Goal: Task Accomplishment & Management: Complete application form

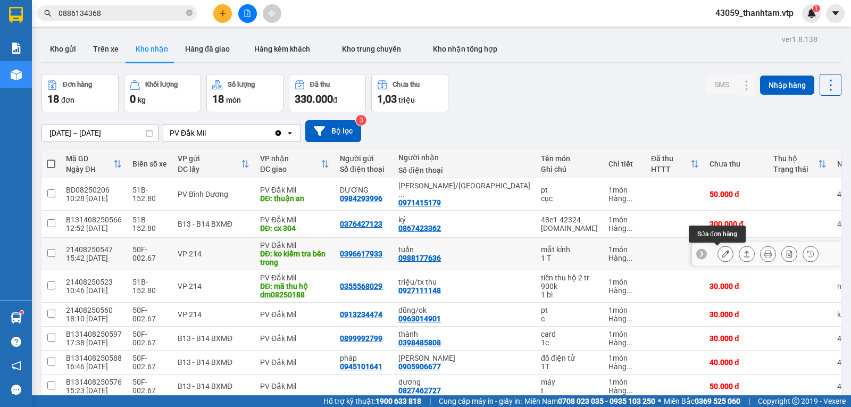
click at [718, 259] on button at bounding box center [725, 254] width 15 height 19
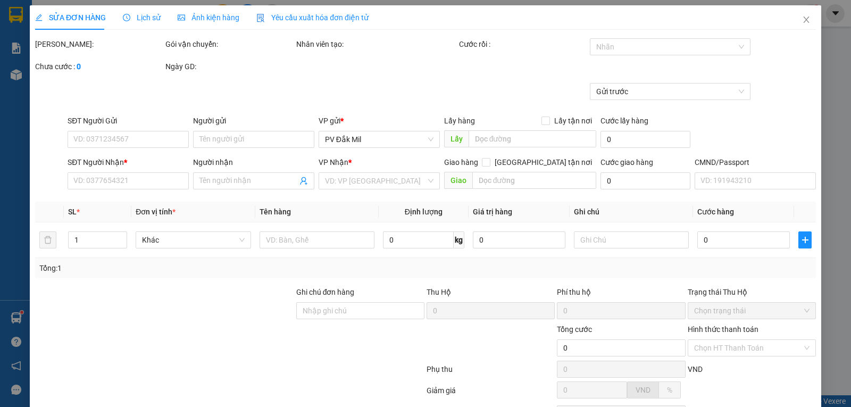
type input "2.000"
type input "0396617933"
type input "0988177636"
type input "tuấn"
type input "ko kiểm tra bên trong"
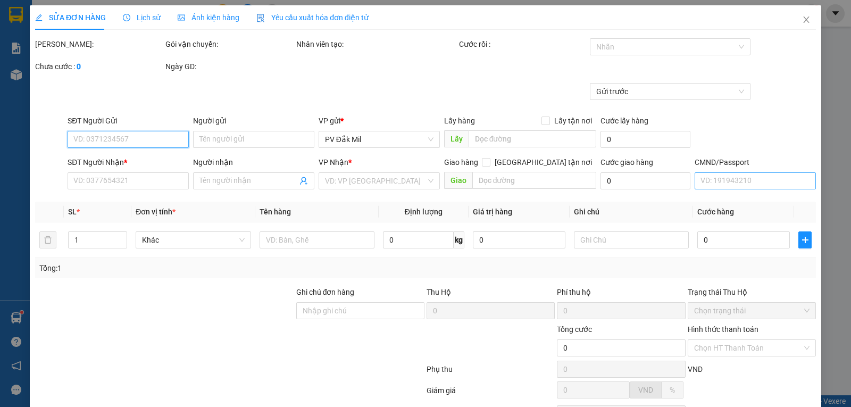
type input "40.000"
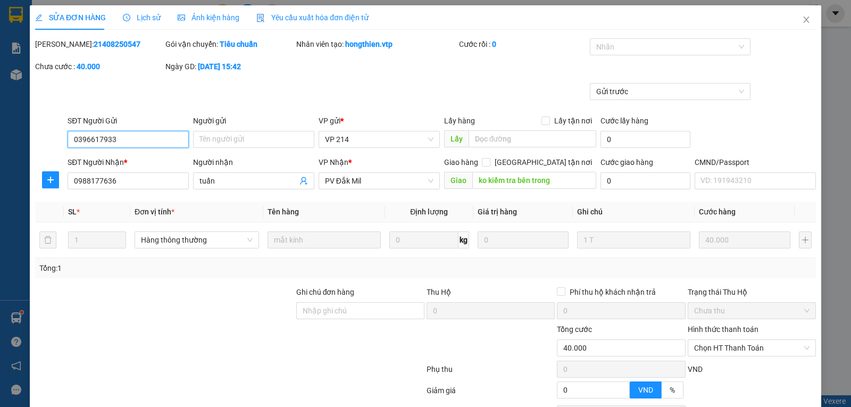
scroll to position [97, 0]
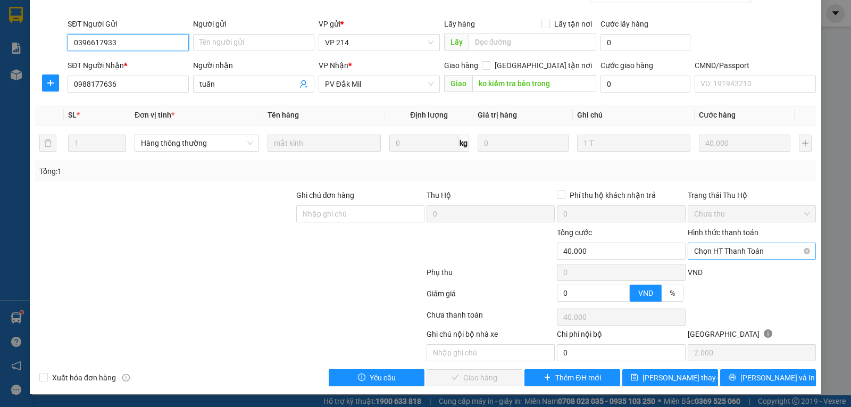
click at [722, 247] on span "Chọn HT Thanh Toán" at bounding box center [751, 251] width 115 height 16
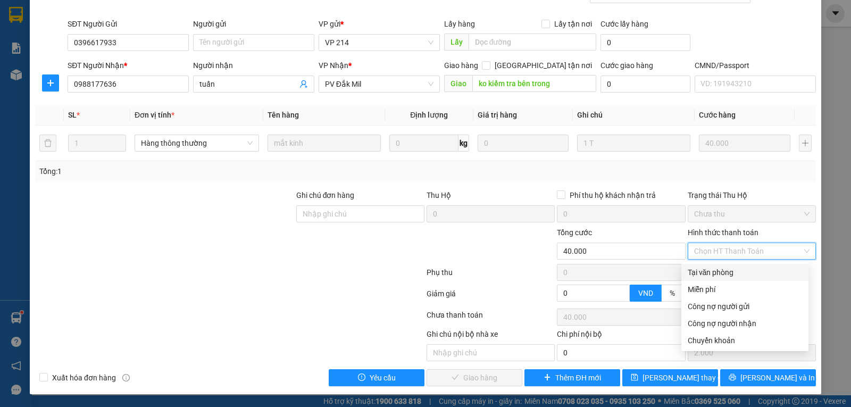
click at [727, 276] on div "Tại văn phòng" at bounding box center [745, 273] width 114 height 12
type input "0"
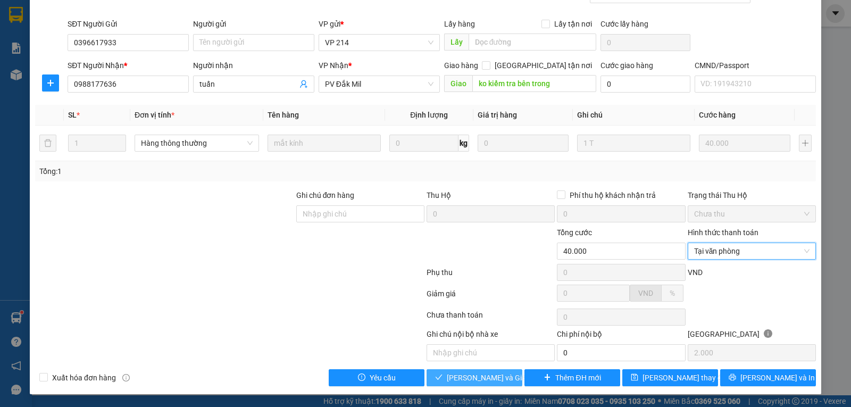
click at [486, 377] on span "[PERSON_NAME] và Giao hàng" at bounding box center [498, 378] width 102 height 12
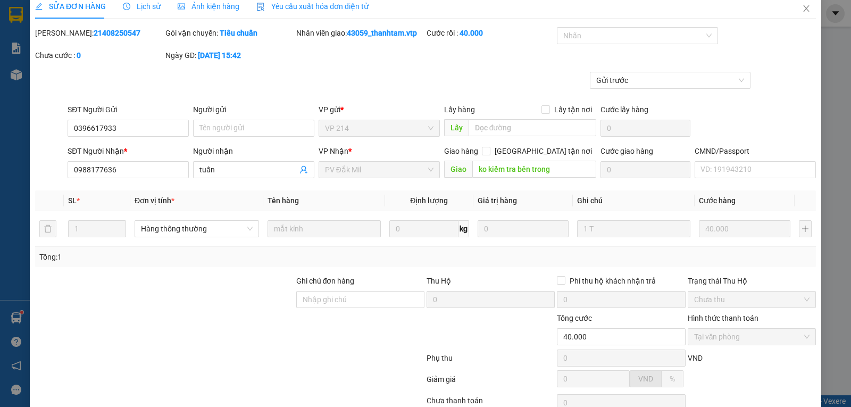
scroll to position [0, 0]
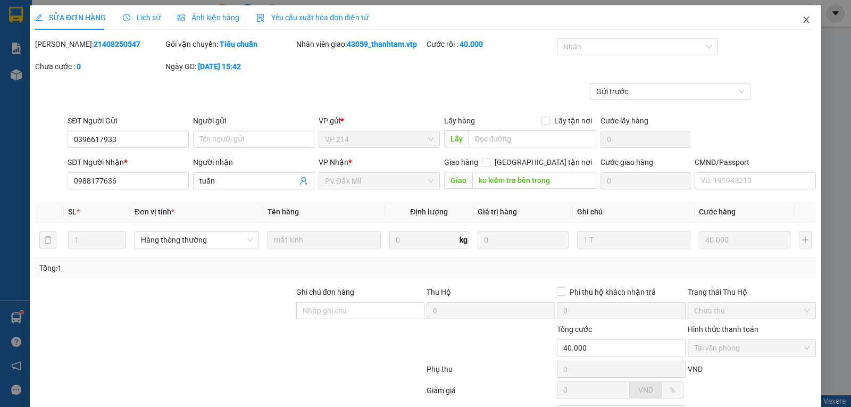
click at [802, 18] on icon "close" at bounding box center [806, 19] width 9 height 9
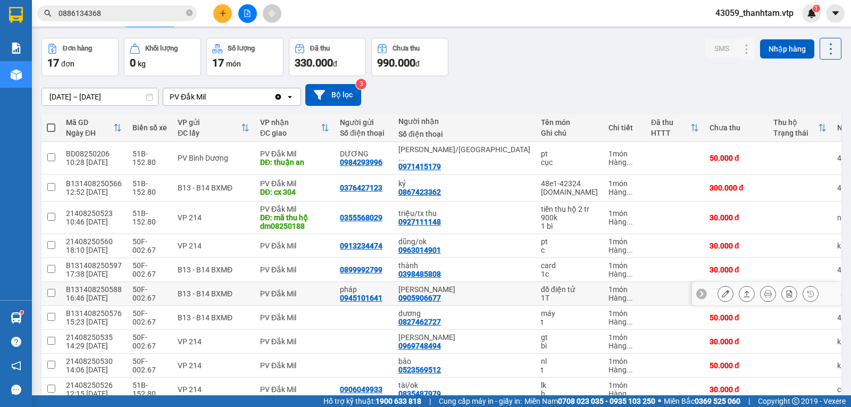
scroll to position [53, 0]
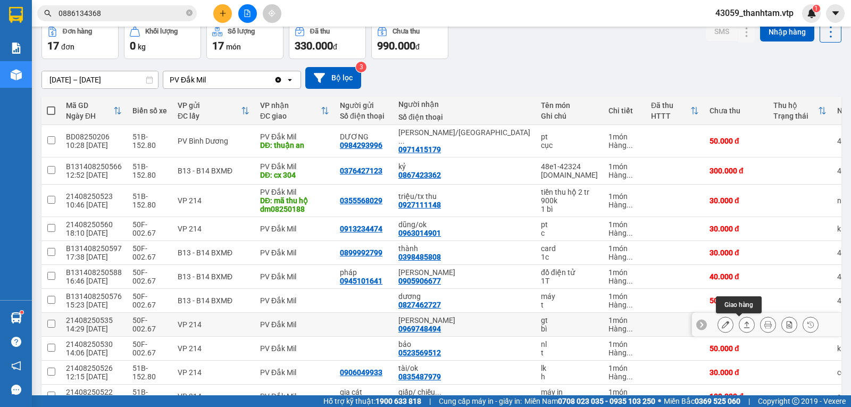
click at [722, 327] on icon at bounding box center [725, 324] width 7 height 7
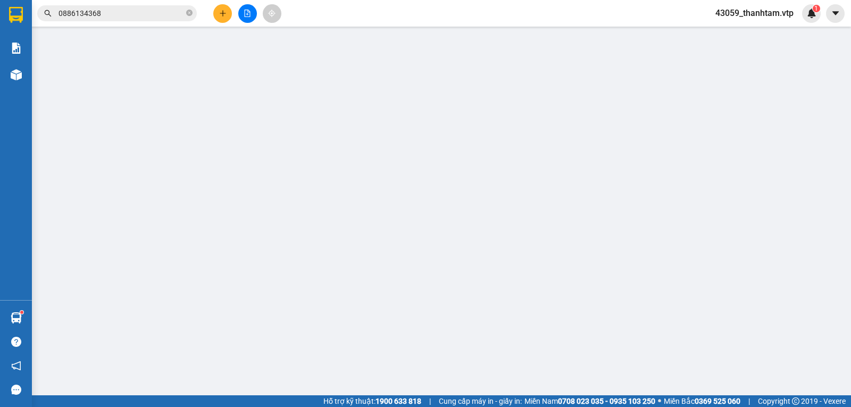
type input "0969748494"
type input "[PERSON_NAME]"
type input "30.000"
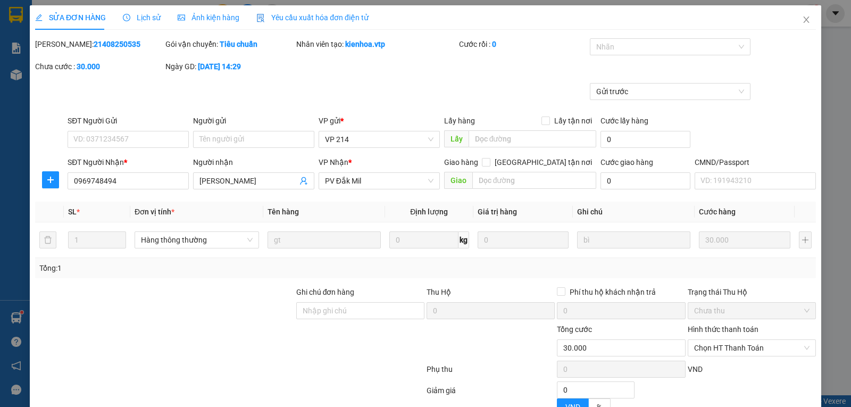
type input "1.500"
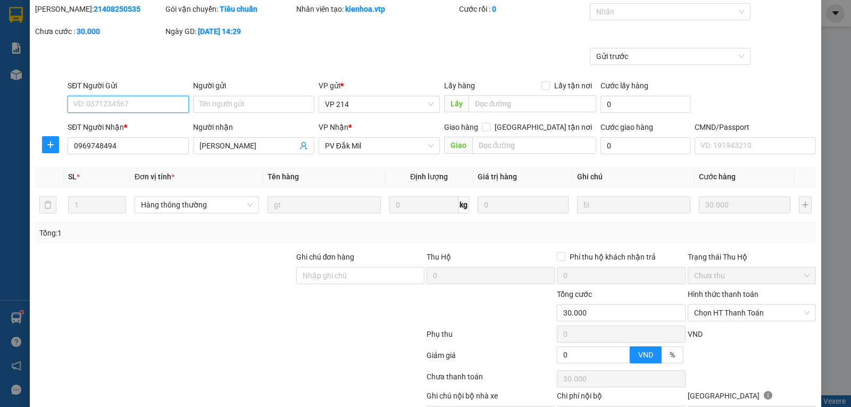
scroll to position [53, 0]
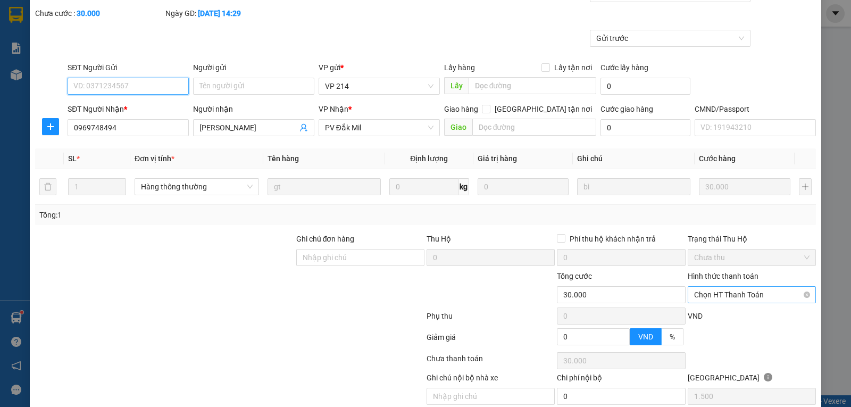
click at [759, 294] on span "Chọn HT Thanh Toán" at bounding box center [751, 295] width 115 height 16
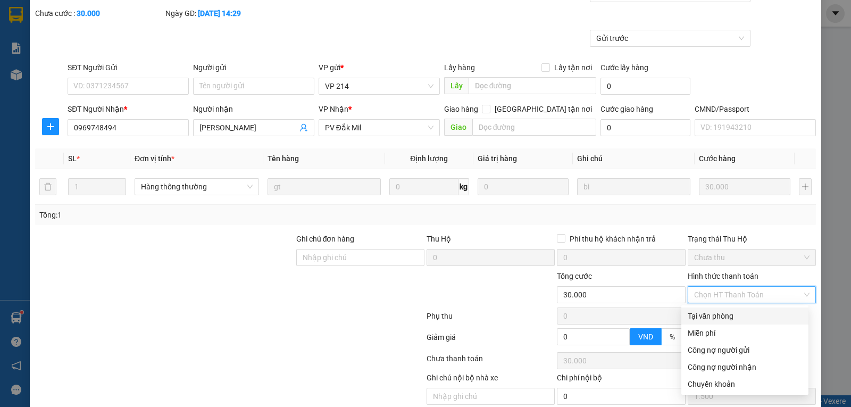
click at [736, 314] on div "Tại văn phòng" at bounding box center [745, 316] width 114 height 12
type input "0"
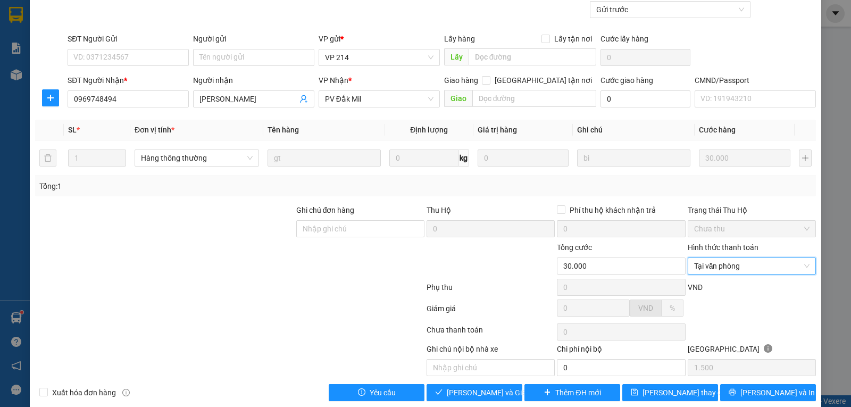
scroll to position [97, 0]
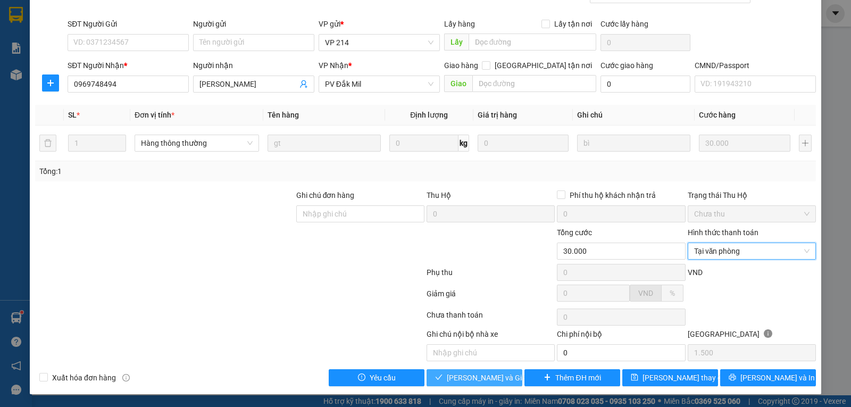
click at [473, 377] on span "[PERSON_NAME] và Giao hàng" at bounding box center [498, 378] width 102 height 12
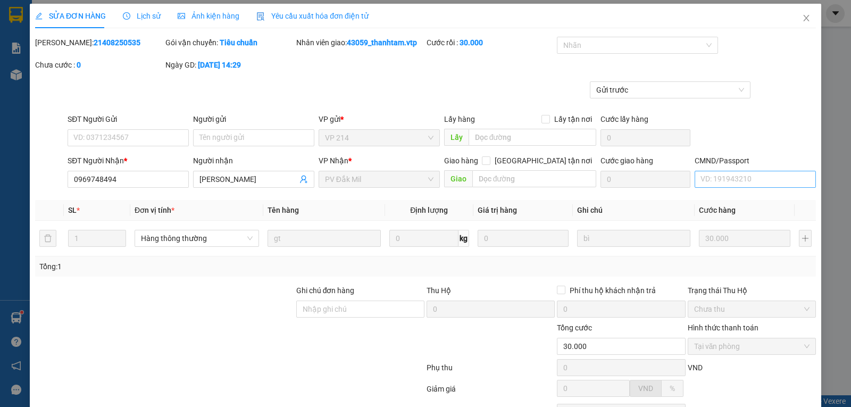
scroll to position [0, 0]
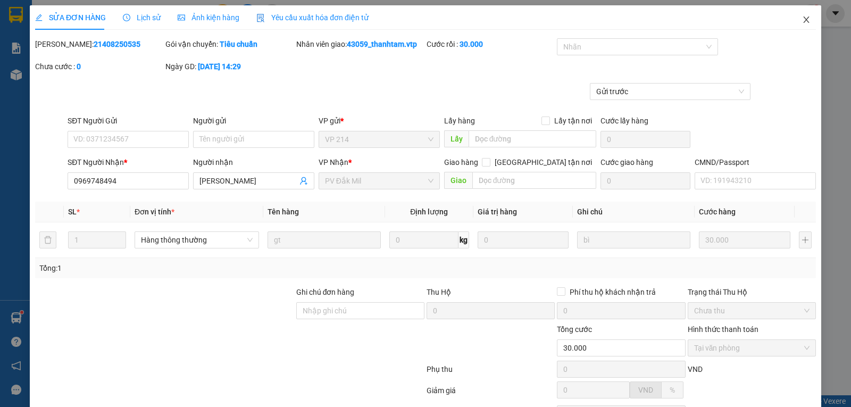
click at [802, 19] on icon "close" at bounding box center [806, 19] width 9 height 9
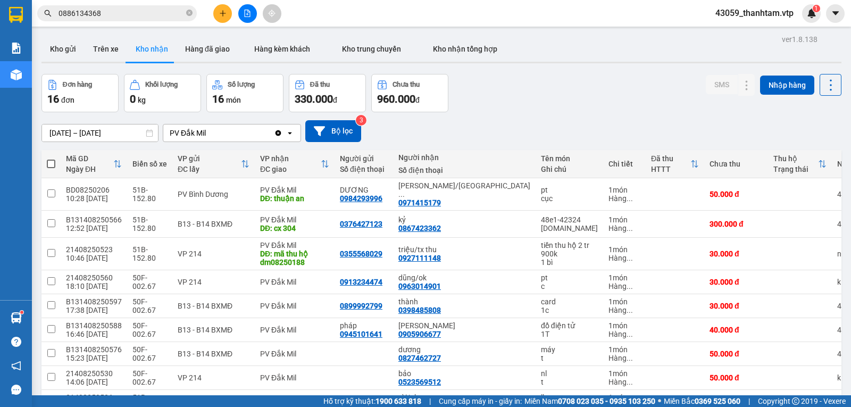
click at [128, 12] on input "0886134368" at bounding box center [122, 13] width 126 height 12
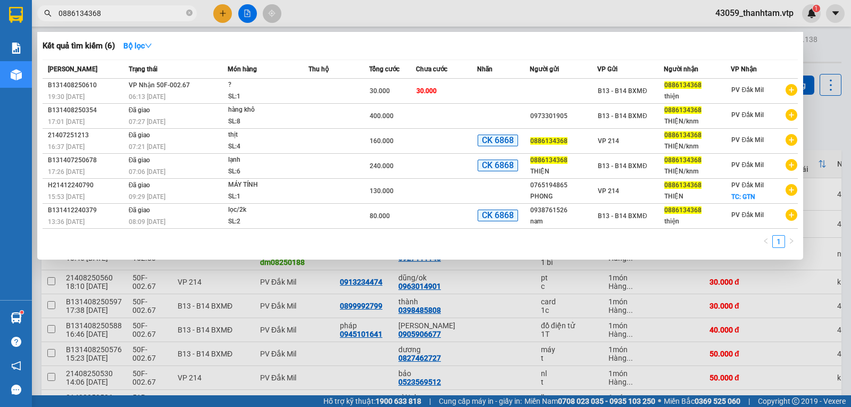
click at [293, 277] on div at bounding box center [425, 203] width 851 height 407
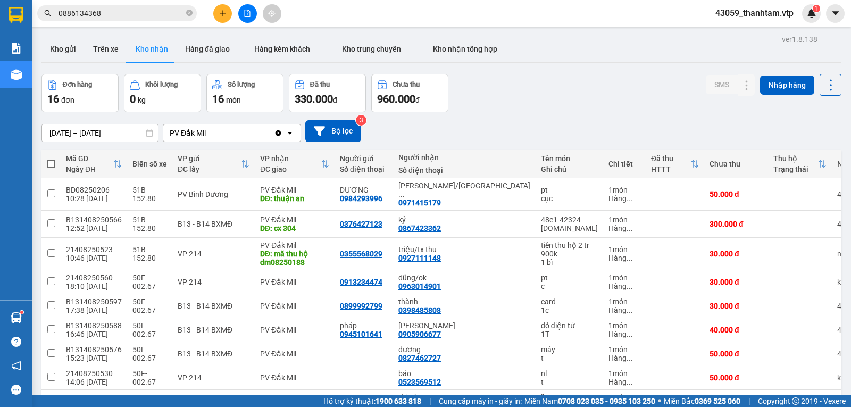
click at [223, 18] on button at bounding box center [222, 13] width 19 height 19
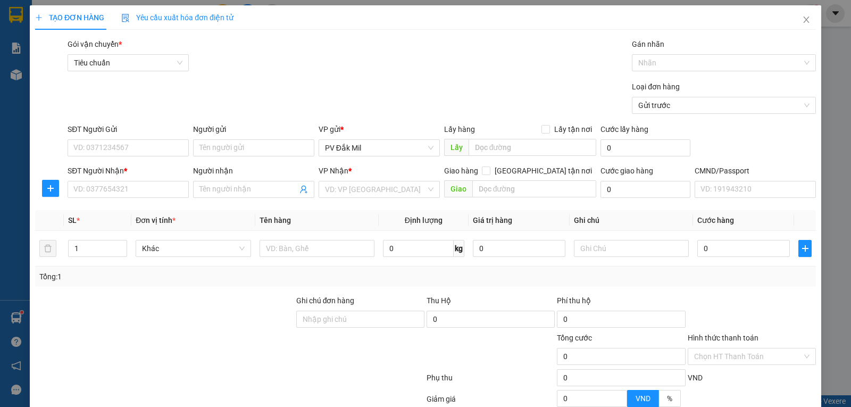
click at [166, 295] on div at bounding box center [164, 313] width 261 height 37
click at [353, 189] on input "search" at bounding box center [375, 189] width 101 height 16
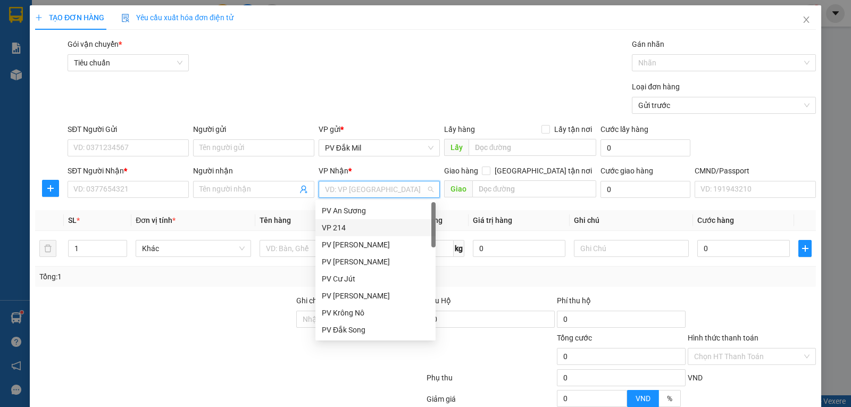
click at [357, 233] on div "VP 214" at bounding box center [375, 228] width 107 height 12
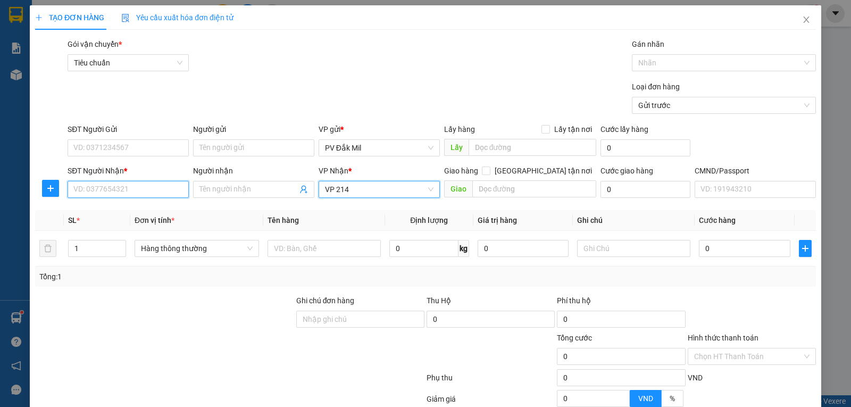
click at [132, 190] on input "SĐT Người Nhận *" at bounding box center [128, 189] width 121 height 17
type input "0358736354"
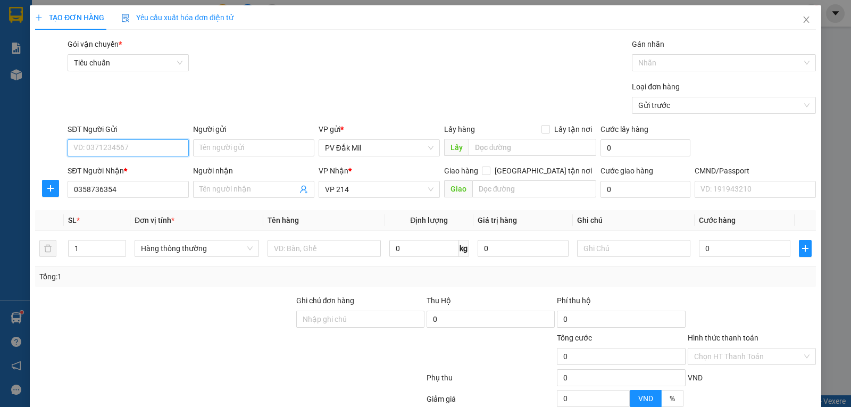
click at [116, 146] on input "SĐT Người Gửi" at bounding box center [128, 147] width 121 height 17
type input "0363445812"
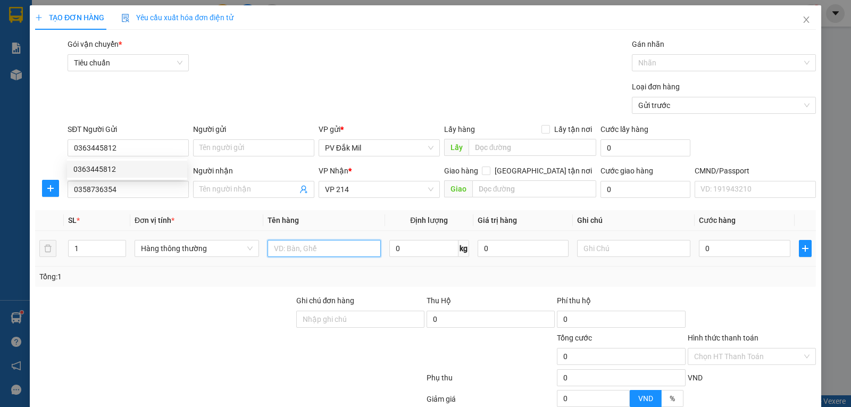
click at [306, 249] on input "text" at bounding box center [324, 248] width 113 height 17
type input "tc"
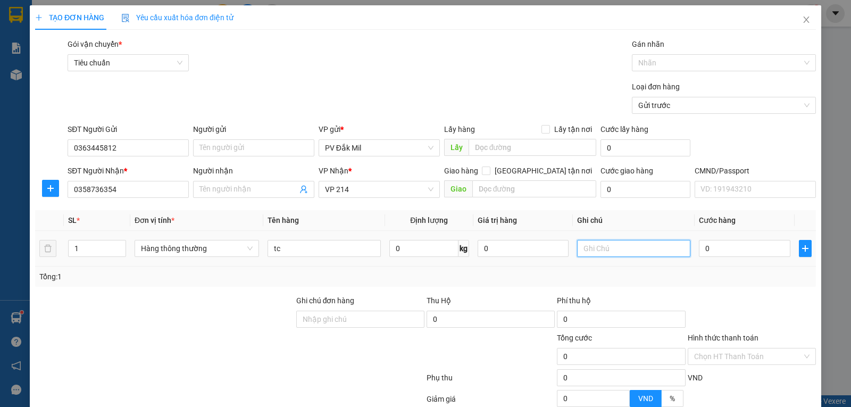
click at [641, 256] on input "text" at bounding box center [633, 248] width 113 height 17
type input "t"
click at [722, 250] on input "0" at bounding box center [744, 248] width 91 height 17
type input "6"
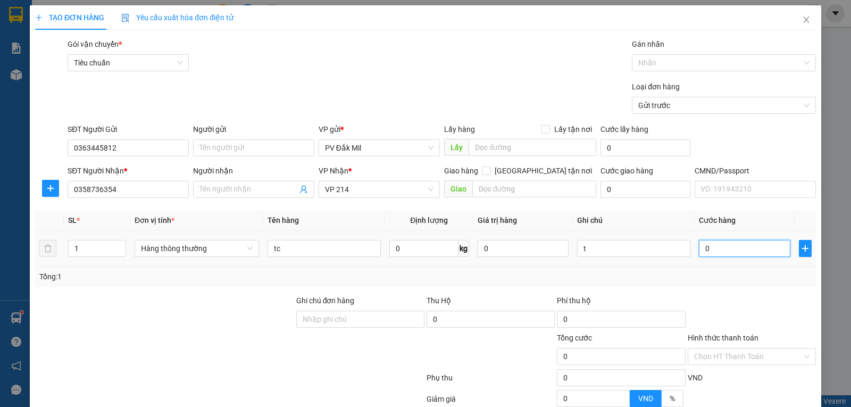
type input "6"
type input "60"
type input "600"
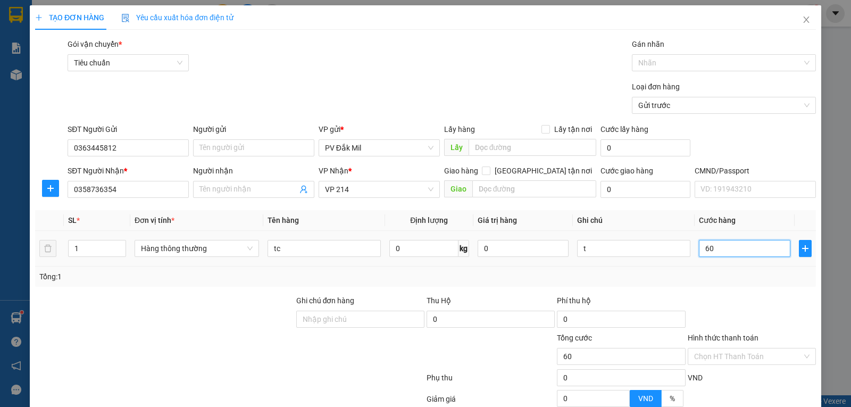
type input "600"
type input "6.000"
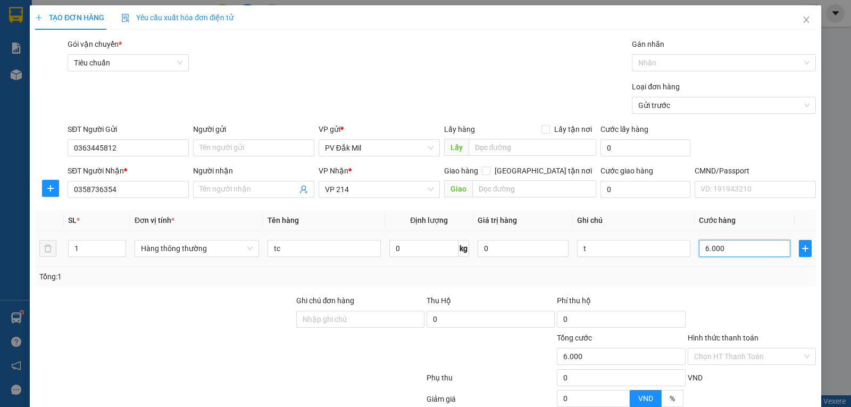
type input "60.000"
drag, startPoint x: 144, startPoint y: 191, endPoint x: 0, endPoint y: 202, distance: 144.0
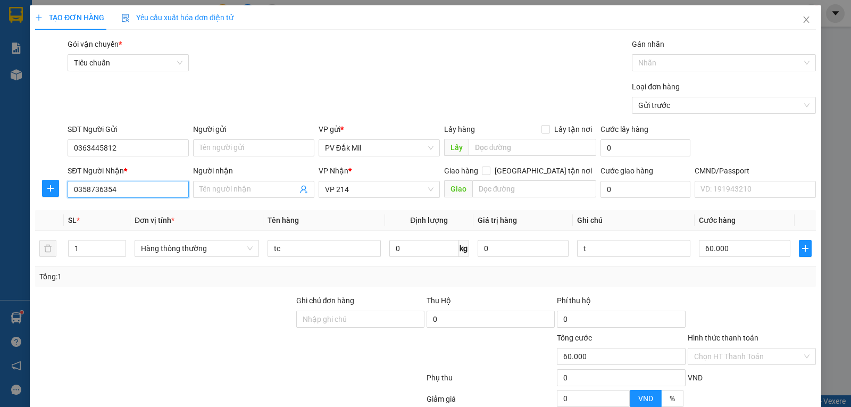
click at [0, 202] on div "TẠO ĐƠN HÀNG Yêu cầu xuất hóa đơn điện tử Transit Pickup Surcharge Ids Transit …" at bounding box center [425, 203] width 851 height 407
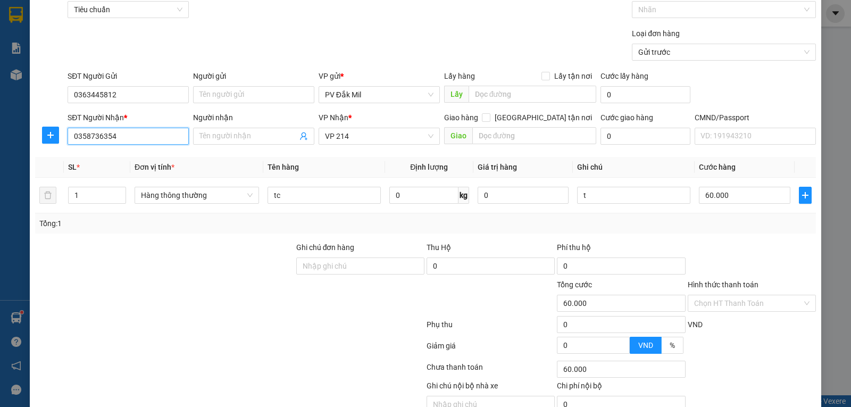
scroll to position [105, 0]
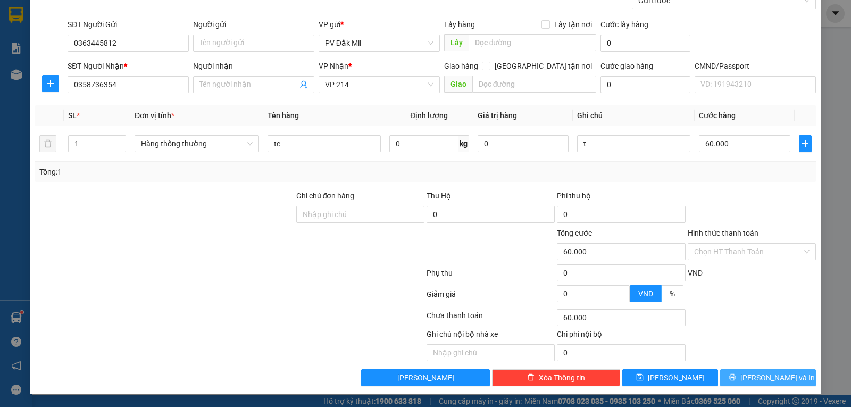
click at [736, 381] on icon "printer" at bounding box center [732, 376] width 7 height 7
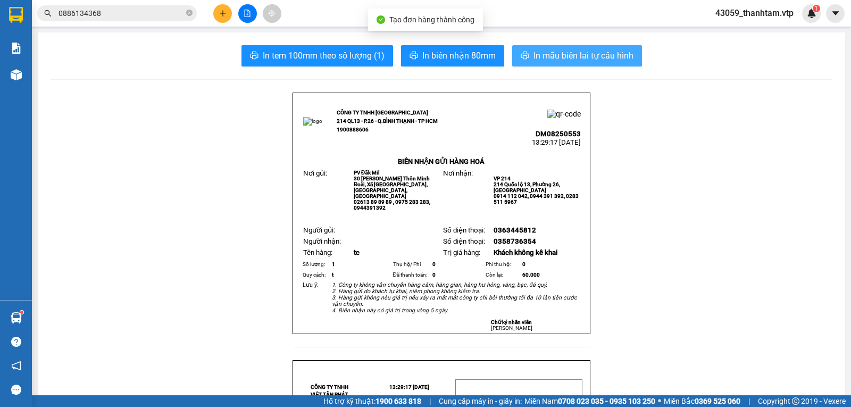
click at [560, 61] on span "In mẫu biên lai tự cấu hình" at bounding box center [584, 55] width 100 height 13
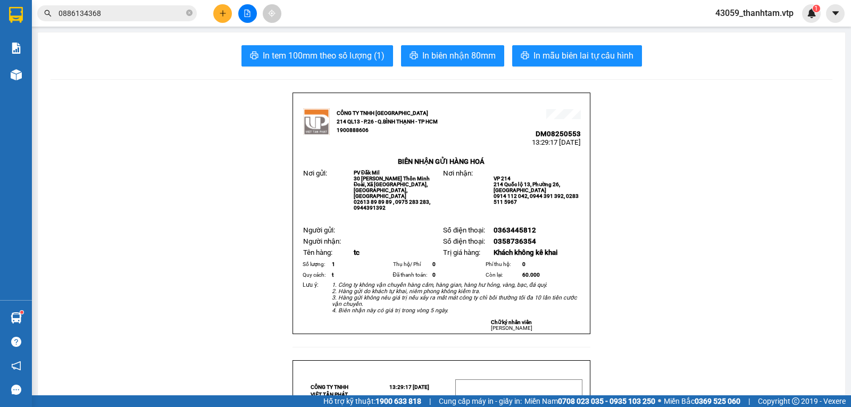
click at [143, 9] on input "0886134368" at bounding box center [122, 13] width 126 height 12
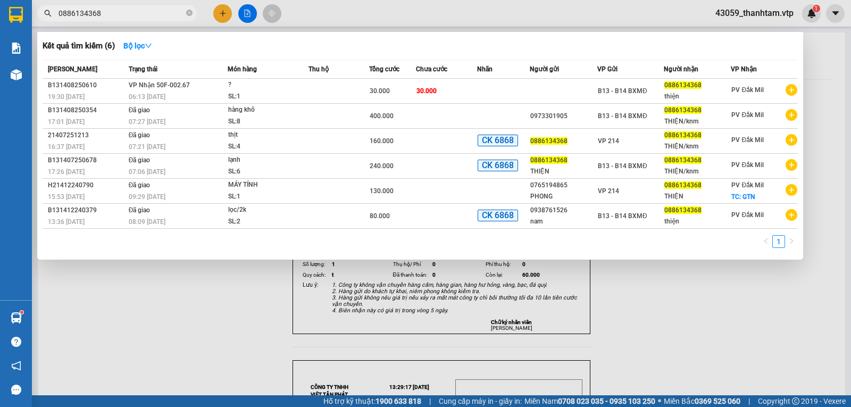
click at [143, 9] on input "0886134368" at bounding box center [122, 13] width 126 height 12
paste input "358736354"
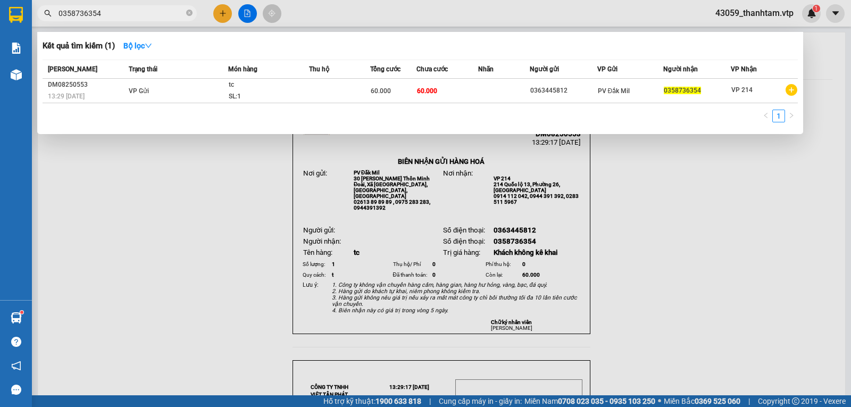
type input "0358736354"
click at [656, 190] on div at bounding box center [425, 203] width 851 height 407
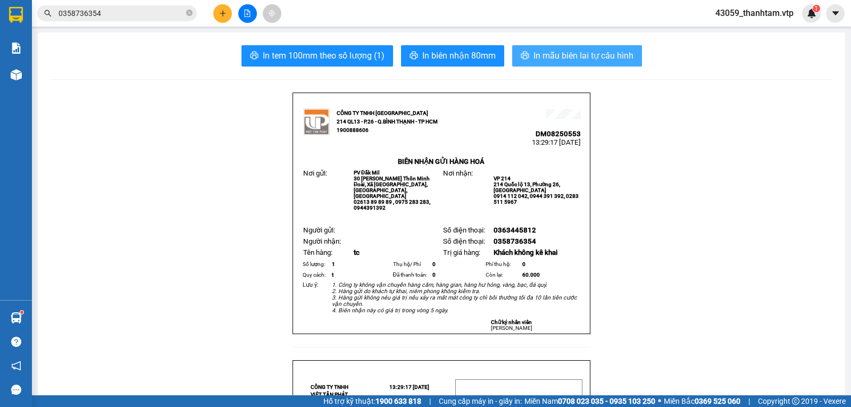
click at [543, 52] on span "In mẫu biên lai tự cấu hình" at bounding box center [584, 55] width 100 height 13
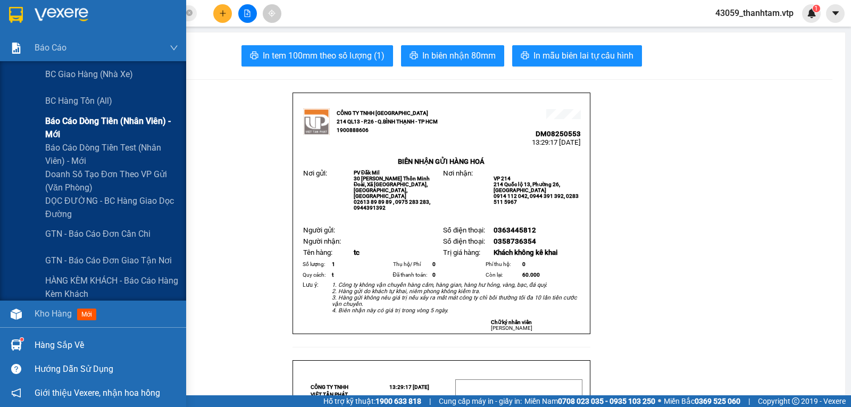
click at [89, 130] on span "Báo cáo dòng tiền (nhân viên) - mới" at bounding box center [111, 127] width 133 height 27
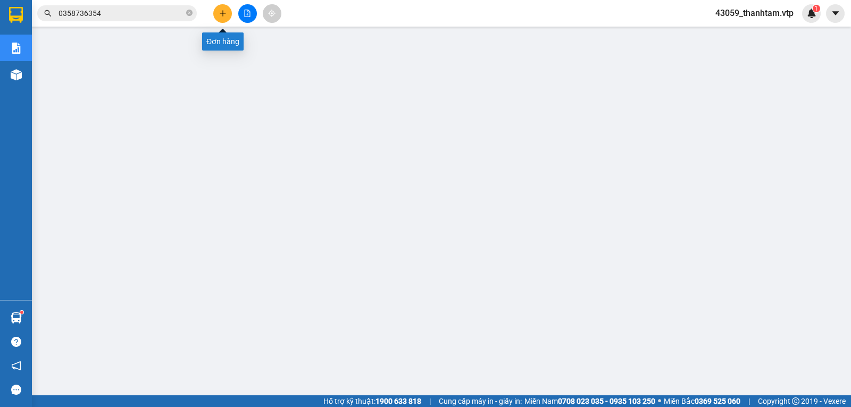
click at [220, 11] on icon "plus" at bounding box center [222, 13] width 7 height 7
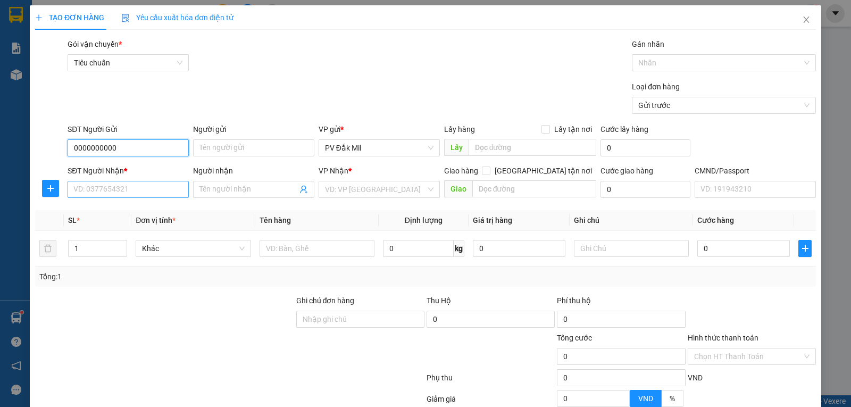
type input "0000000000"
click at [136, 190] on input "SĐT Người Nhận *" at bounding box center [128, 189] width 121 height 17
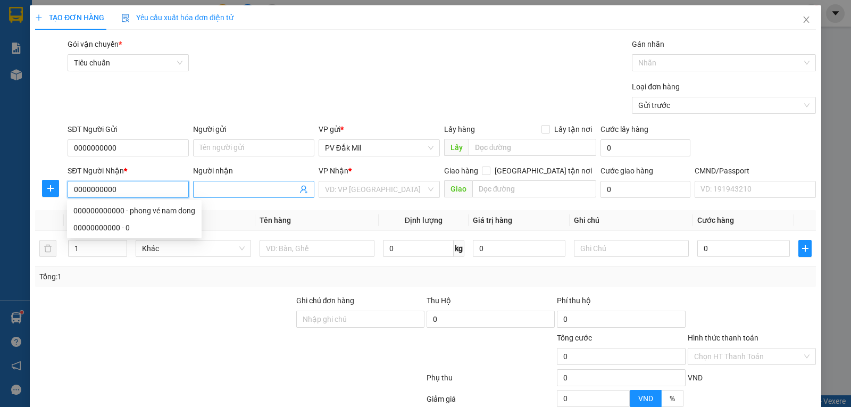
type input "0000000000"
click at [254, 191] on input "Người nhận" at bounding box center [248, 190] width 98 height 12
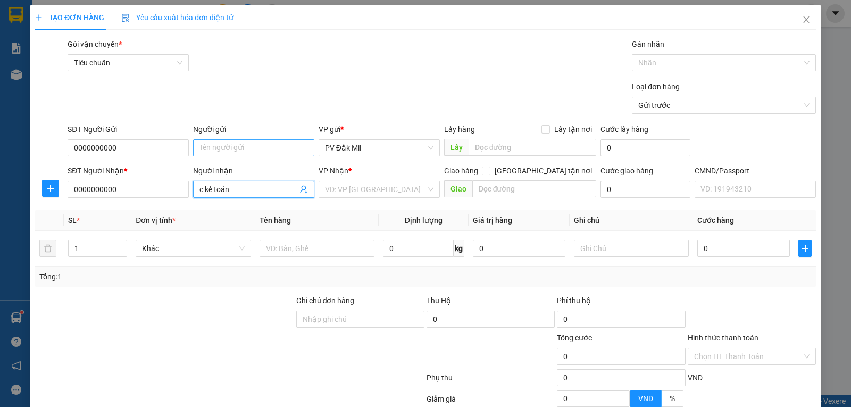
type input "c kế toán"
click at [255, 151] on input "Người gửi" at bounding box center [253, 147] width 121 height 17
type input "e tâm,"
click at [374, 193] on input "search" at bounding box center [375, 189] width 101 height 16
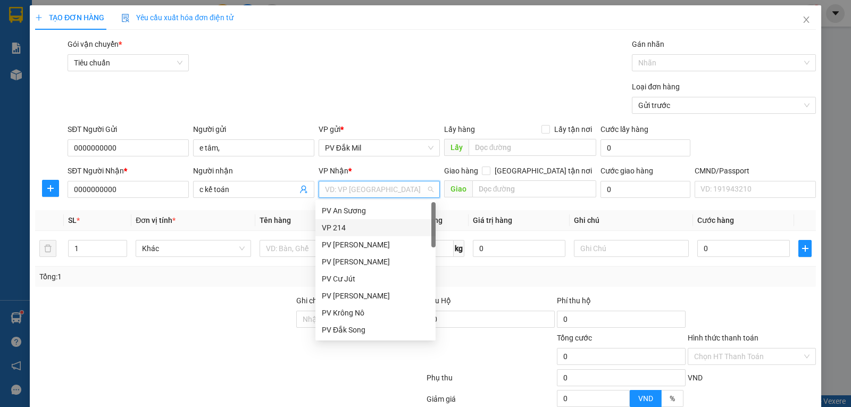
click at [365, 232] on div "VP 214" at bounding box center [375, 228] width 107 height 12
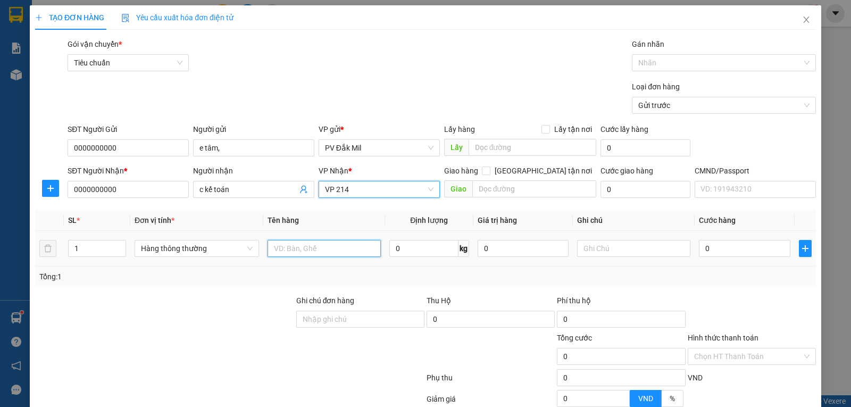
click at [321, 246] on input "text" at bounding box center [324, 248] width 113 height 17
type input "bc ngày 1308"
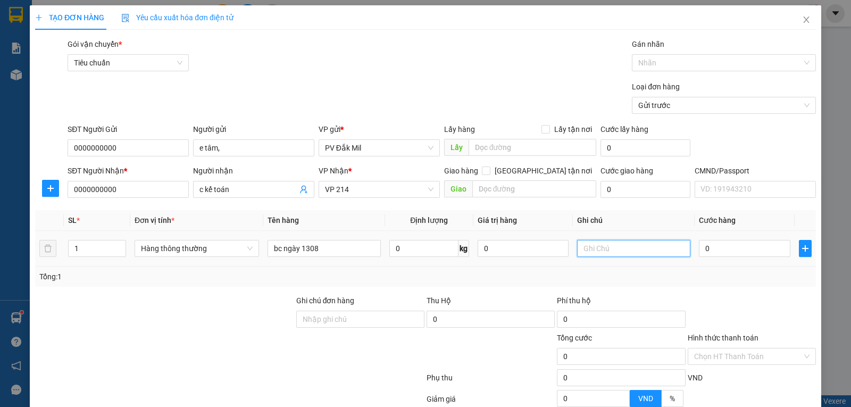
click at [615, 251] on input "text" at bounding box center [633, 248] width 113 height 17
type input "bì"
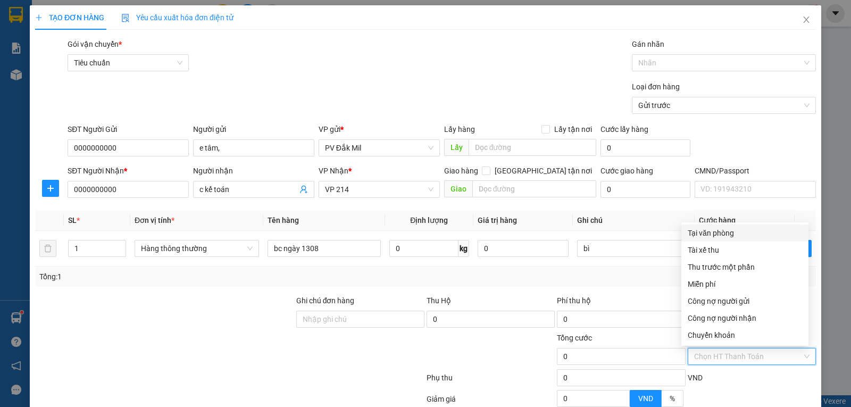
click at [704, 352] on input "Hình thức thanh toán" at bounding box center [748, 356] width 108 height 16
click at [711, 278] on div "Miễn phí" at bounding box center [745, 284] width 114 height 12
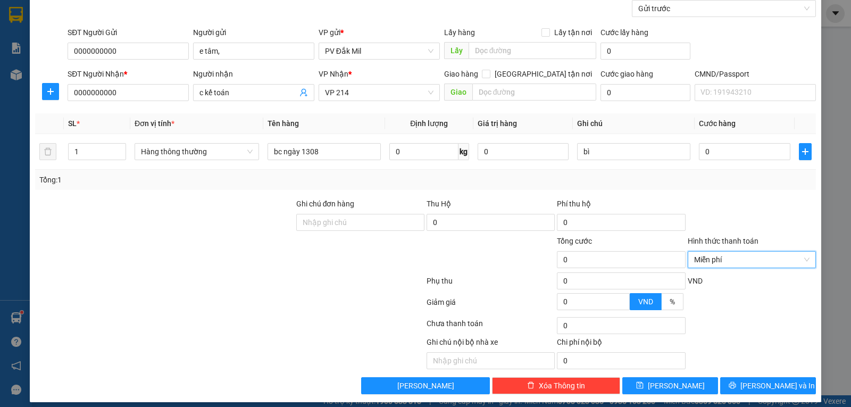
scroll to position [105, 0]
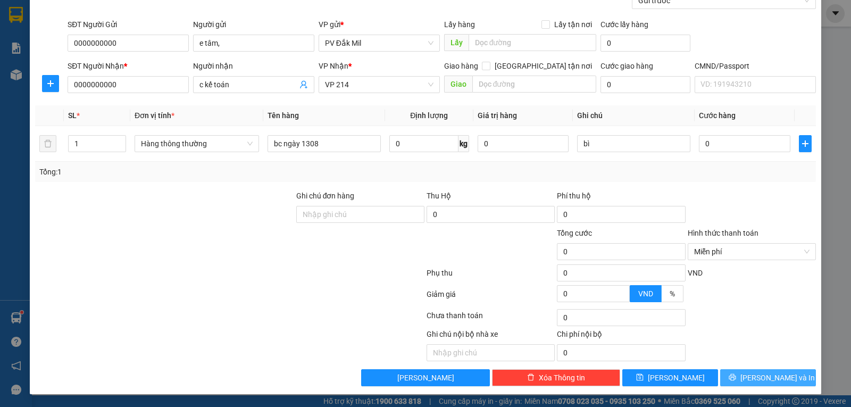
click at [758, 380] on span "[PERSON_NAME] và In" at bounding box center [777, 378] width 74 height 12
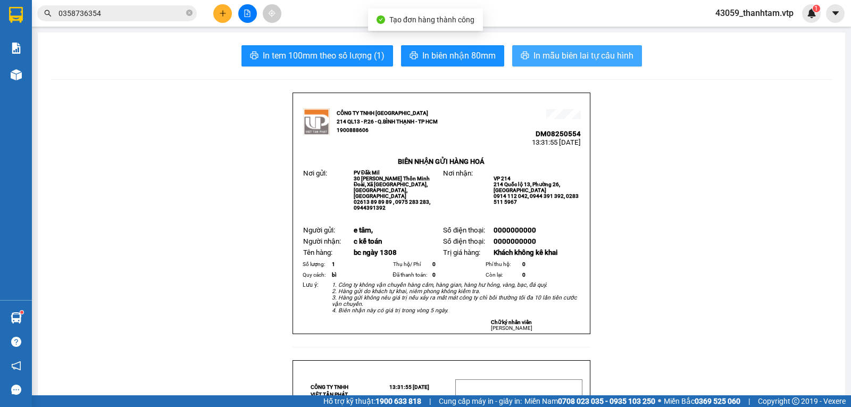
click at [573, 59] on span "In mẫu biên lai tự cấu hình" at bounding box center [584, 55] width 100 height 13
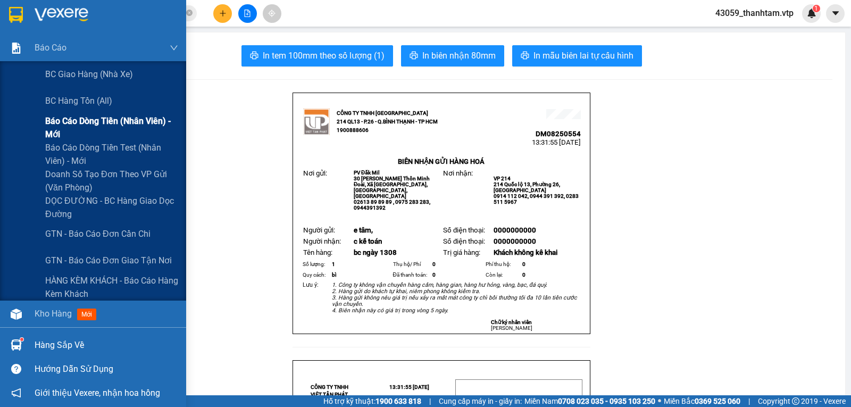
click at [75, 122] on span "Báo cáo dòng tiền (nhân viên) - mới" at bounding box center [111, 127] width 133 height 27
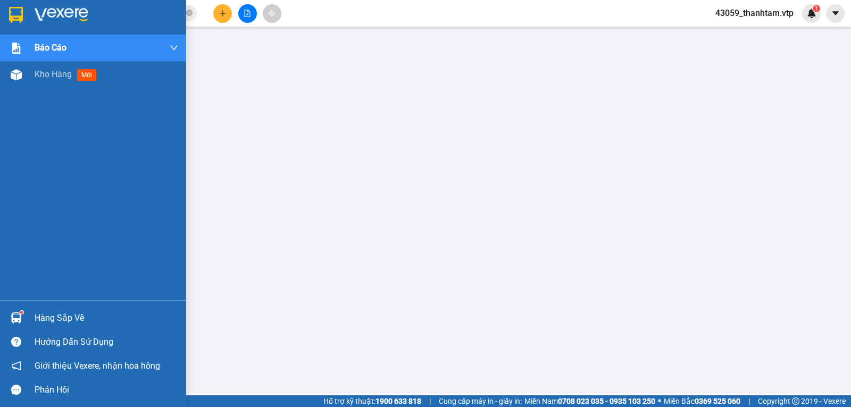
click at [15, 17] on img at bounding box center [16, 15] width 14 height 16
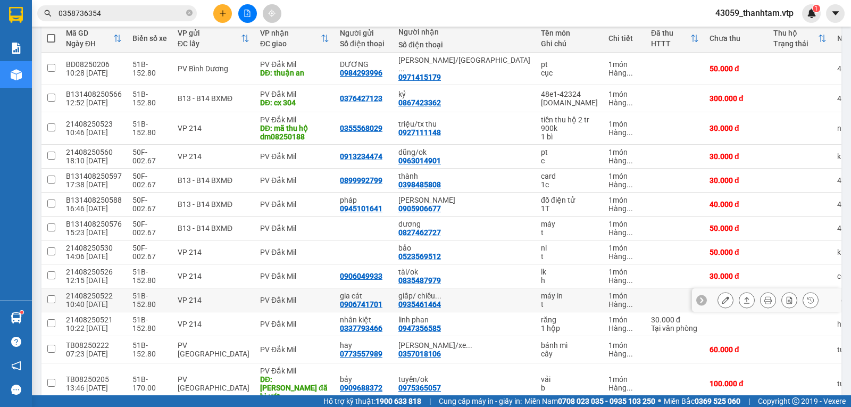
scroll to position [106, 0]
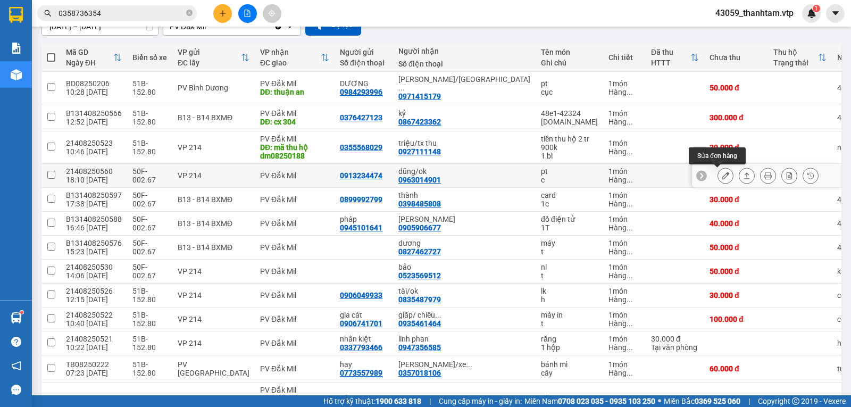
click at [722, 177] on icon at bounding box center [725, 175] width 7 height 7
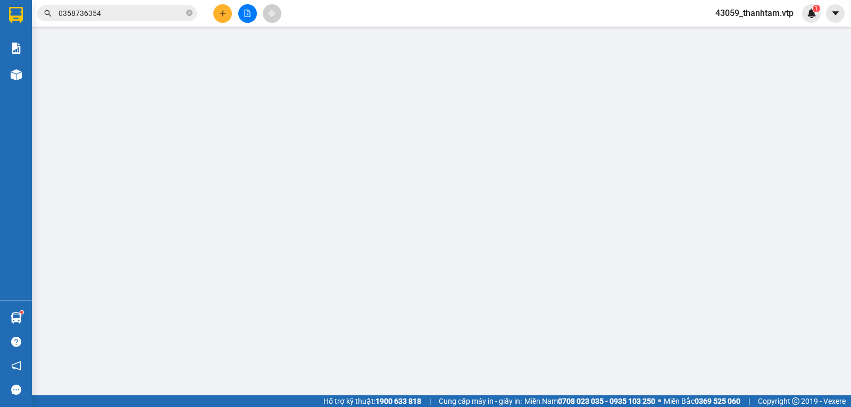
type input "0913234474"
type input "0963014901"
type input "dũng/ok"
type input "30.000"
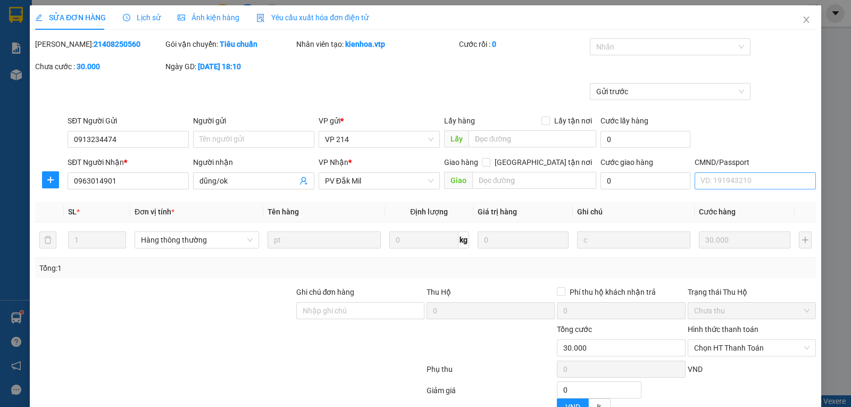
type input "1.500"
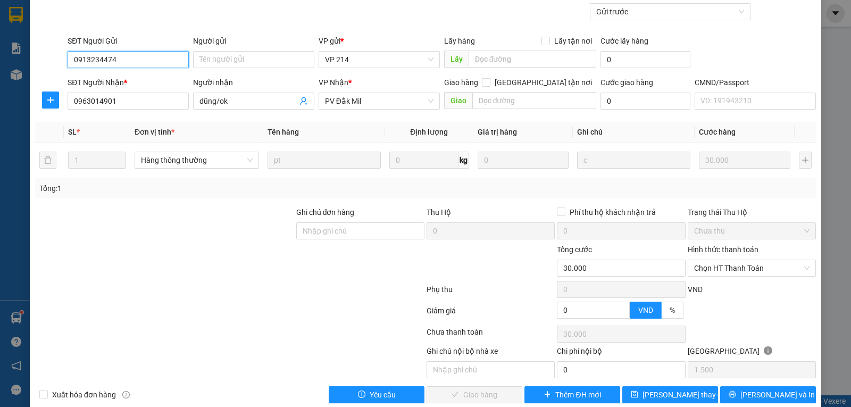
scroll to position [97, 0]
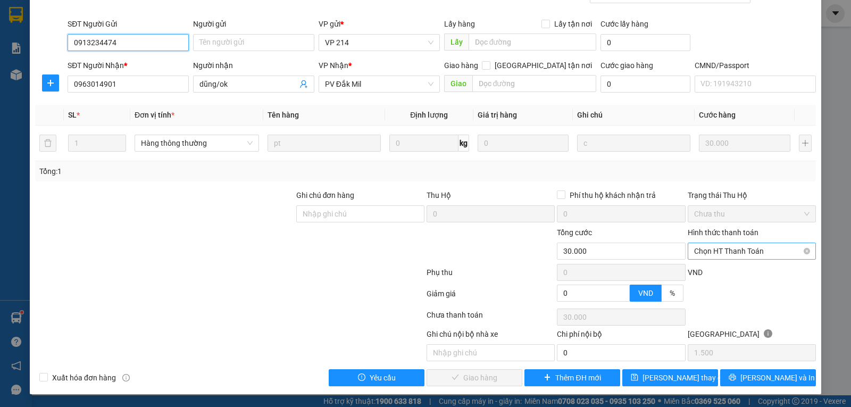
drag, startPoint x: 719, startPoint y: 249, endPoint x: 719, endPoint y: 259, distance: 10.1
click at [719, 249] on span "Chọn HT Thanh Toán" at bounding box center [751, 251] width 115 height 16
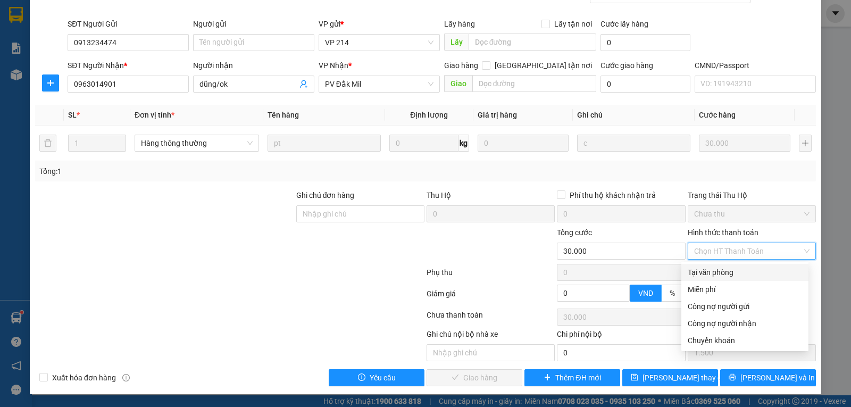
click at [719, 276] on div "Tại văn phòng" at bounding box center [745, 273] width 114 height 12
type input "0"
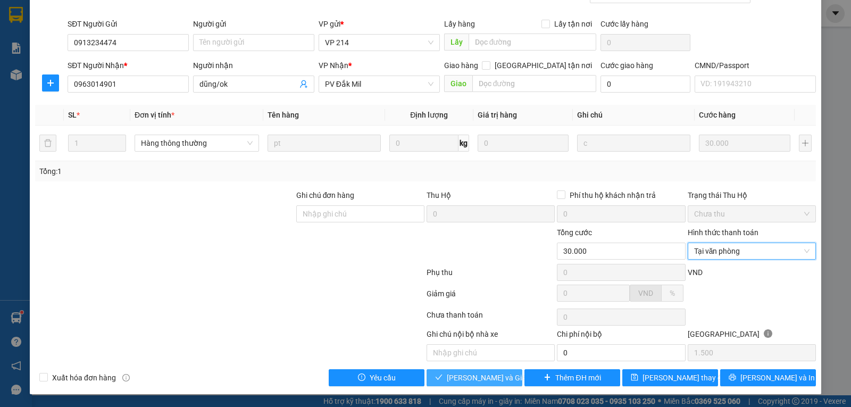
click at [462, 373] on span "[PERSON_NAME] và Giao hàng" at bounding box center [498, 378] width 102 height 12
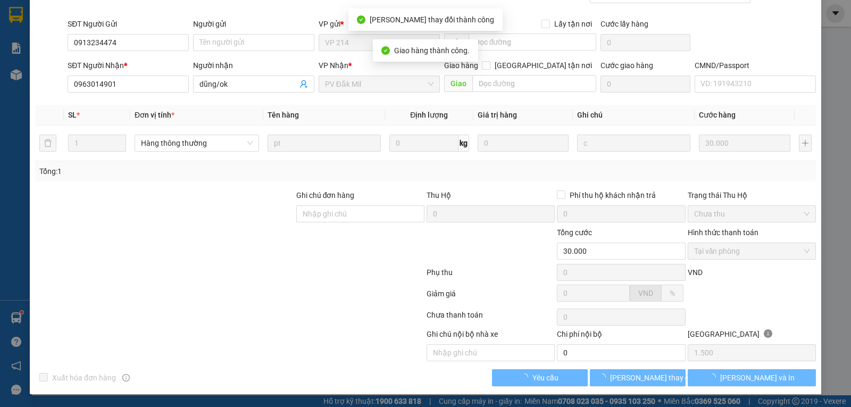
scroll to position [0, 0]
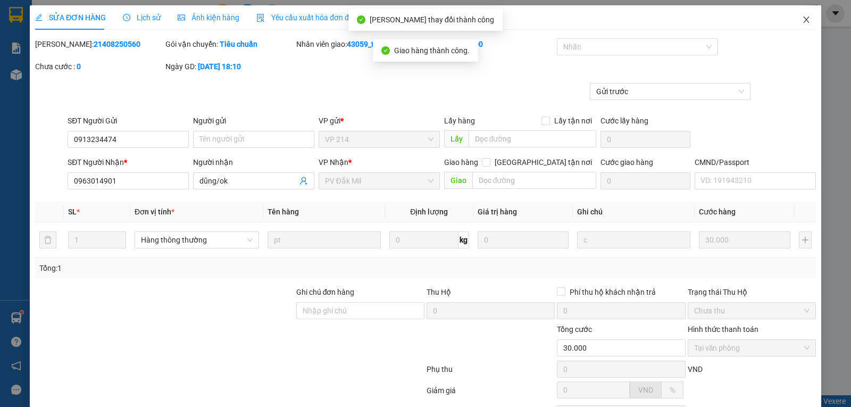
click at [803, 21] on icon "close" at bounding box center [806, 19] width 6 height 6
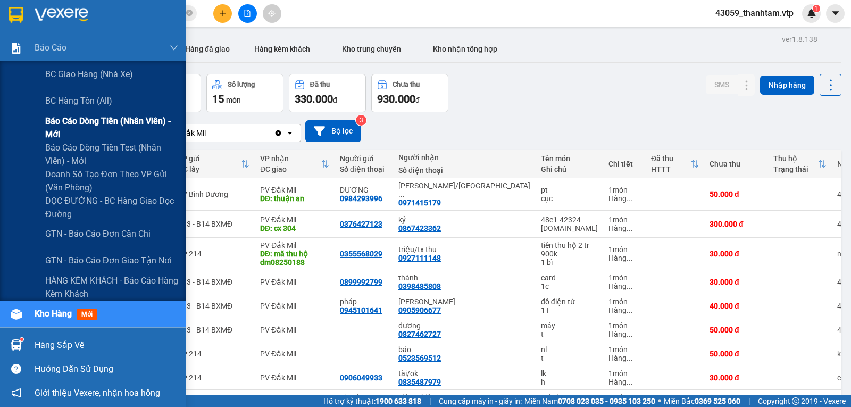
click at [93, 123] on span "Báo cáo dòng tiền (nhân viên) - mới" at bounding box center [111, 127] width 133 height 27
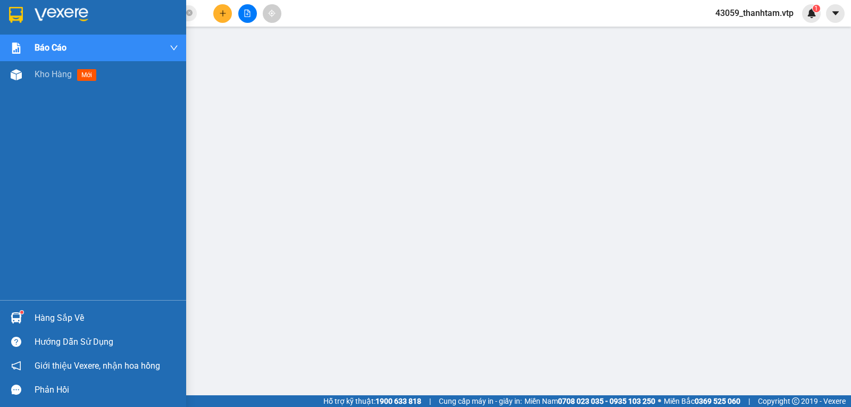
click at [21, 14] on img at bounding box center [16, 15] width 14 height 16
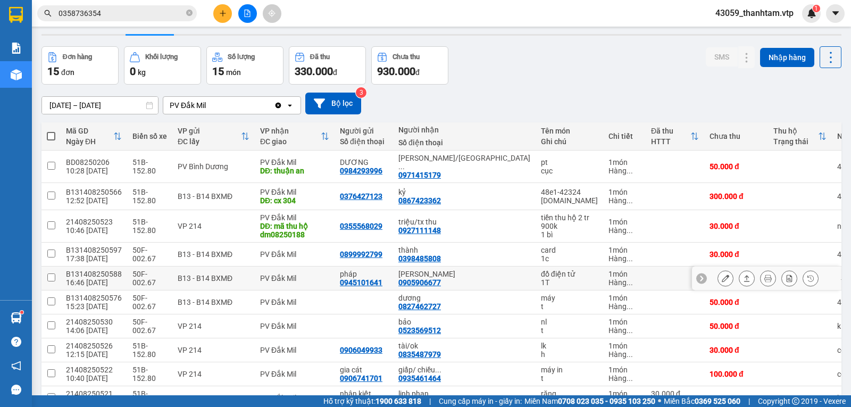
scroll to position [53, 0]
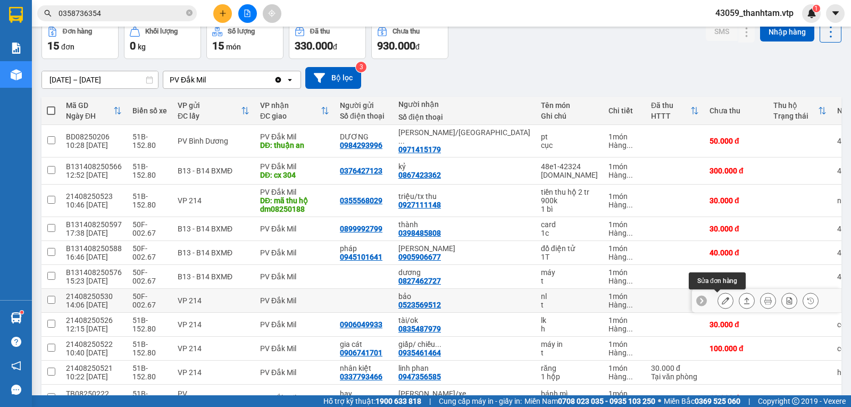
click at [722, 299] on icon at bounding box center [725, 300] width 7 height 7
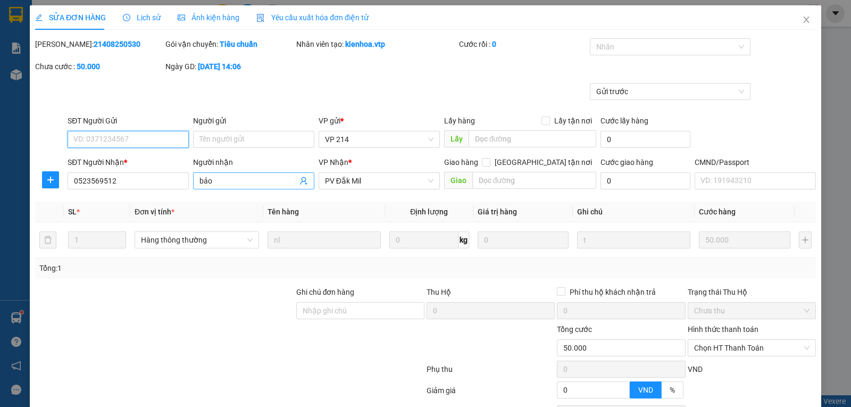
type input "0523569512"
type input "bảo"
type input "50.000"
type input "2.500"
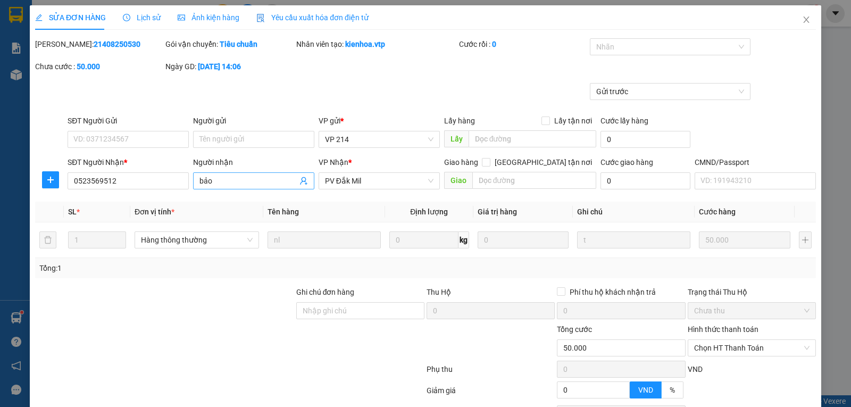
click at [260, 180] on input "bảo" at bounding box center [248, 181] width 98 height 12
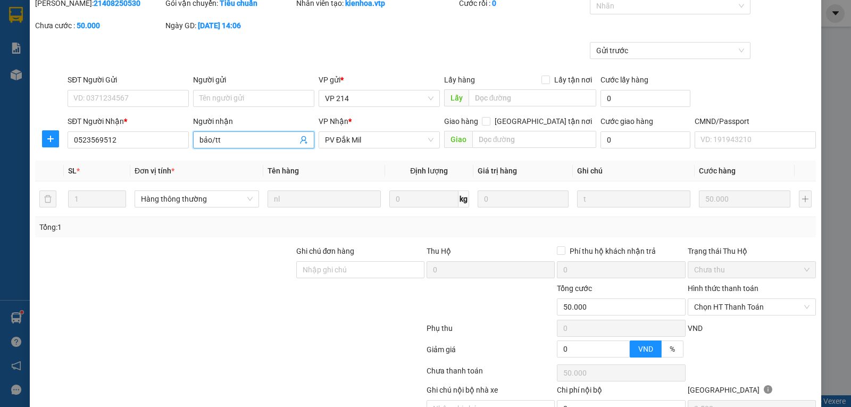
scroll to position [97, 0]
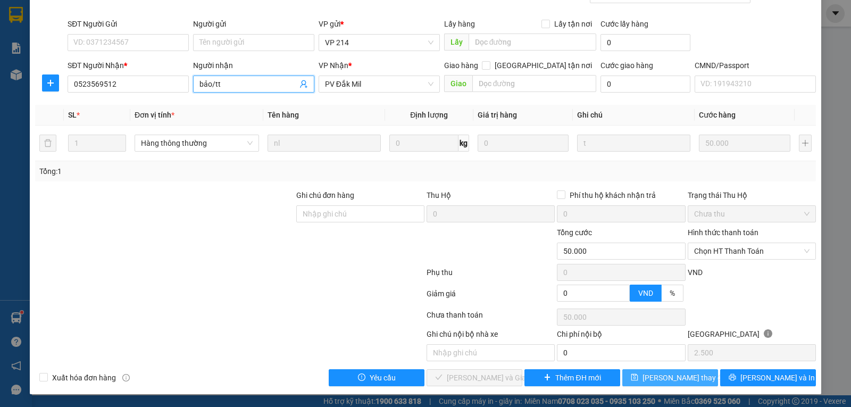
type input "bảo/tt"
click at [685, 376] on span "[PERSON_NAME] thay đổi" at bounding box center [685, 378] width 85 height 12
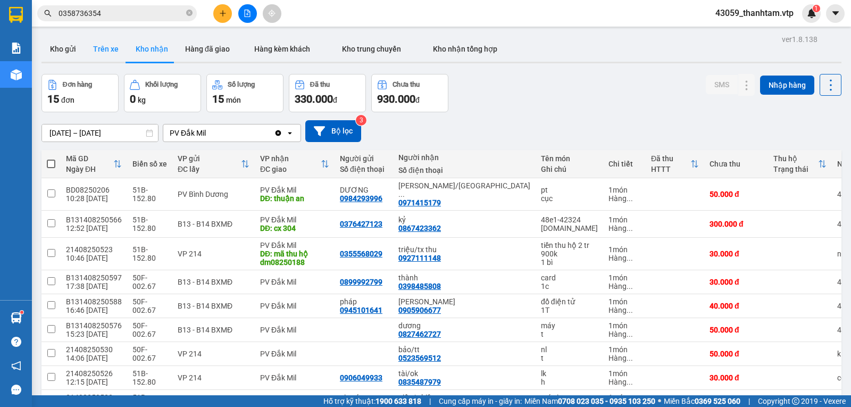
click at [95, 45] on button "Trên xe" at bounding box center [106, 49] width 43 height 26
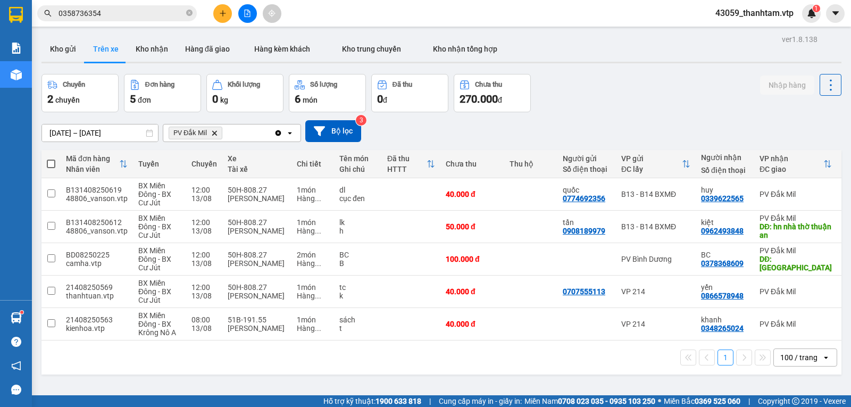
click at [85, 36] on button "Trên xe" at bounding box center [106, 49] width 43 height 26
click at [71, 53] on button "Kho gửi" at bounding box center [62, 49] width 43 height 26
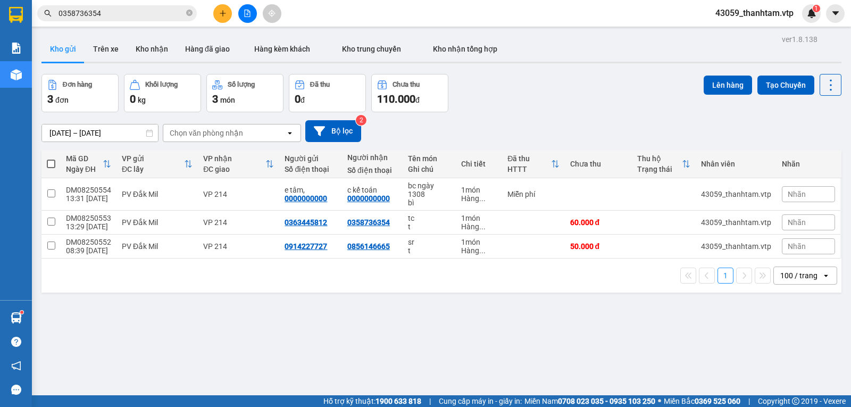
click at [754, 18] on span "43059_thanhtam.vtp" at bounding box center [754, 12] width 95 height 13
click at [750, 34] on span "Đăng xuất" at bounding box center [759, 33] width 73 height 12
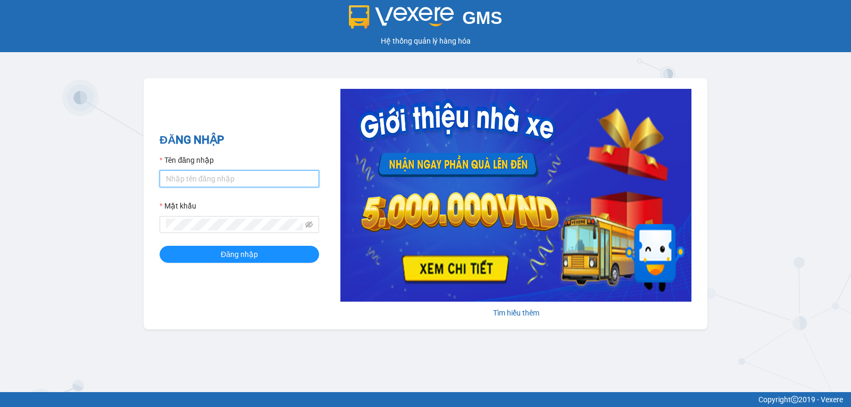
click at [210, 180] on input "Tên đăng nhập" at bounding box center [240, 178] width 160 height 17
type input "nguyenthihongthuy.vtp"
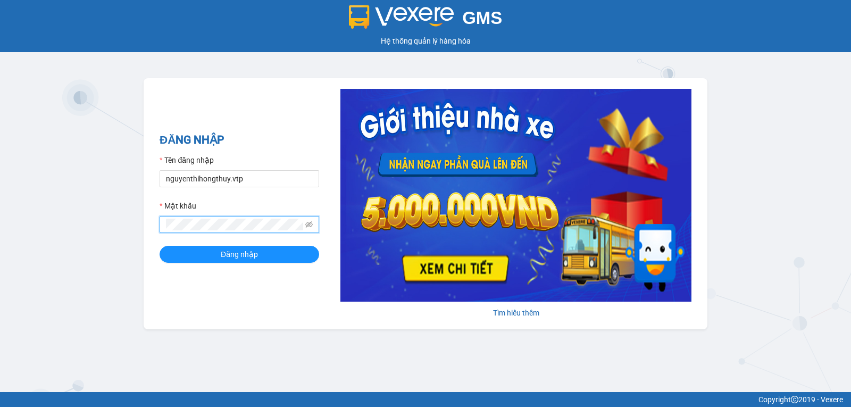
click at [160, 246] on button "Đăng nhập" at bounding box center [240, 254] width 160 height 17
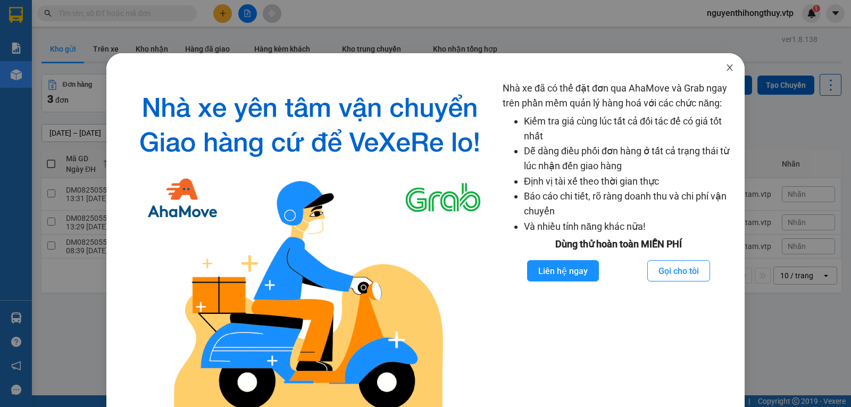
click at [726, 69] on icon "close" at bounding box center [730, 67] width 9 height 9
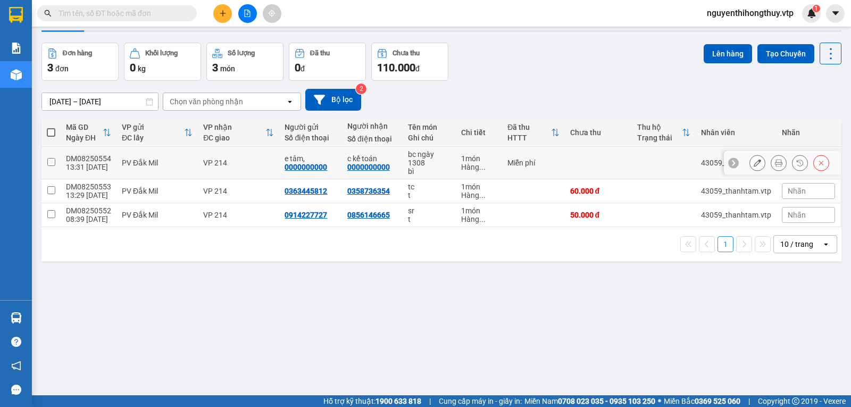
scroll to position [49, 0]
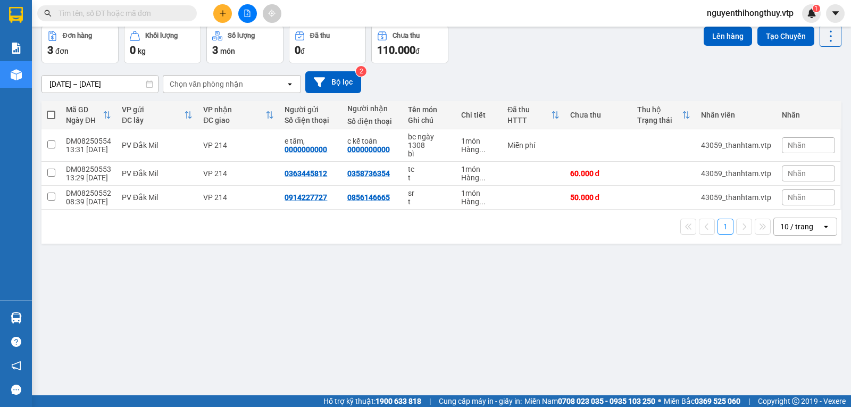
click at [790, 229] on div "10 / trang" at bounding box center [796, 226] width 33 height 11
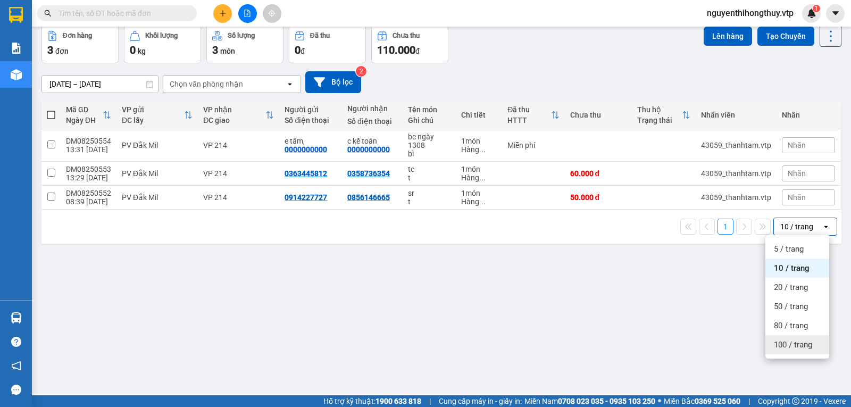
click at [784, 346] on span "100 / trang" at bounding box center [793, 344] width 38 height 11
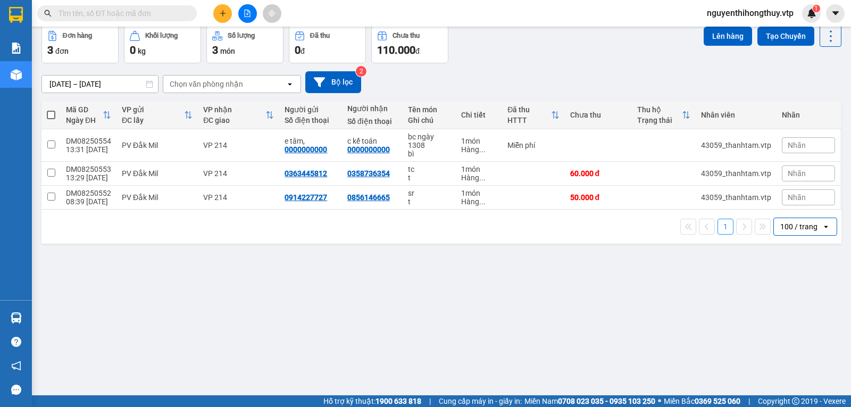
click at [134, 13] on input "text" at bounding box center [122, 13] width 126 height 12
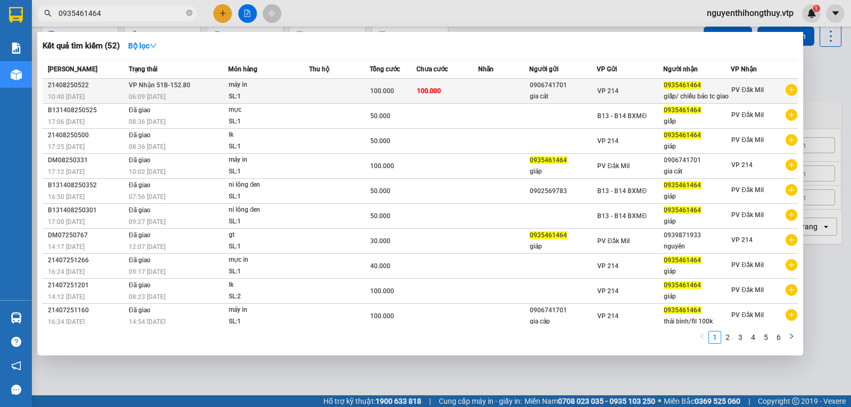
type input "0935461464"
click at [507, 93] on td at bounding box center [503, 91] width 51 height 25
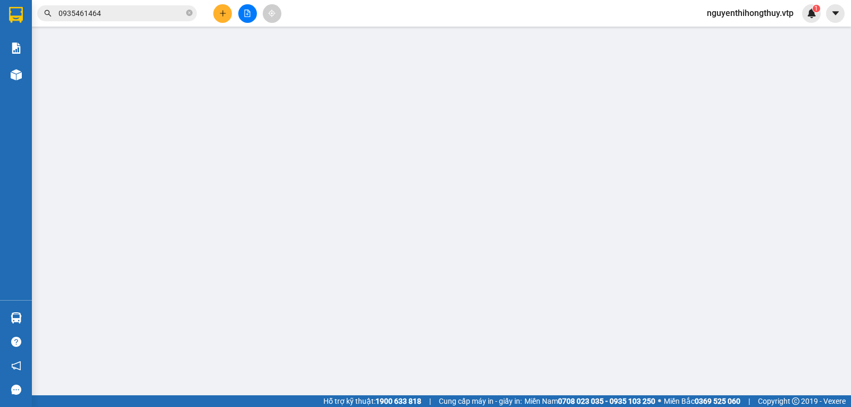
type input "0906741701"
type input "gia cát"
type input "0935461464"
type input "giấp/ chiều báo tc giao"
type input "100.000"
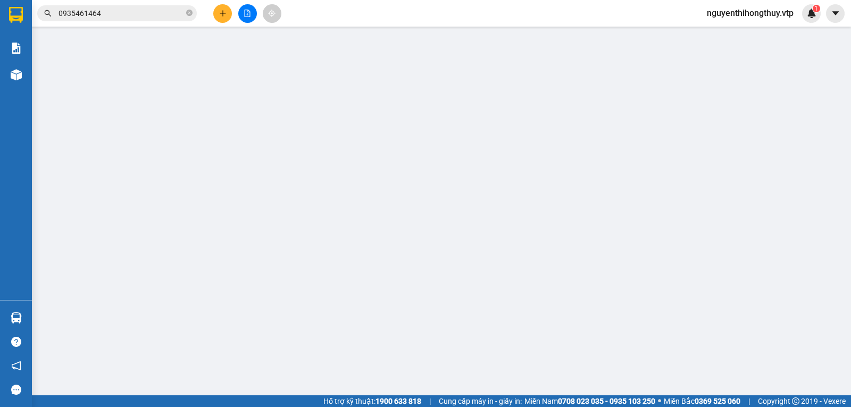
type input "100.000"
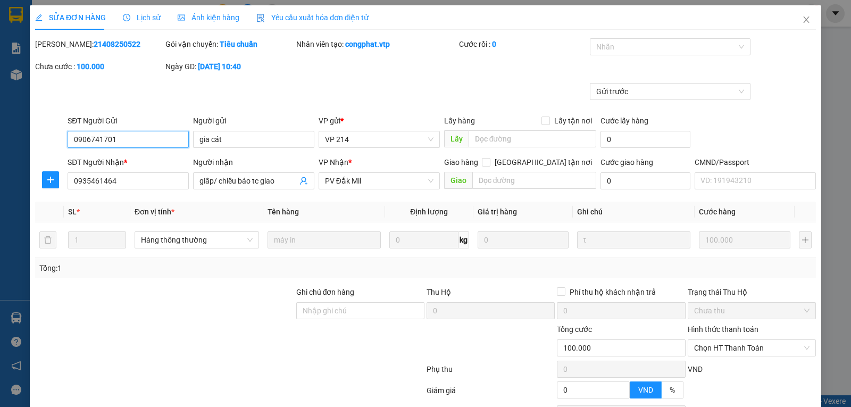
type input "5.000"
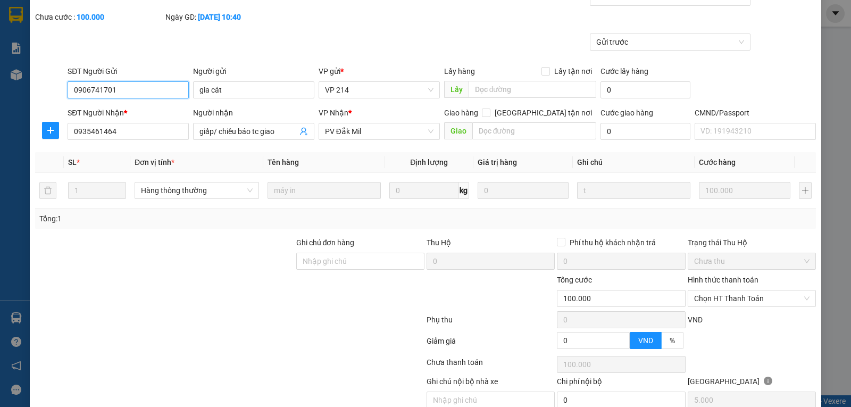
scroll to position [97, 0]
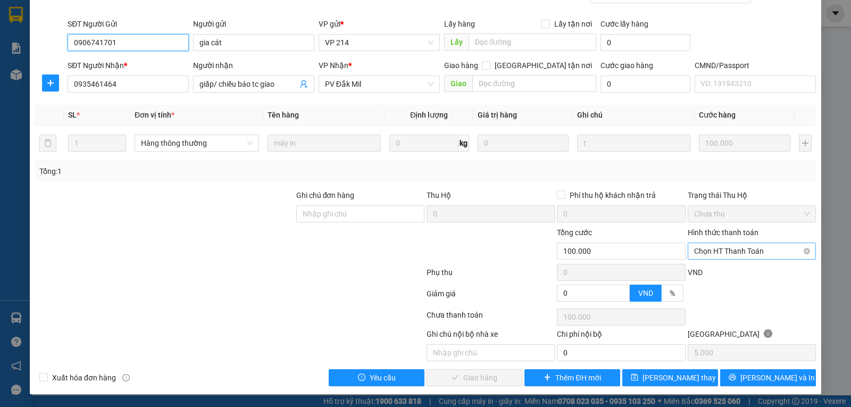
click at [750, 251] on span "Chọn HT Thanh Toán" at bounding box center [751, 251] width 115 height 16
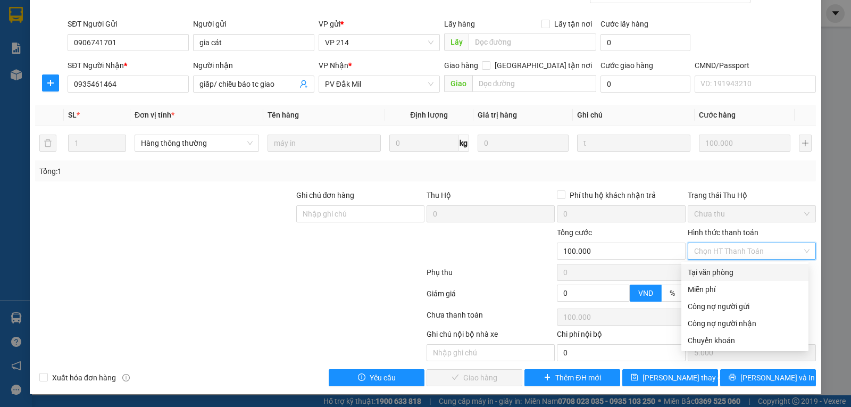
click at [709, 270] on div "Tại văn phòng" at bounding box center [745, 273] width 114 height 12
type input "0"
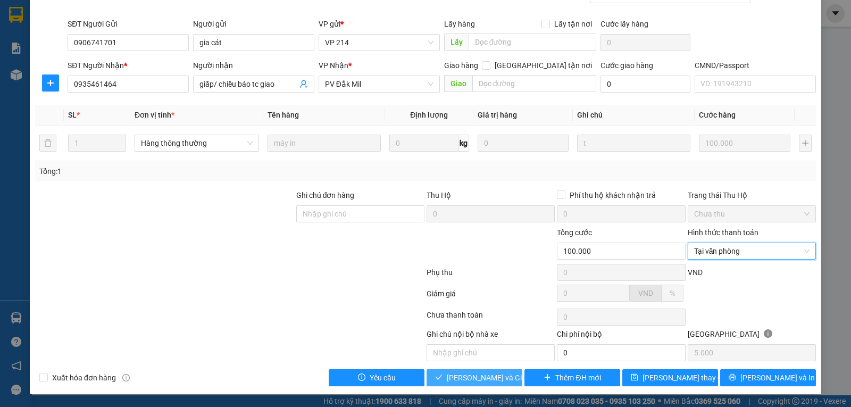
click at [470, 375] on span "[PERSON_NAME] và Giao hàng" at bounding box center [498, 378] width 102 height 12
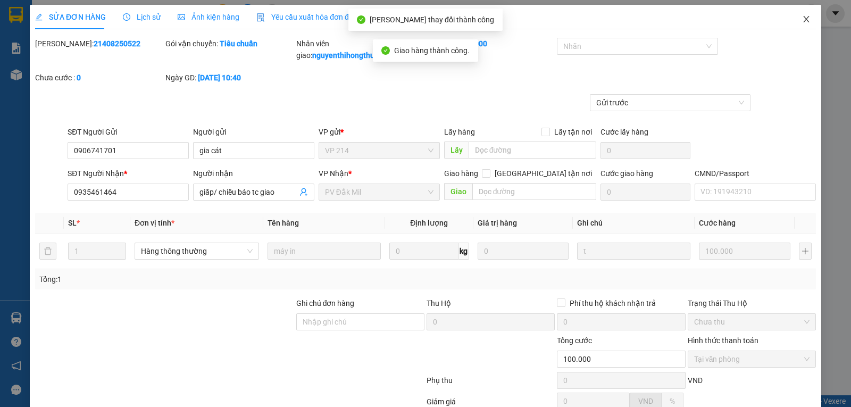
scroll to position [0, 0]
click at [803, 18] on icon "close" at bounding box center [806, 19] width 6 height 6
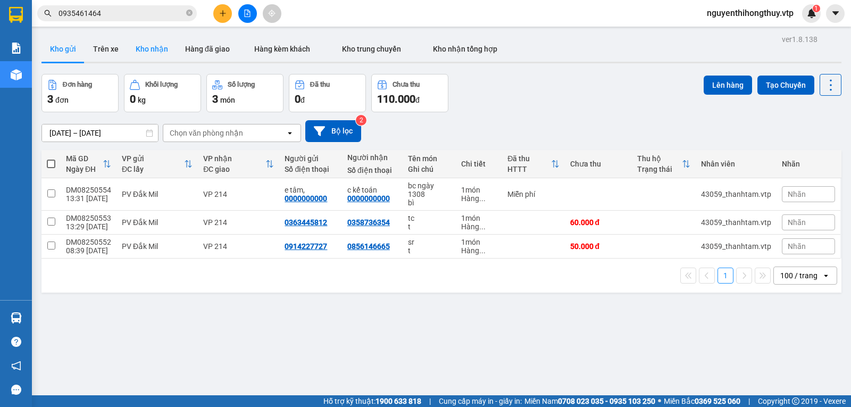
click at [144, 43] on button "Kho nhận" at bounding box center [151, 49] width 49 height 26
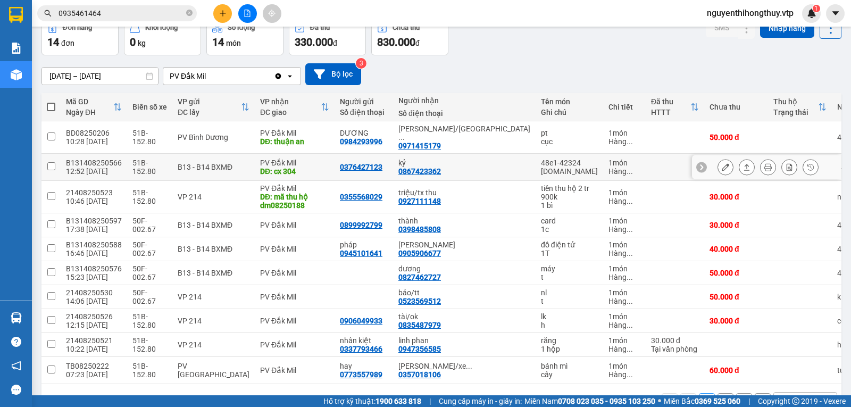
scroll to position [94, 0]
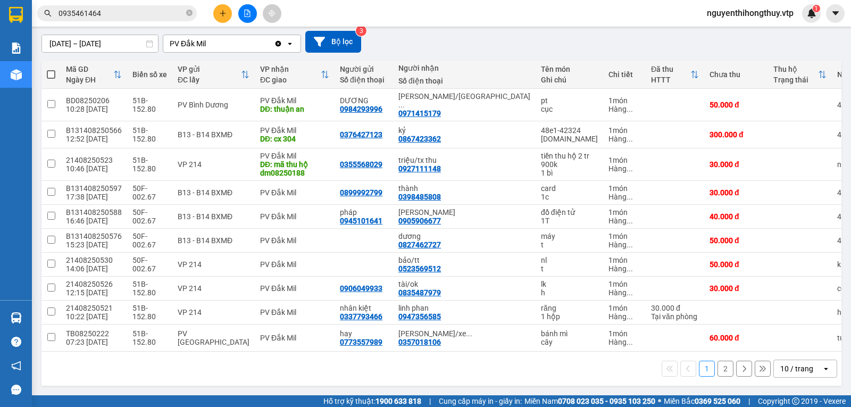
click at [789, 367] on div "10 / trang" at bounding box center [796, 368] width 33 height 11
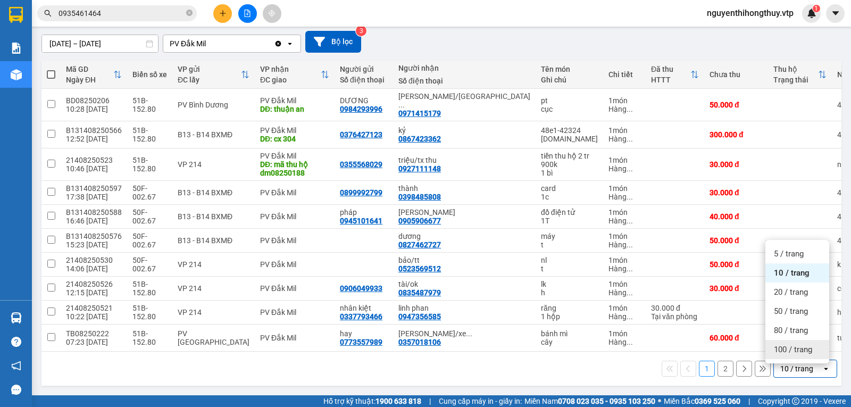
click at [783, 346] on span "100 / trang" at bounding box center [793, 349] width 38 height 11
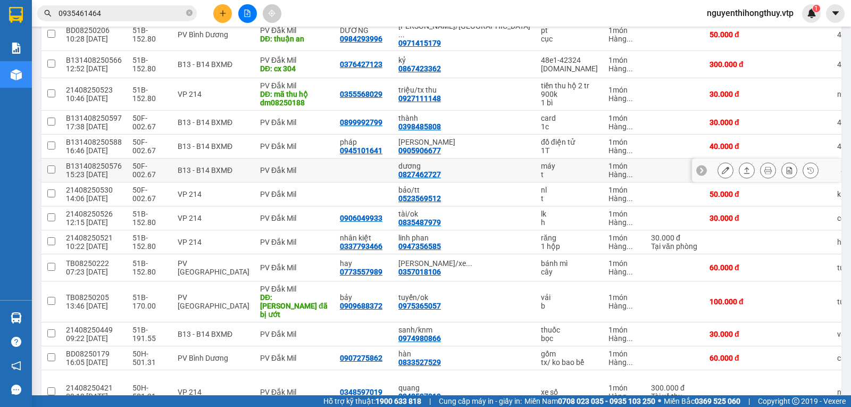
scroll to position [106, 0]
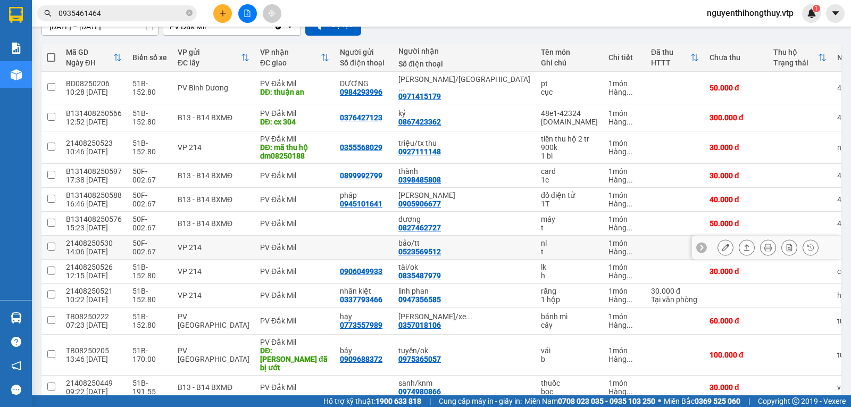
click at [722, 249] on icon at bounding box center [725, 247] width 7 height 7
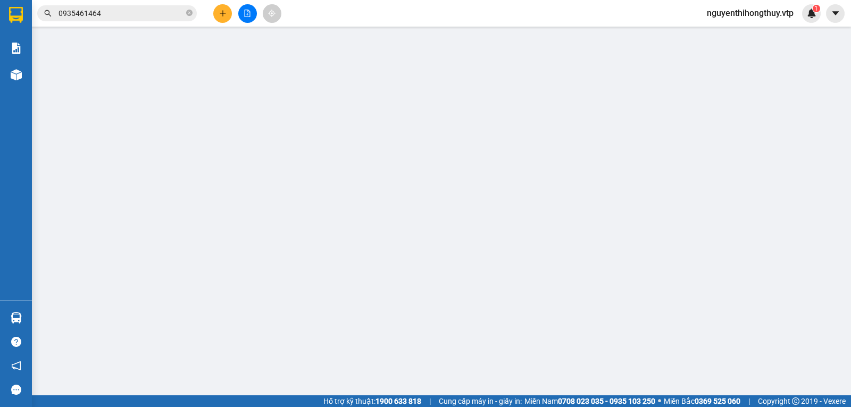
type input "0523569512"
type input "bảo/tt"
type input "50.000"
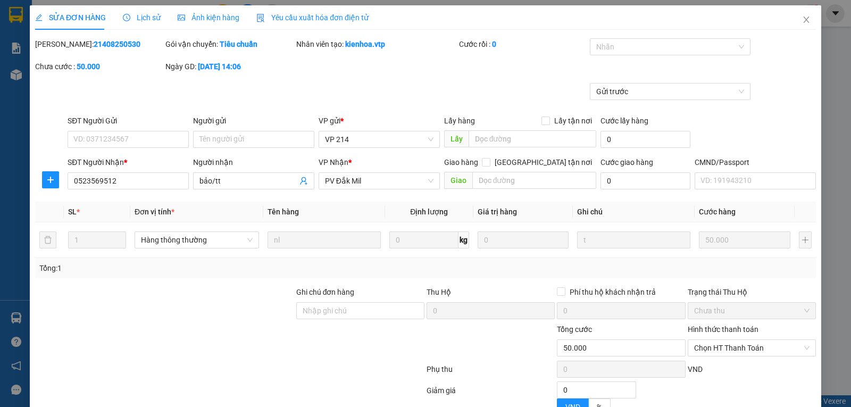
type input "2.500"
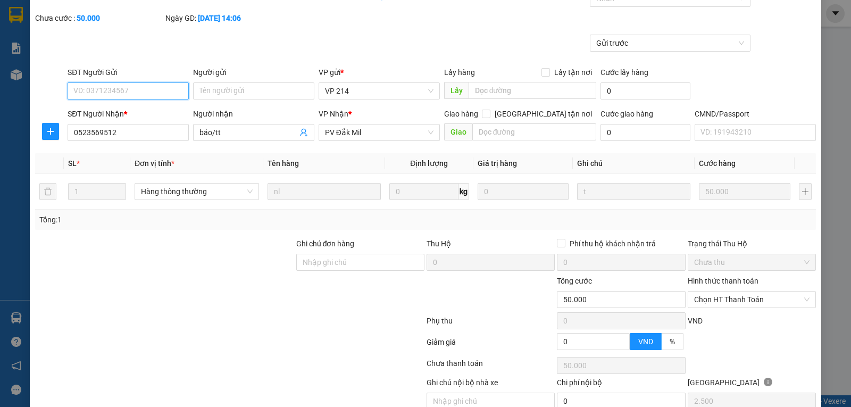
scroll to position [97, 0]
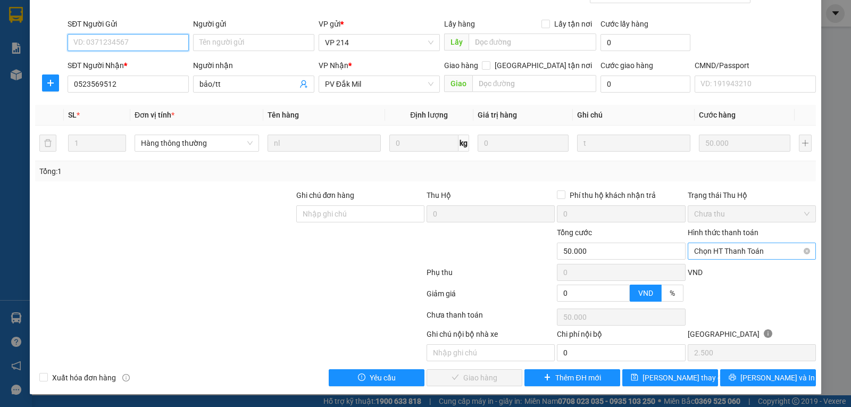
click at [730, 255] on span "Chọn HT Thanh Toán" at bounding box center [751, 251] width 115 height 16
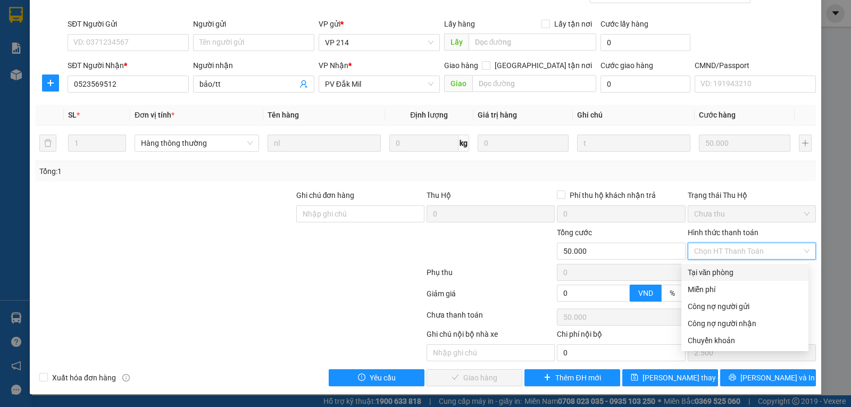
click at [718, 271] on div "Tại văn phòng" at bounding box center [745, 273] width 114 height 12
type input "0"
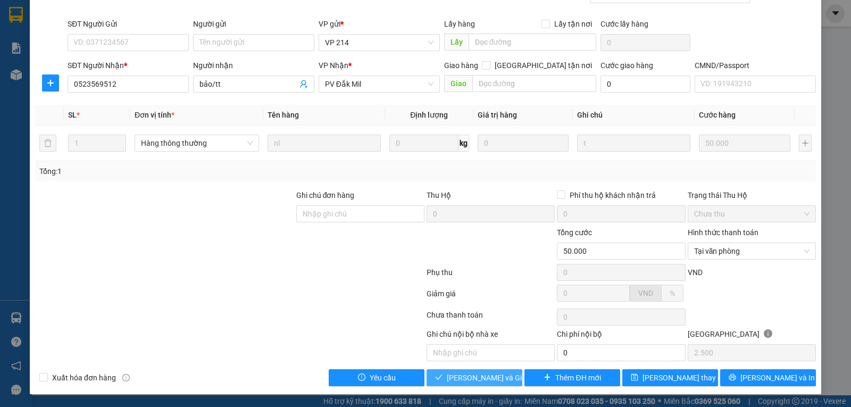
click at [489, 372] on span "[PERSON_NAME] và Giao hàng" at bounding box center [498, 378] width 102 height 12
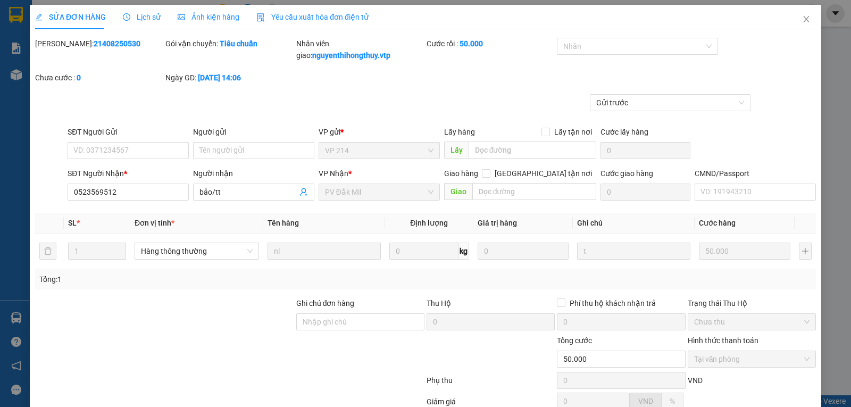
scroll to position [0, 0]
click at [223, 189] on input "bảo/tt" at bounding box center [248, 193] width 98 height 12
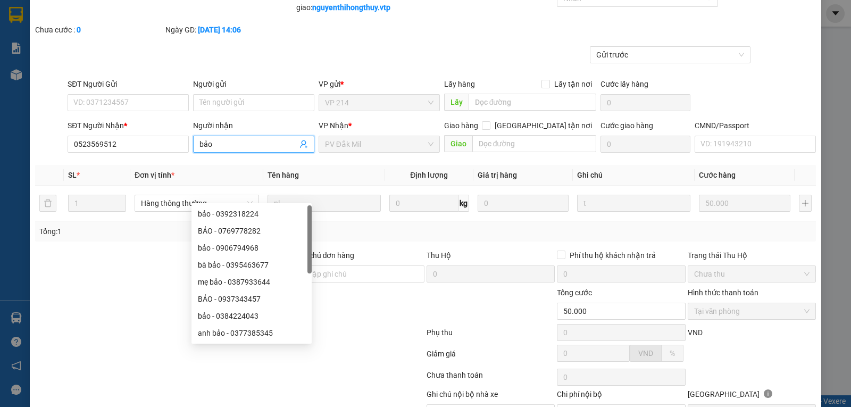
scroll to position [109, 0]
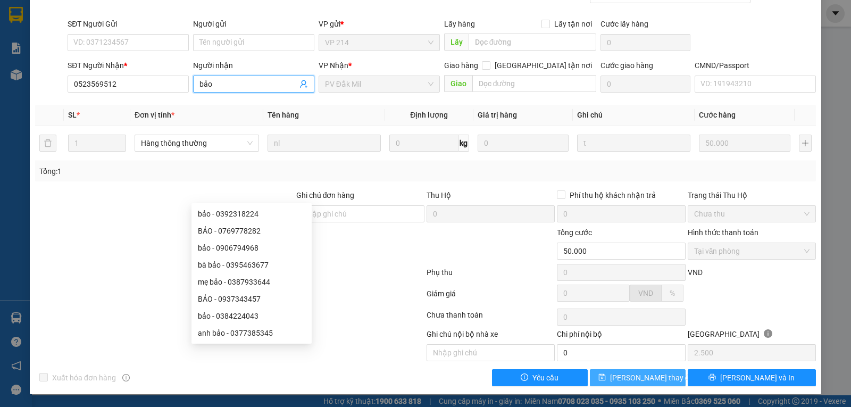
type input "bảo"
click at [643, 380] on span "[PERSON_NAME] thay đổi" at bounding box center [652, 378] width 85 height 12
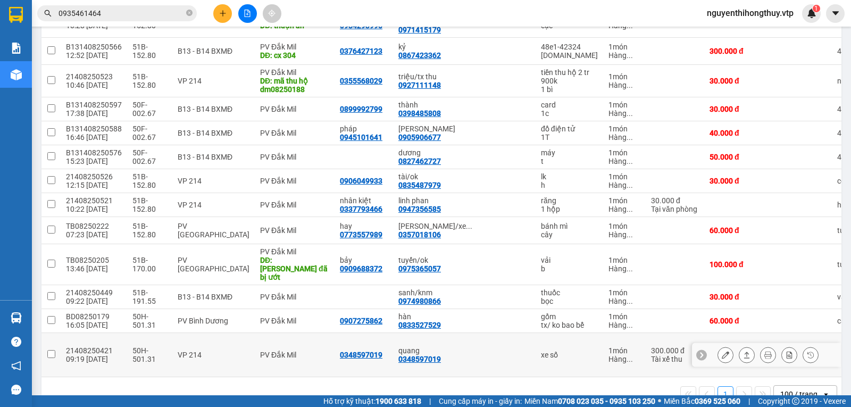
scroll to position [194, 0]
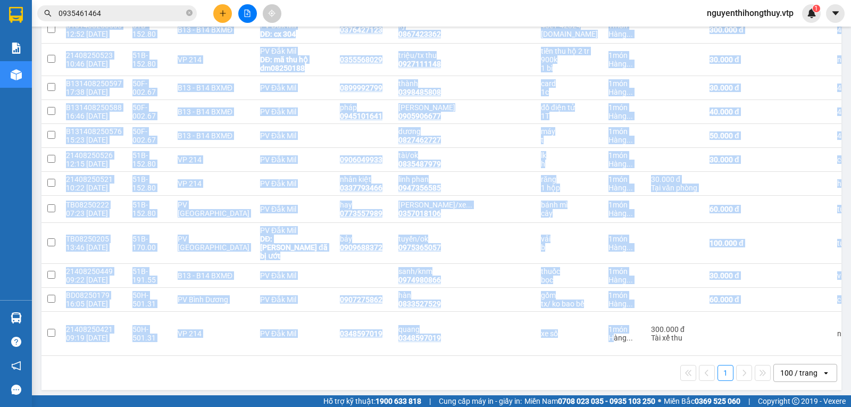
drag, startPoint x: 502, startPoint y: 347, endPoint x: 681, endPoint y: 348, distance: 178.7
click at [681, 348] on div "Mã GD Ngày ĐH Biển số xe VP gửi ĐC lấy VP nhận ĐC giao Người gửi Số điện thoại …" at bounding box center [441, 156] width 800 height 400
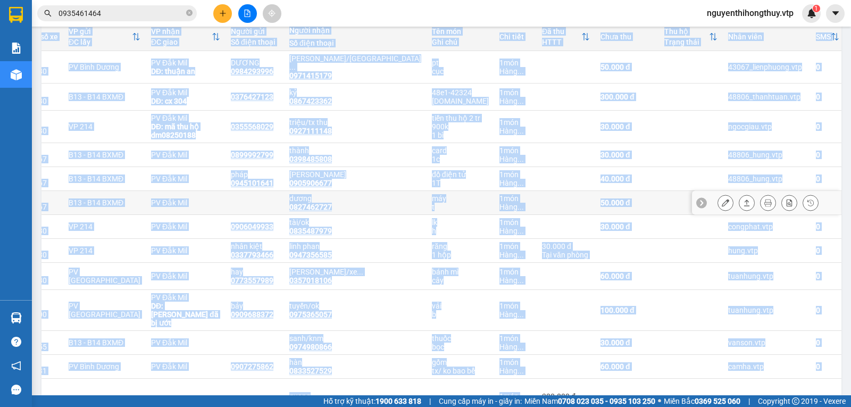
scroll to position [0, 0]
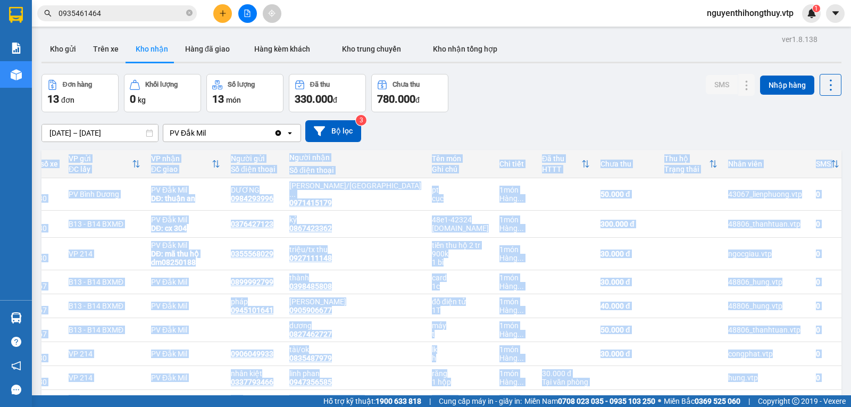
click at [65, 138] on div "ver 1.8.138 Kho gửi Trên xe Kho nhận Hàng đã giao Hàng kèm khách Kho trung chuy…" at bounding box center [441, 310] width 809 height 556
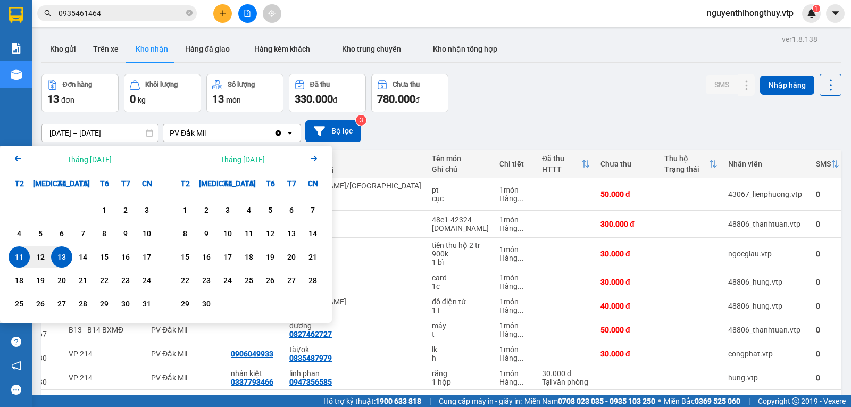
click at [17, 156] on icon "Previous month." at bounding box center [18, 158] width 6 height 5
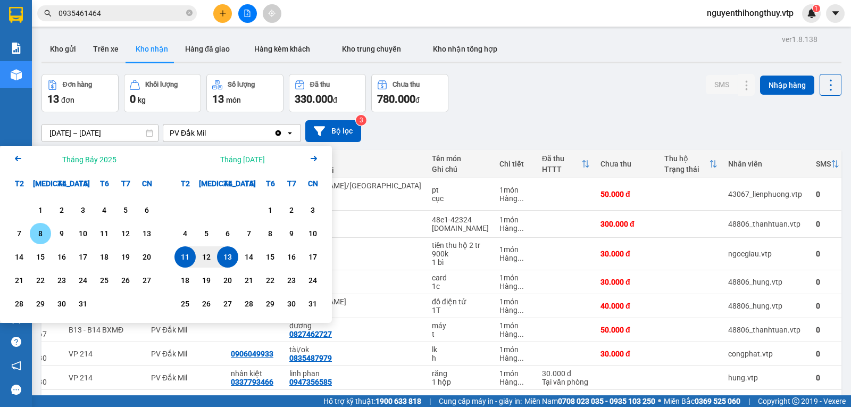
click at [38, 234] on div "8" at bounding box center [40, 233] width 15 height 13
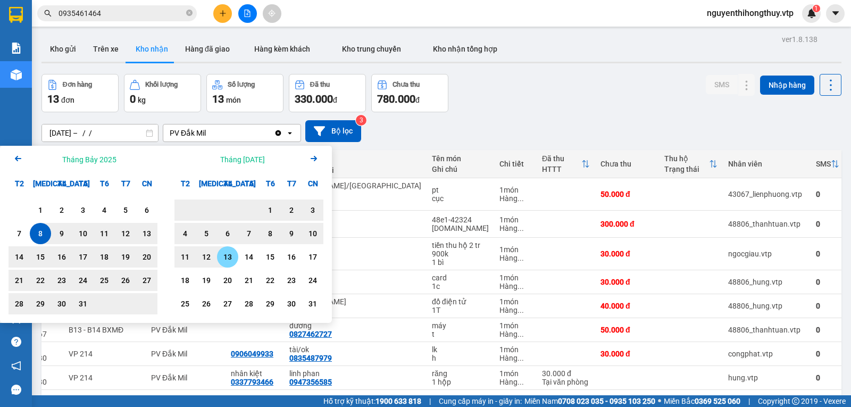
click at [222, 259] on div "13" at bounding box center [227, 257] width 15 height 13
type input "[DATE] – [DATE]"
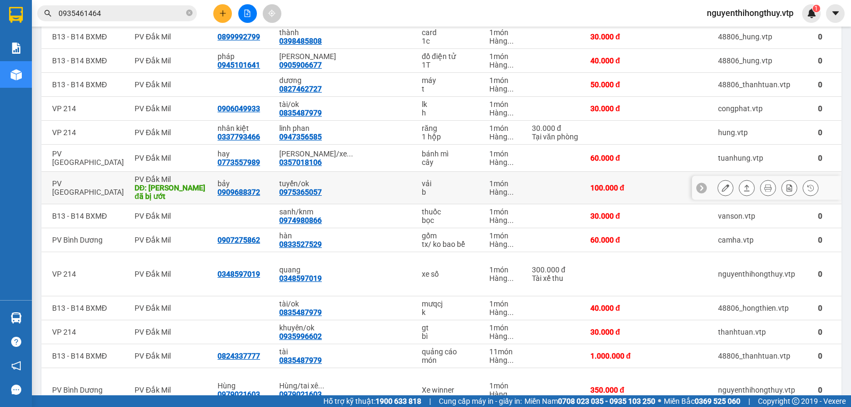
scroll to position [229, 0]
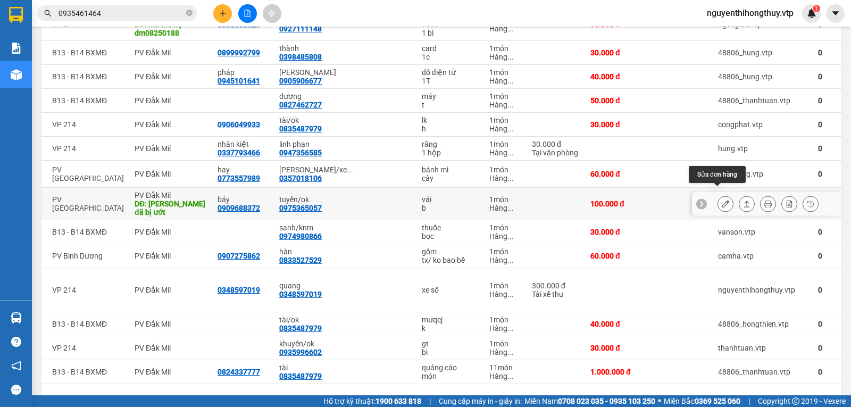
click at [722, 200] on icon at bounding box center [725, 203] width 7 height 7
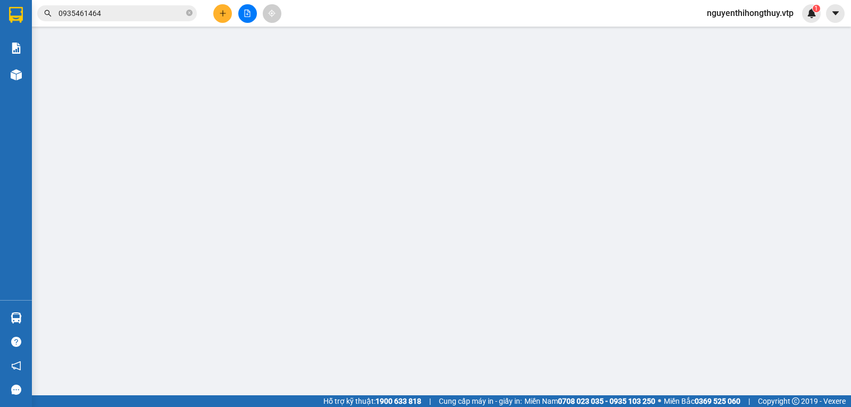
type input "0909688372"
type input "bảy"
type input "0975365057"
type input "tuyến/ok"
type input "bao đã bị ướt"
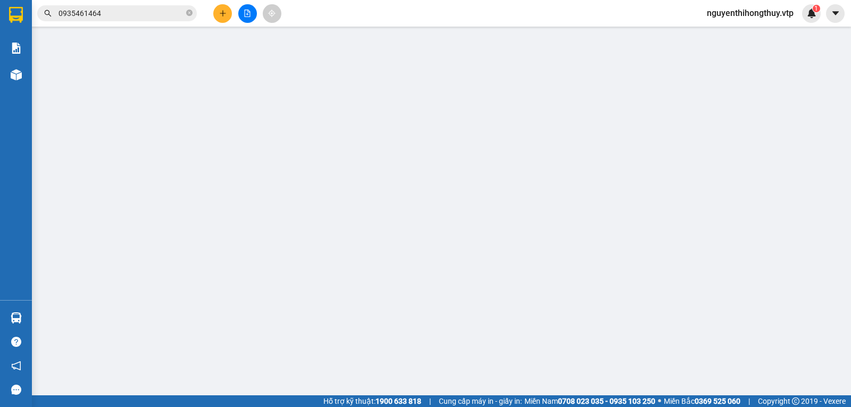
type input "100.000"
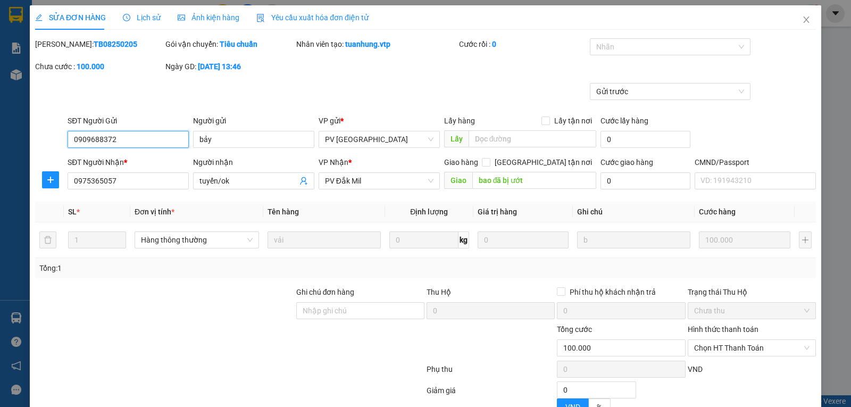
type input "5.000"
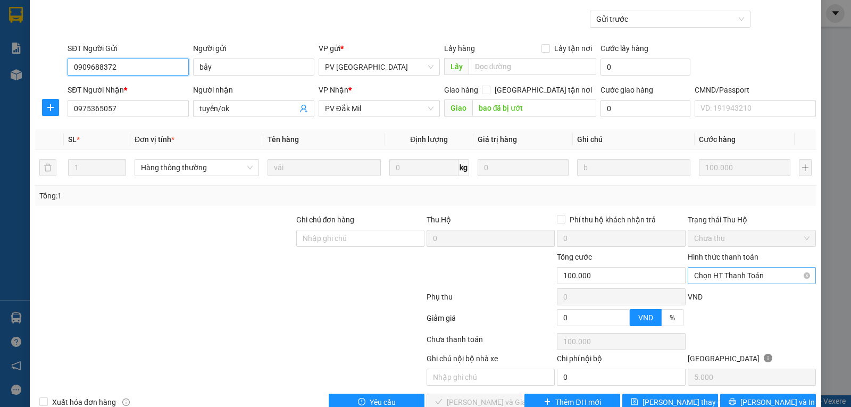
scroll to position [97, 0]
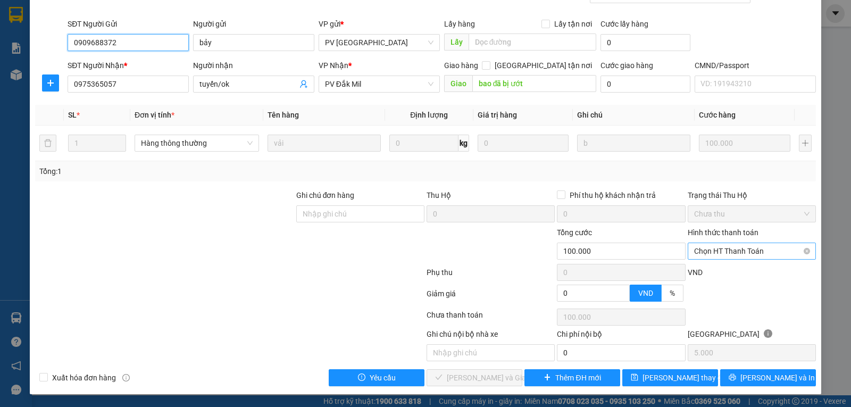
click at [734, 252] on span "Chọn HT Thanh Toán" at bounding box center [751, 251] width 115 height 16
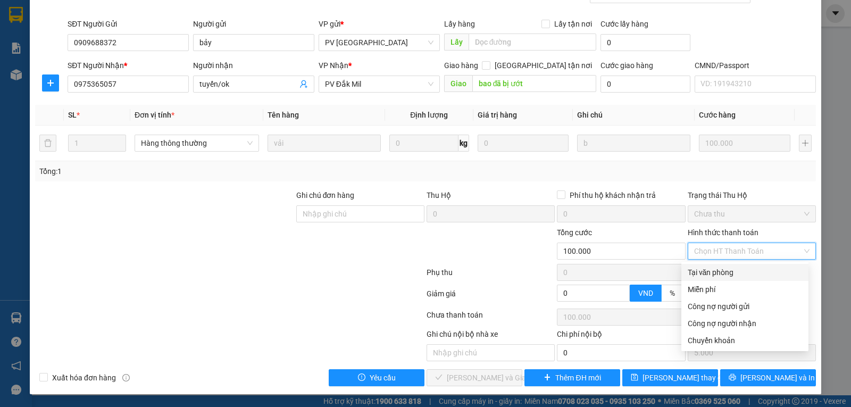
click at [706, 271] on div "Tại văn phòng" at bounding box center [745, 273] width 114 height 12
type input "0"
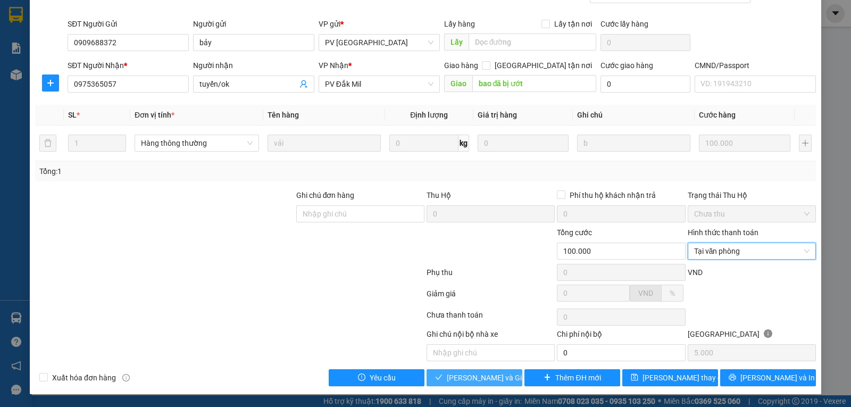
click at [469, 377] on span "[PERSON_NAME] và Giao hàng" at bounding box center [498, 378] width 102 height 12
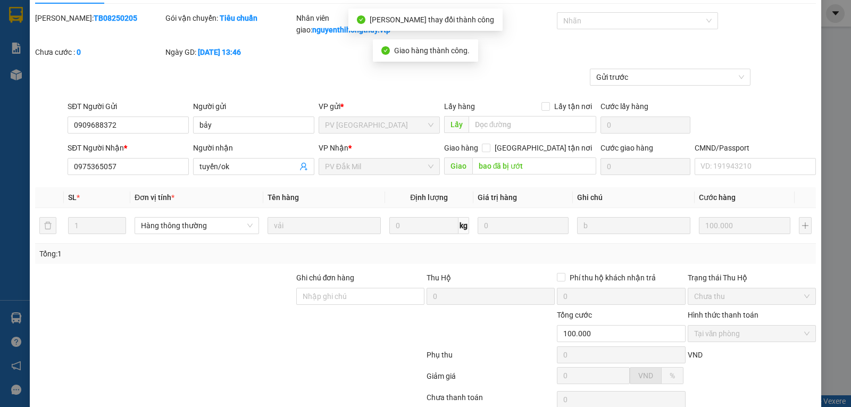
scroll to position [0, 0]
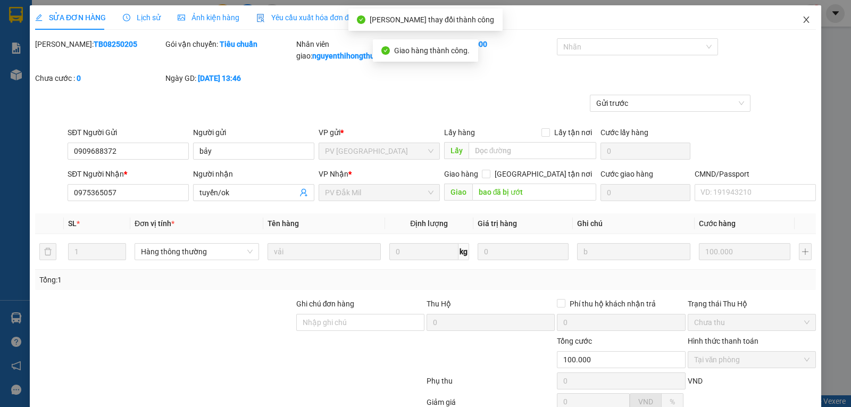
click at [803, 18] on icon "close" at bounding box center [806, 19] width 6 height 6
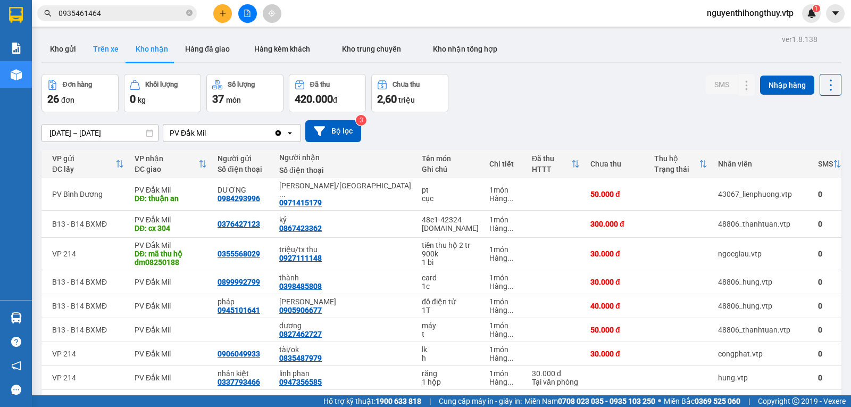
click at [106, 53] on button "Trên xe" at bounding box center [106, 49] width 43 height 26
type input "[DATE] – [DATE]"
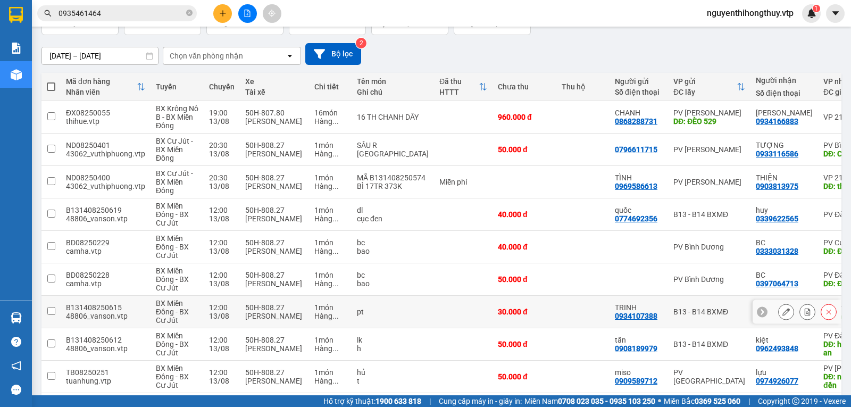
scroll to position [155, 0]
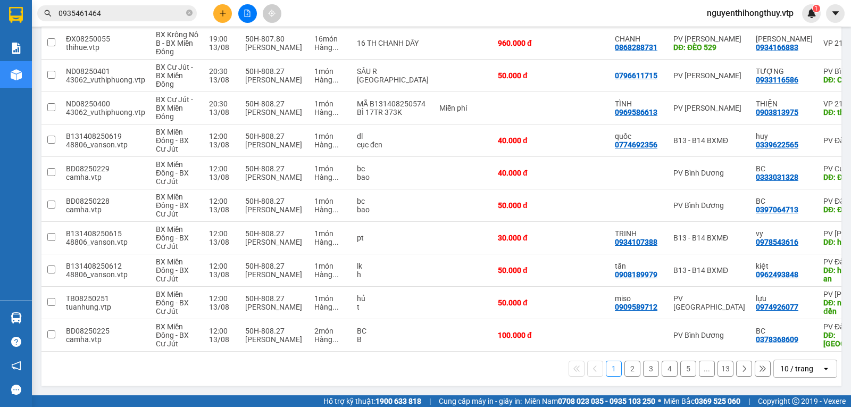
click at [790, 369] on div "10 / trang" at bounding box center [796, 368] width 33 height 11
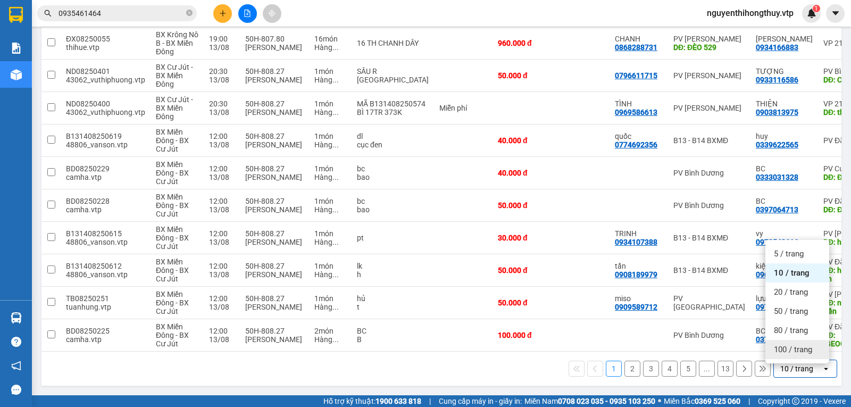
click at [790, 347] on span "100 / trang" at bounding box center [793, 349] width 38 height 11
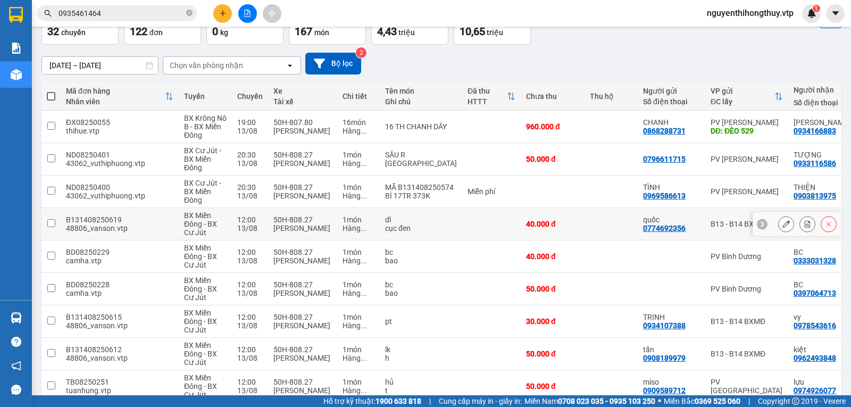
scroll to position [0, 0]
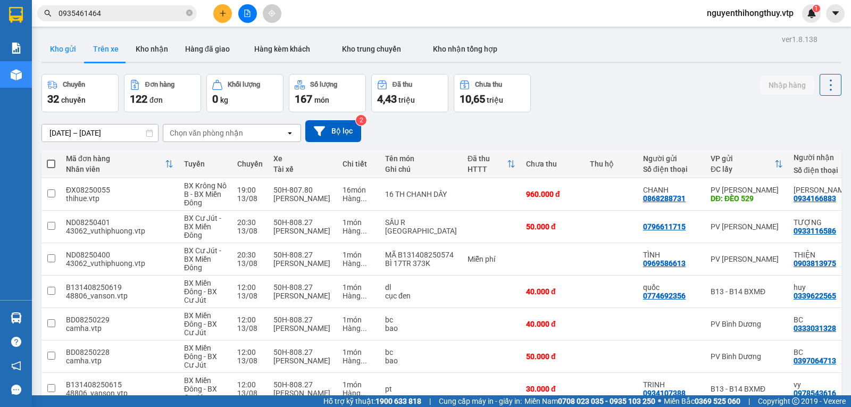
click at [64, 47] on button "Kho gửi" at bounding box center [62, 49] width 43 height 26
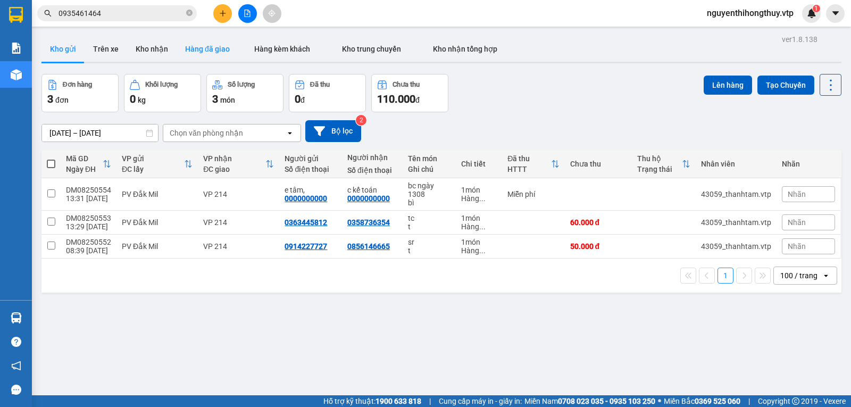
click at [210, 51] on button "Hàng đã giao" at bounding box center [208, 49] width 62 height 26
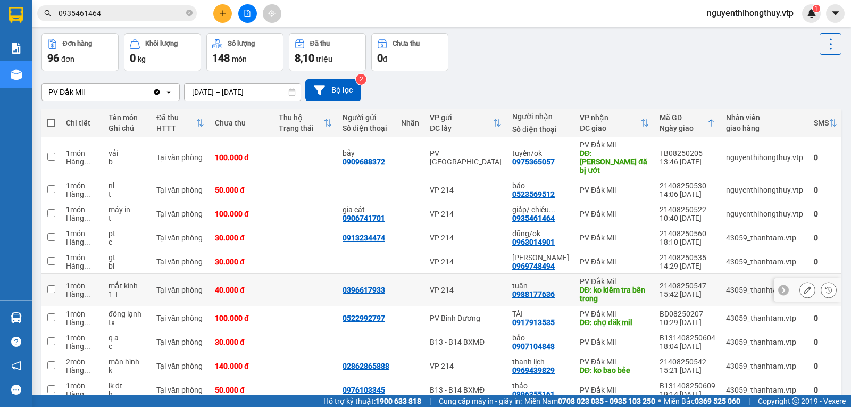
scroll to position [79, 0]
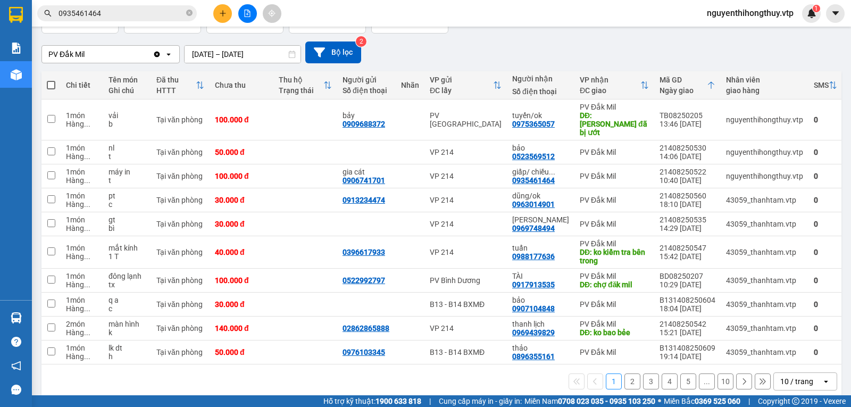
click at [799, 376] on div "10 / trang" at bounding box center [796, 381] width 33 height 11
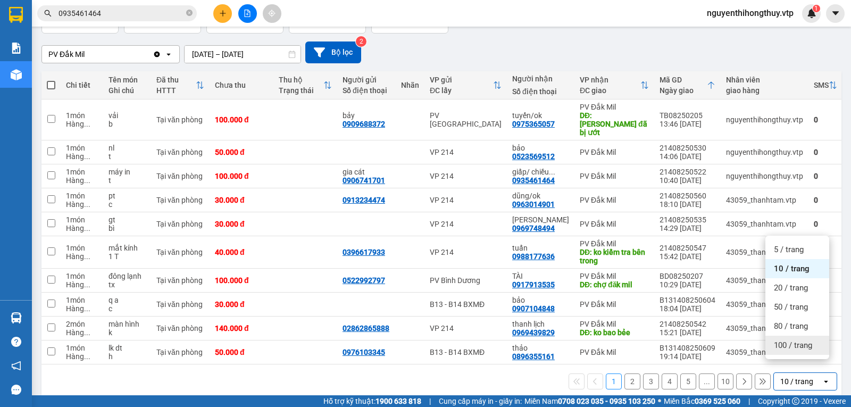
click at [793, 343] on span "100 / trang" at bounding box center [793, 345] width 38 height 11
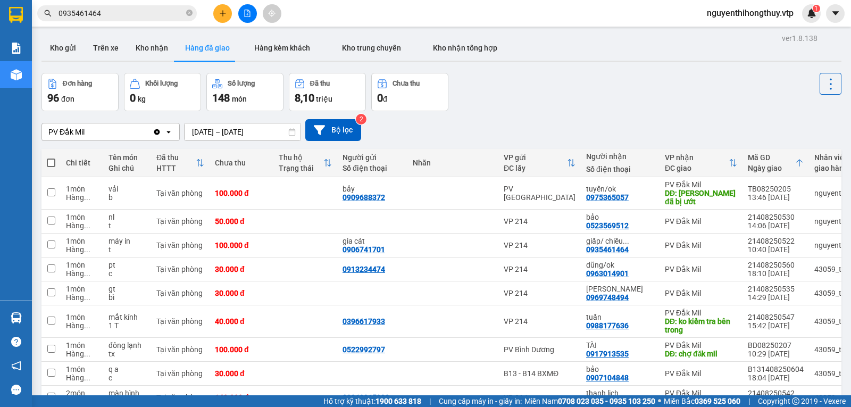
scroll to position [0, 0]
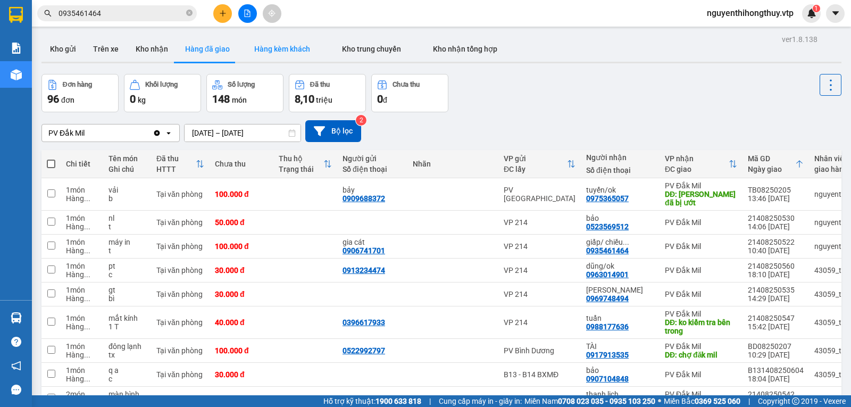
click at [273, 54] on button "Hàng kèm khách" at bounding box center [282, 49] width 88 height 26
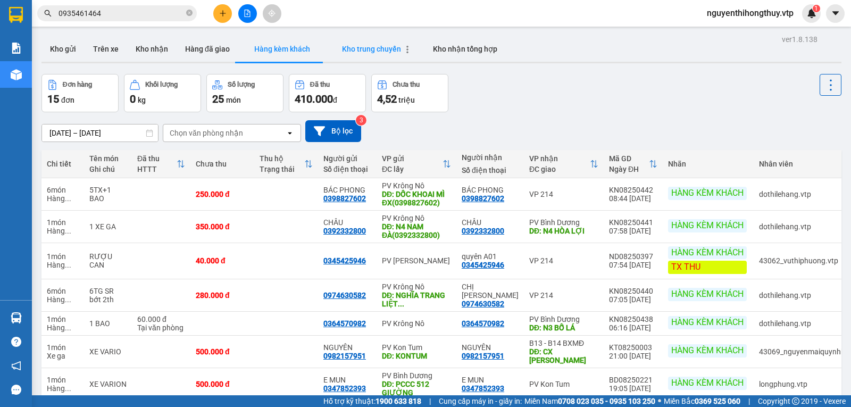
click at [369, 46] on span "Kho trung chuyển" at bounding box center [371, 49] width 59 height 9
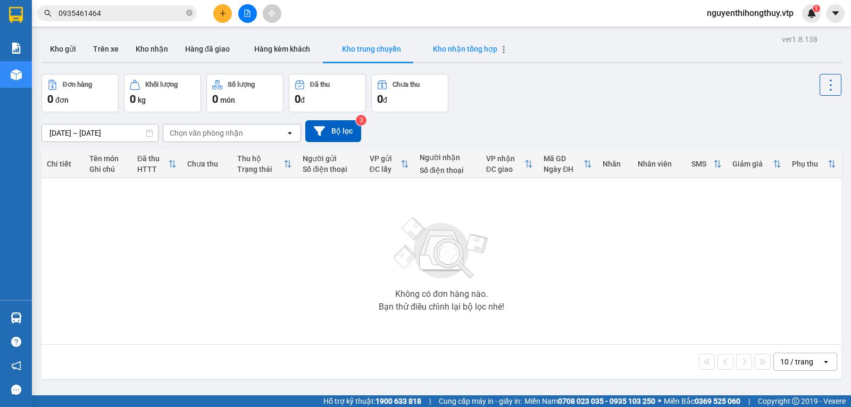
click at [469, 45] on span "Kho nhận tổng hợp" at bounding box center [465, 49] width 64 height 9
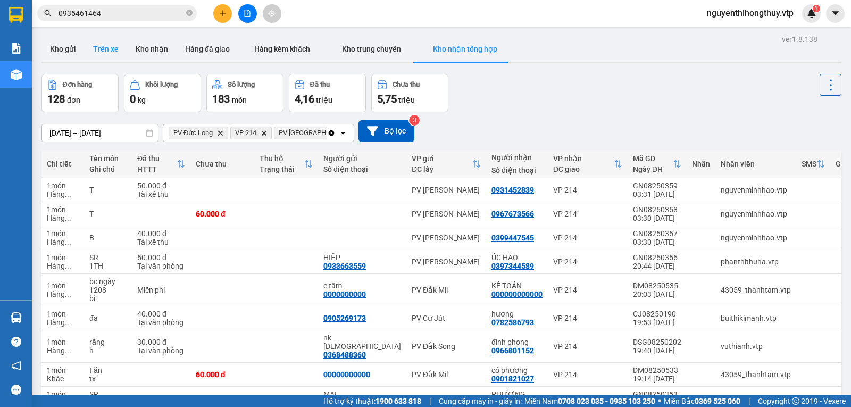
click at [104, 51] on button "Trên xe" at bounding box center [106, 49] width 43 height 26
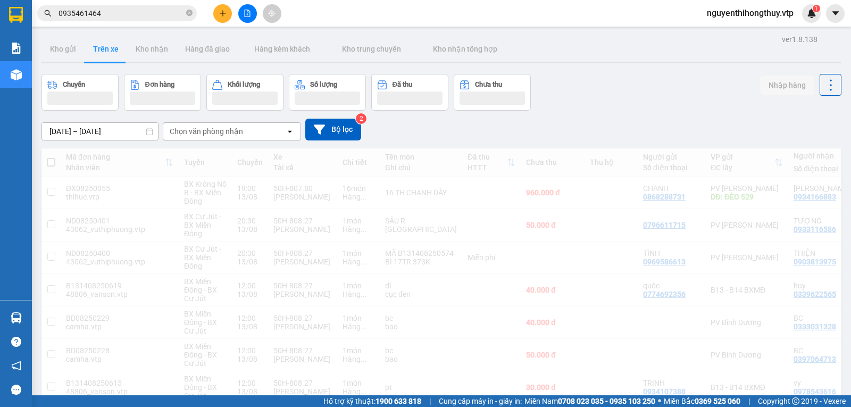
click at [261, 128] on div "Chọn văn phòng nhận" at bounding box center [224, 131] width 122 height 17
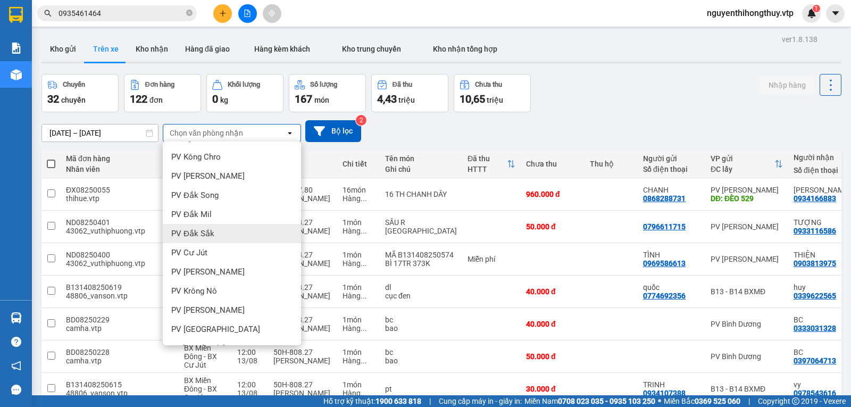
scroll to position [213, 0]
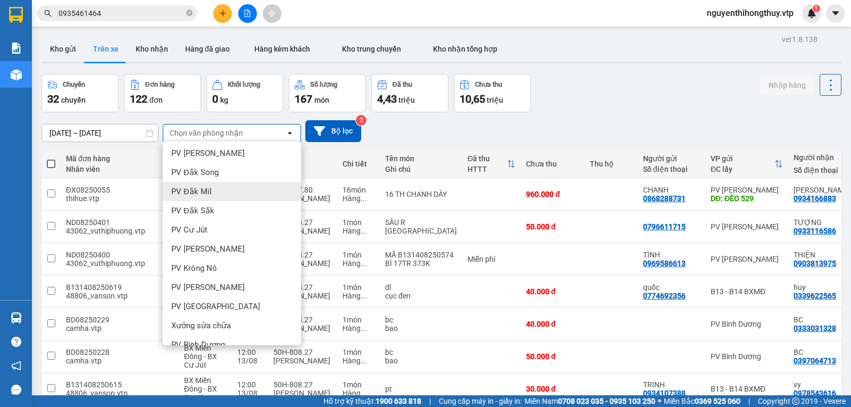
click at [221, 191] on div "PV Đắk Mil" at bounding box center [232, 191] width 138 height 19
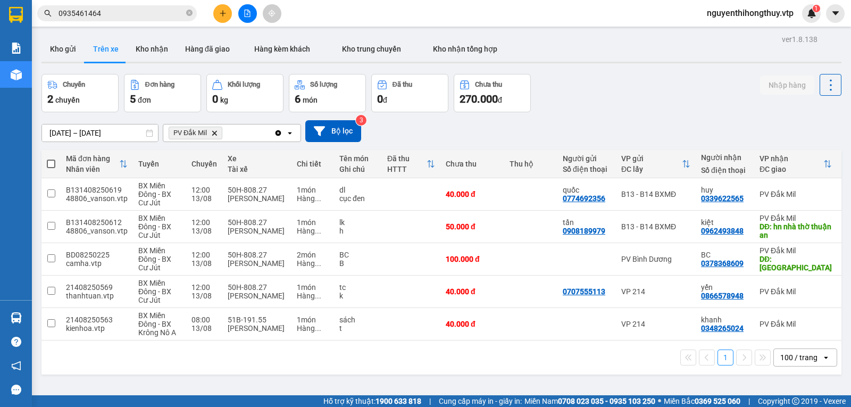
click at [73, 131] on input "[DATE] – [DATE]" at bounding box center [100, 132] width 116 height 17
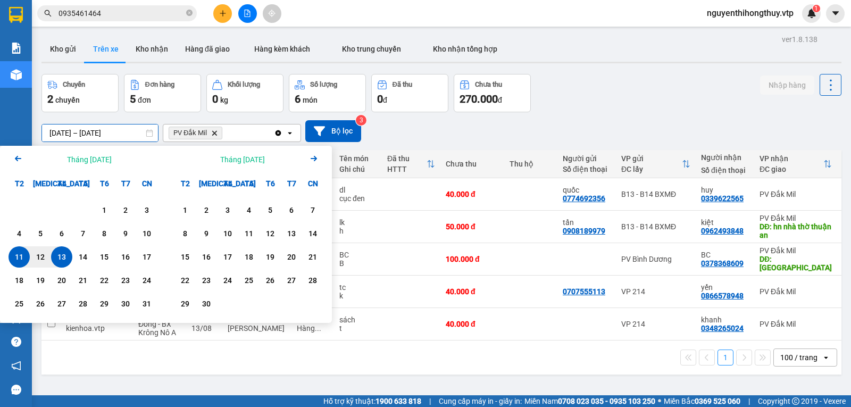
click at [11, 161] on div "Arrow Left Tháng [DATE]" at bounding box center [83, 159] width 166 height 27
click at [14, 159] on icon "Arrow Left" at bounding box center [18, 158] width 13 height 13
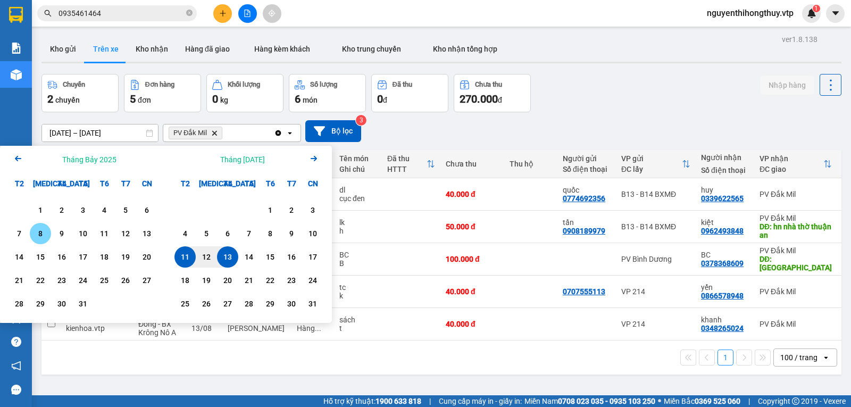
click at [41, 232] on div "8" at bounding box center [40, 233] width 15 height 13
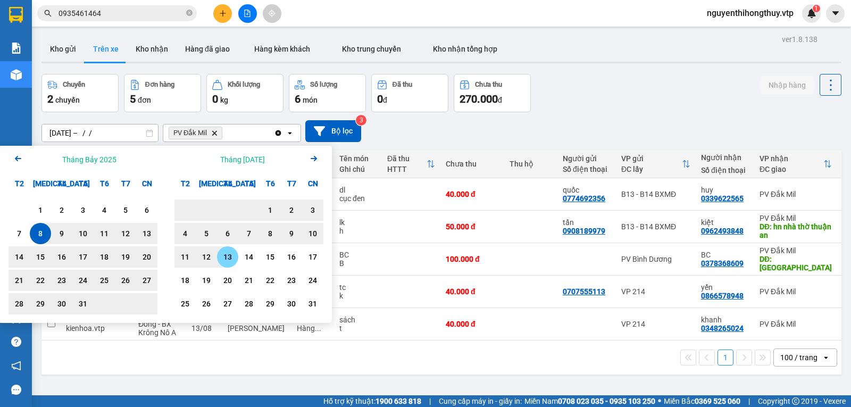
click at [223, 257] on div "13" at bounding box center [227, 257] width 15 height 13
type input "[DATE] – [DATE]"
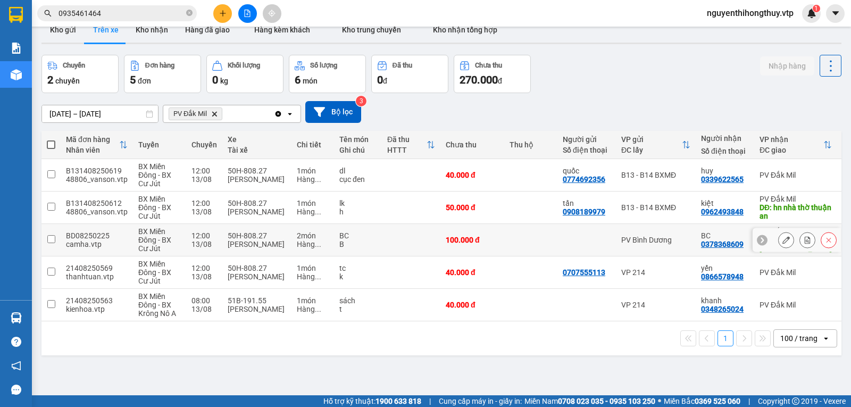
scroll to position [49, 0]
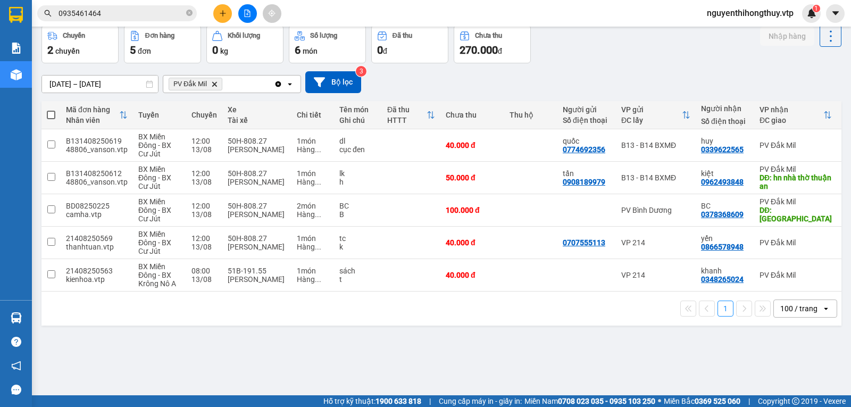
click at [223, 14] on icon "plus" at bounding box center [222, 13] width 7 height 7
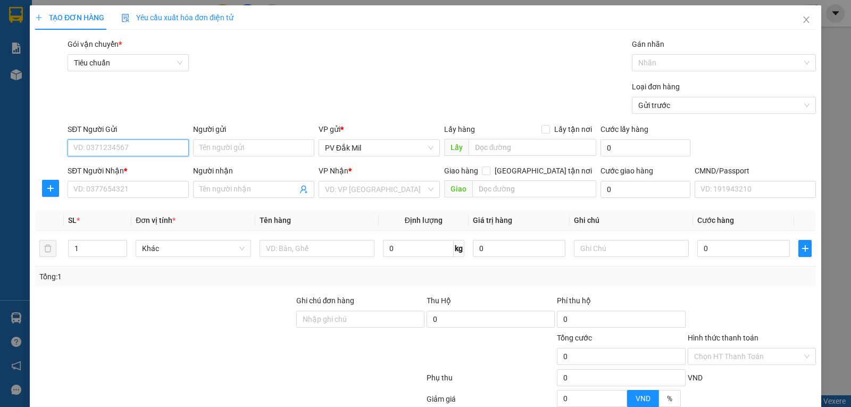
click at [148, 145] on input "SĐT Người Gửi" at bounding box center [128, 147] width 121 height 17
type input "0915321470"
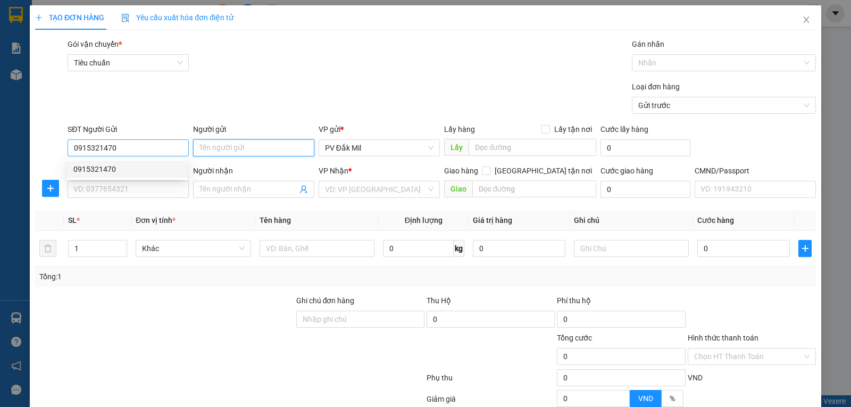
type input "0966551932"
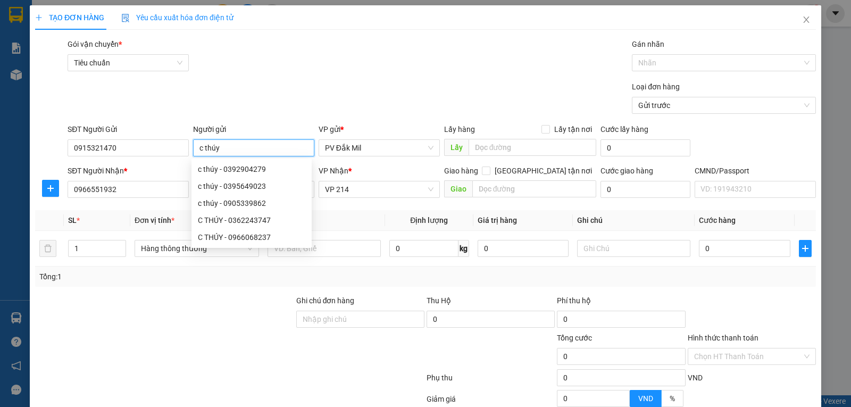
type input "c thúy"
click at [168, 285] on div "Tổng: 1" at bounding box center [425, 277] width 781 height 20
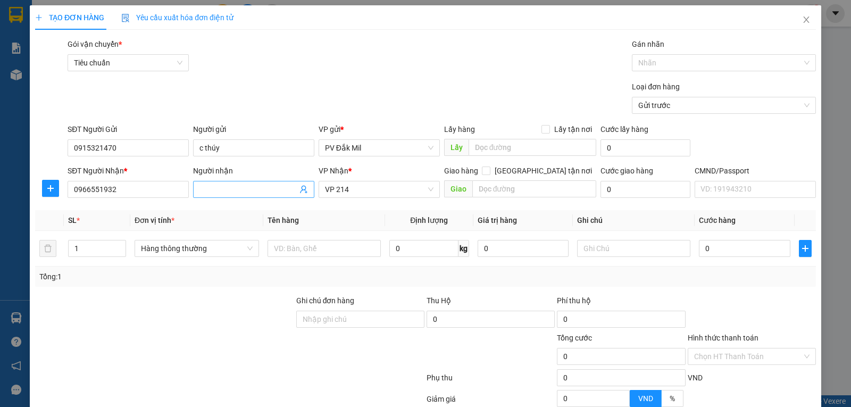
click at [228, 189] on input "Người nhận" at bounding box center [248, 190] width 98 height 12
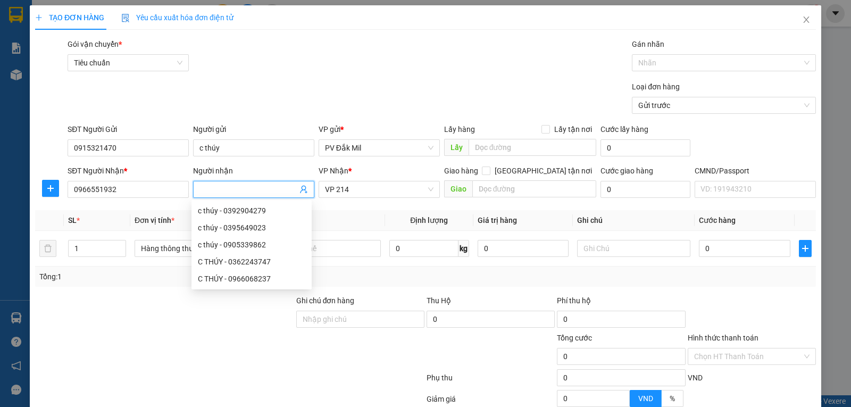
type input "c"
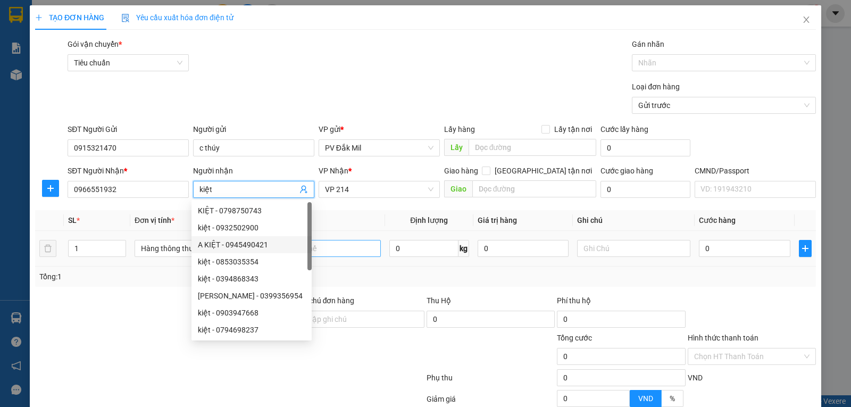
type input "kiệt"
click at [334, 245] on input "text" at bounding box center [324, 248] width 113 height 17
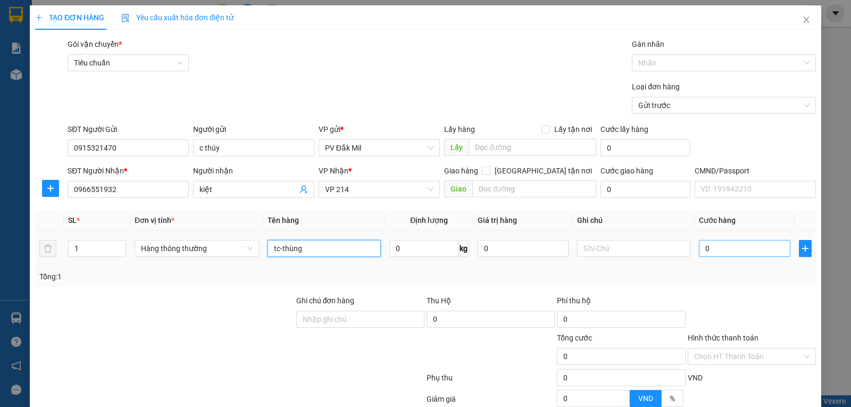
type input "tc-thùng"
click at [719, 248] on input "0" at bounding box center [744, 248] width 91 height 17
type input "6"
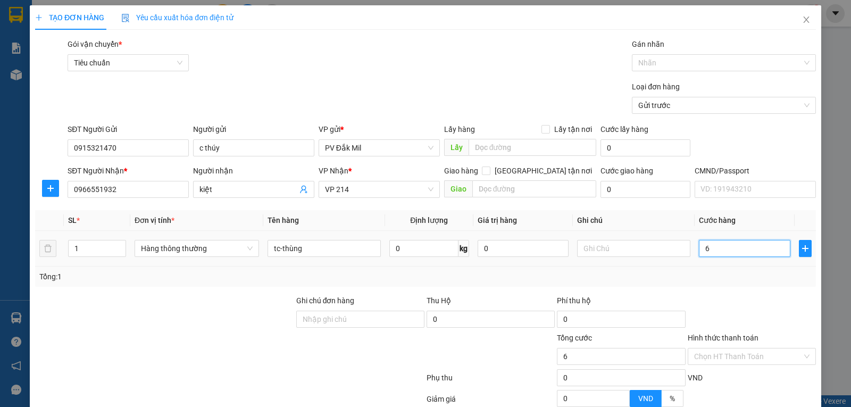
type input "60"
type input "600"
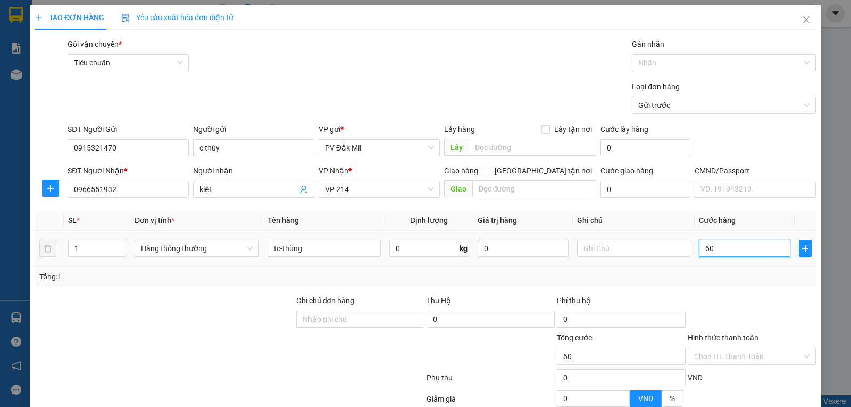
type input "600"
type input "6.000"
type input "60.000"
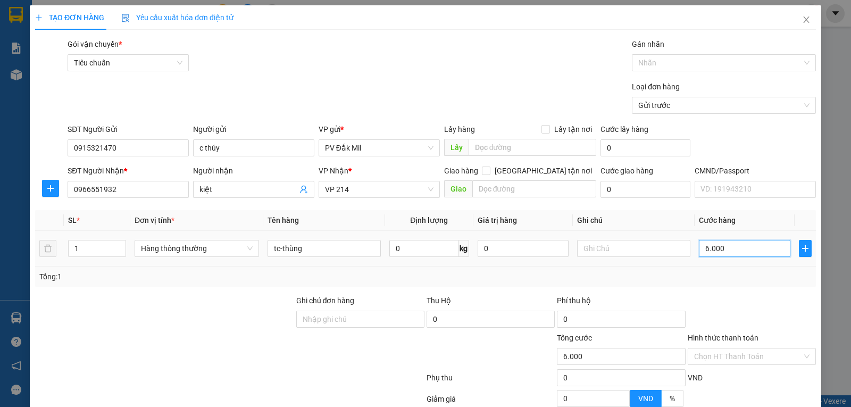
type input "60.000"
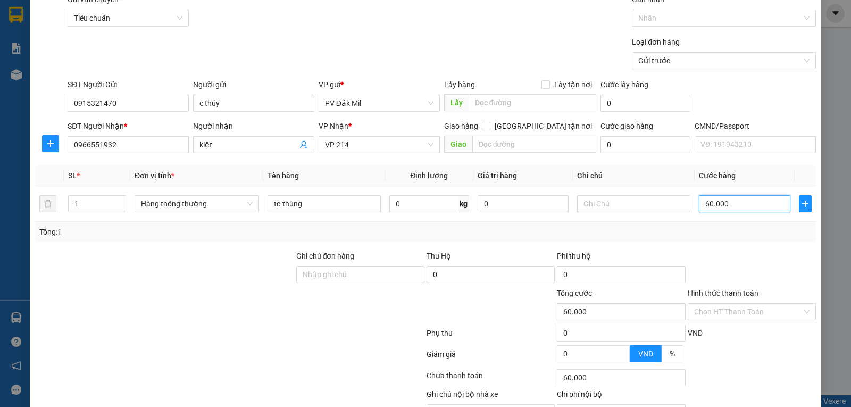
scroll to position [105, 0]
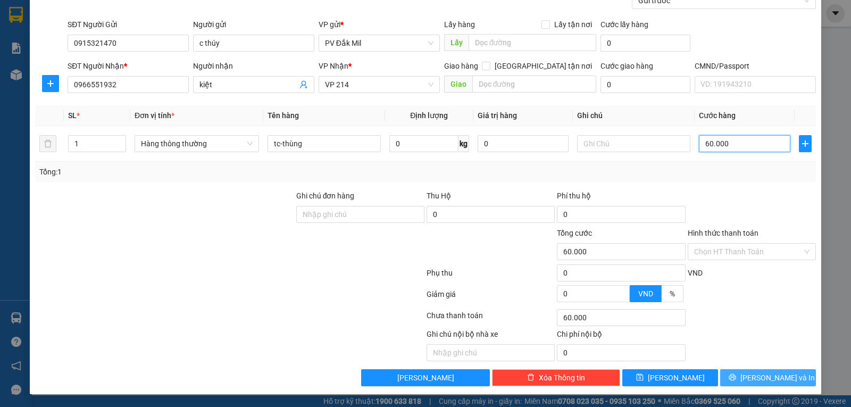
type input "60.000"
drag, startPoint x: 759, startPoint y: 380, endPoint x: 752, endPoint y: 380, distance: 6.9
click at [759, 380] on span "[PERSON_NAME] và In" at bounding box center [777, 378] width 74 height 12
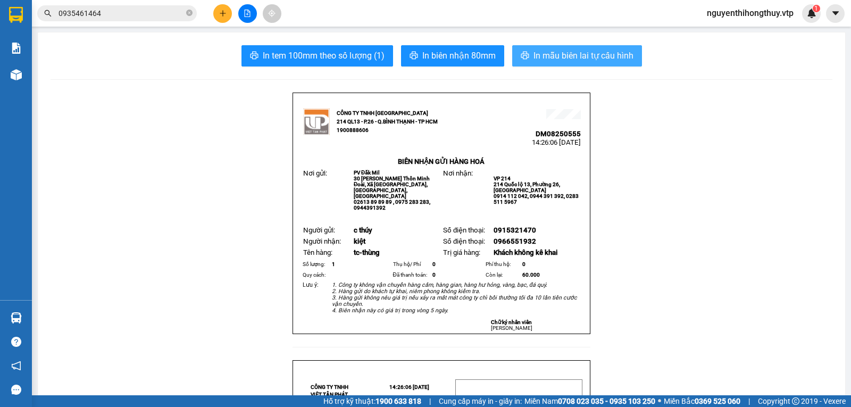
click at [563, 51] on span "In mẫu biên lai tự cấu hình" at bounding box center [584, 55] width 100 height 13
click at [221, 8] on button at bounding box center [222, 13] width 19 height 19
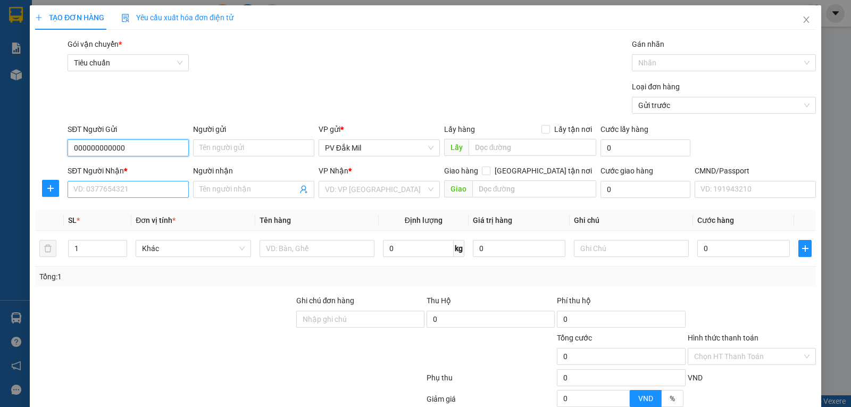
type input "000000000000"
click at [117, 187] on input "SĐT Người Nhận *" at bounding box center [128, 189] width 121 height 17
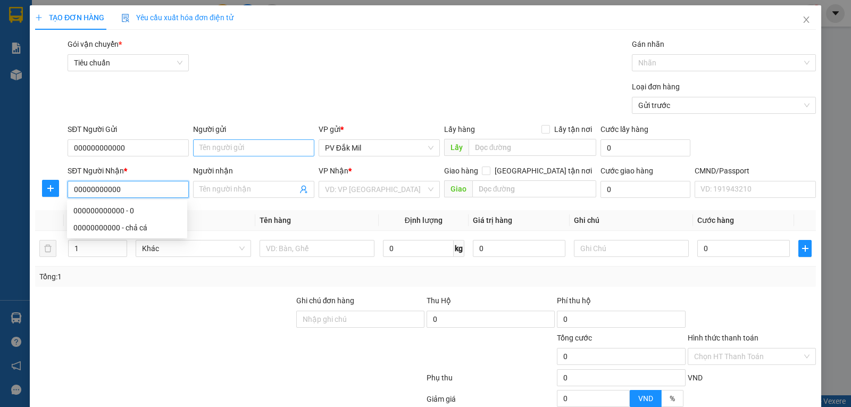
type input "00000000000"
click at [252, 140] on input "Người gửi" at bounding box center [253, 147] width 121 height 17
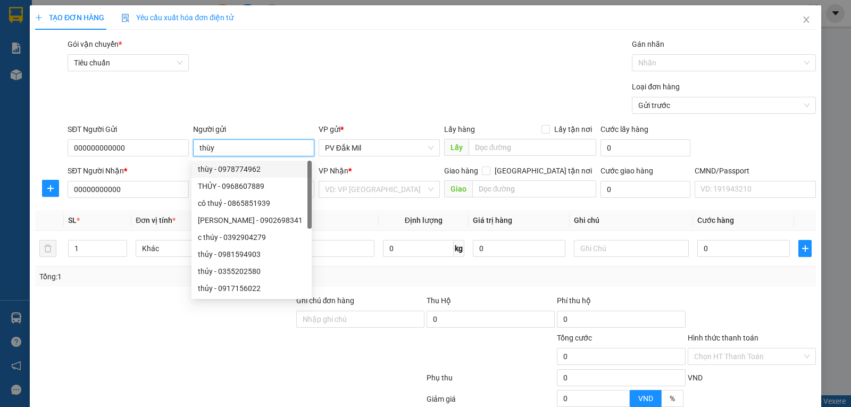
type input "thùy"
click at [289, 111] on div "Loại đơn hàng Gửi trước" at bounding box center [441, 99] width 753 height 37
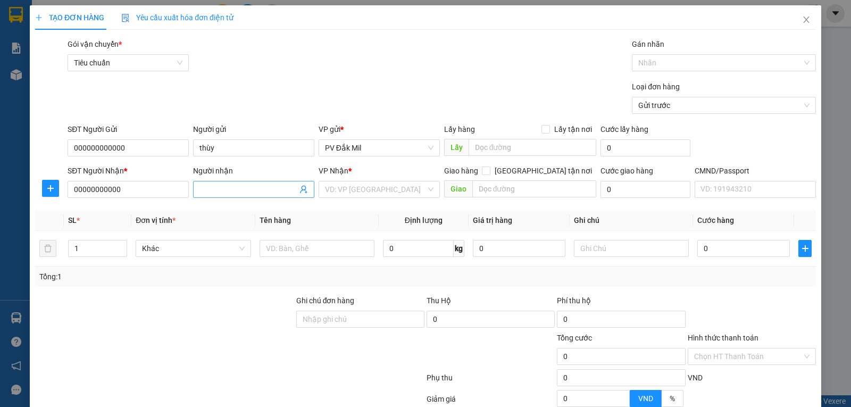
click at [232, 191] on input "Người nhận" at bounding box center [248, 190] width 98 height 12
type input "kế toán"
click at [343, 188] on input "search" at bounding box center [375, 189] width 101 height 16
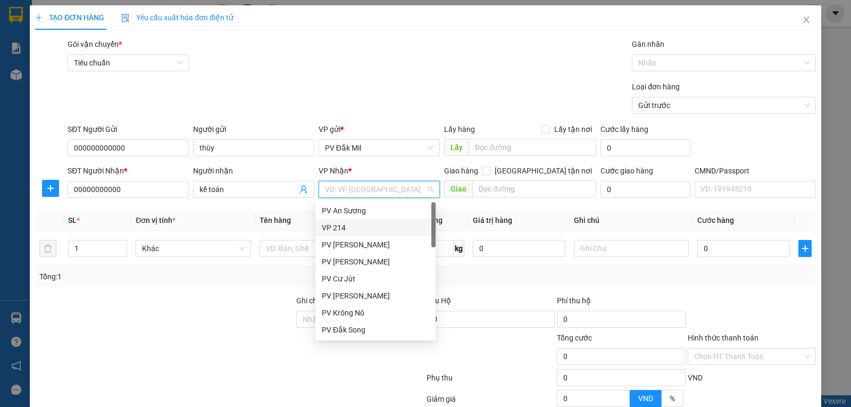
click at [353, 229] on div "VP 214" at bounding box center [375, 228] width 107 height 12
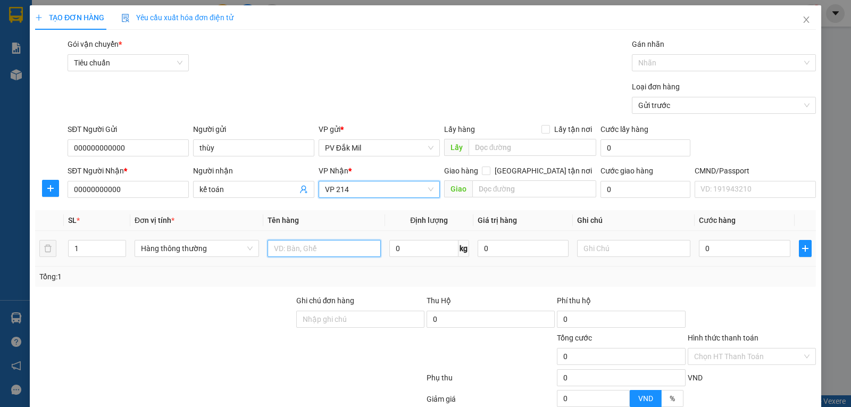
click at [330, 244] on input "text" at bounding box center [324, 248] width 113 height 17
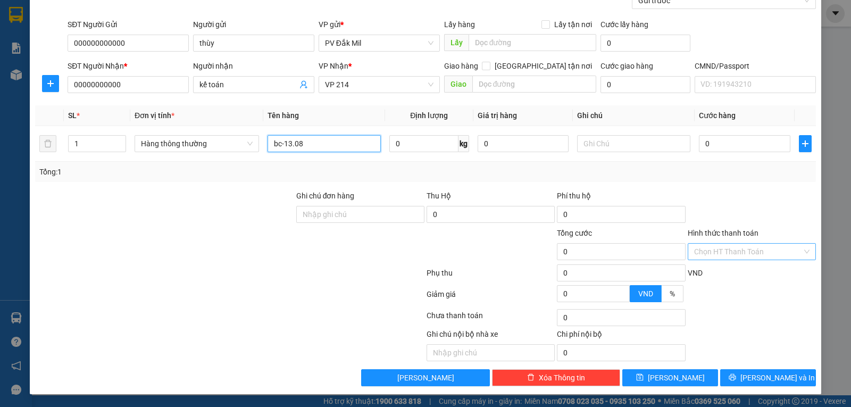
type input "bc-13.08"
click at [733, 254] on input "Hình thức thanh toán" at bounding box center [748, 252] width 108 height 16
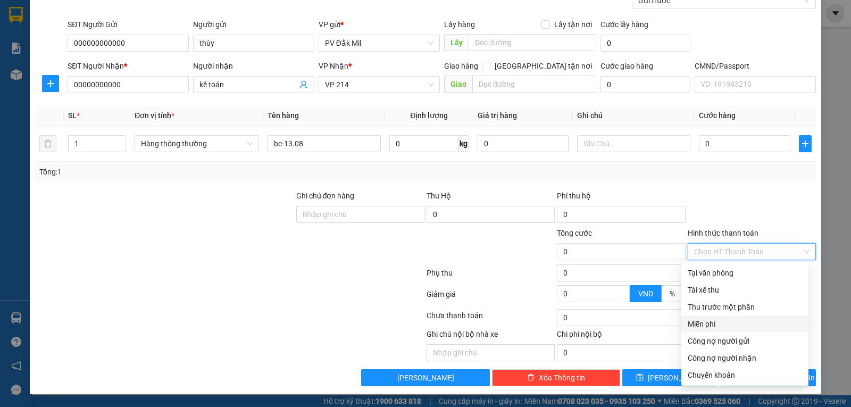
click at [711, 321] on div "Miễn phí" at bounding box center [745, 324] width 114 height 12
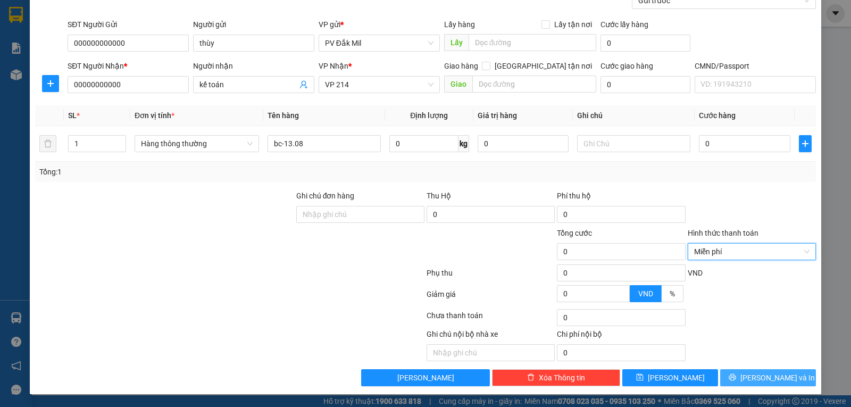
click at [752, 379] on span "[PERSON_NAME] và In" at bounding box center [777, 378] width 74 height 12
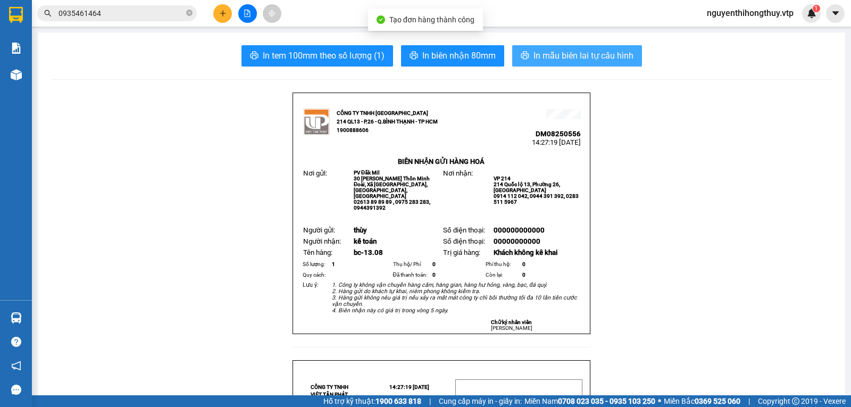
click at [601, 57] on span "In mẫu biên lai tự cấu hình" at bounding box center [584, 55] width 100 height 13
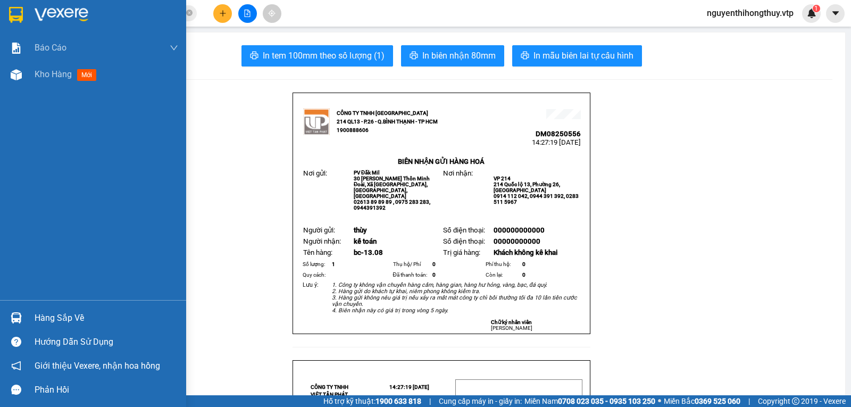
drag, startPoint x: 15, startPoint y: 11, endPoint x: 22, endPoint y: 6, distance: 9.2
click at [14, 11] on img at bounding box center [16, 15] width 14 height 16
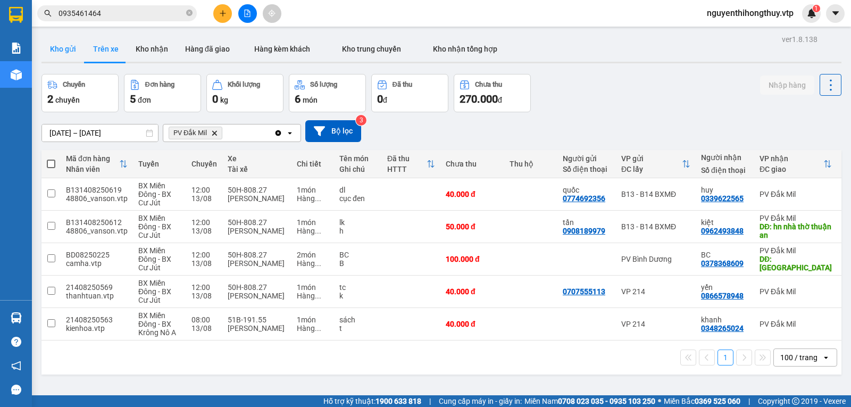
click at [53, 47] on button "Kho gửi" at bounding box center [62, 49] width 43 height 26
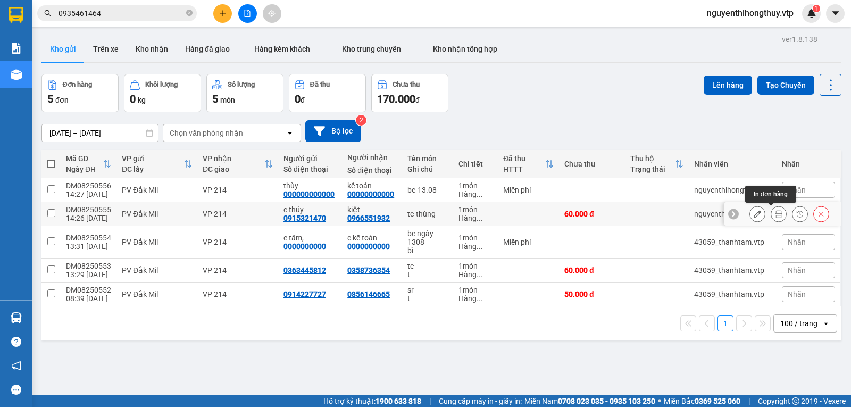
click at [776, 213] on button at bounding box center [778, 214] width 15 height 19
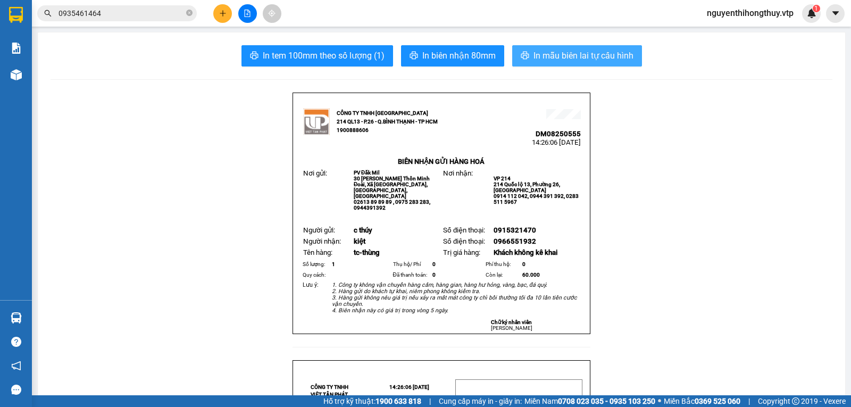
click at [540, 52] on span "In mẫu biên lai tự cấu hình" at bounding box center [584, 55] width 100 height 13
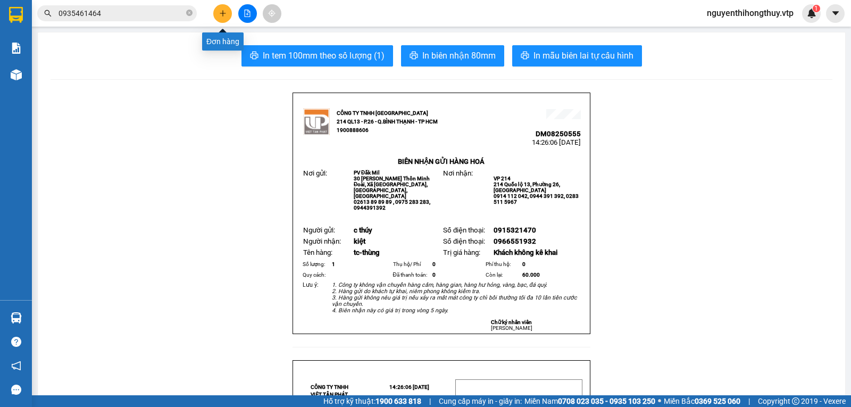
click at [223, 11] on icon "plus" at bounding box center [222, 13] width 1 height 6
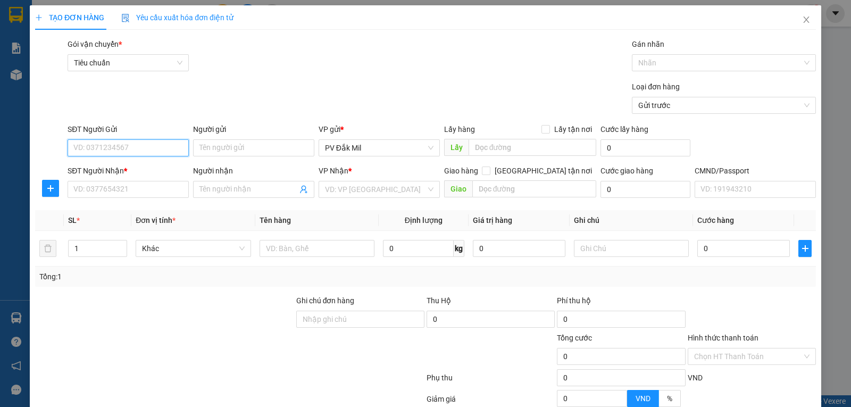
click at [128, 147] on input "SĐT Người Gửi" at bounding box center [128, 147] width 121 height 17
type input "0383881420"
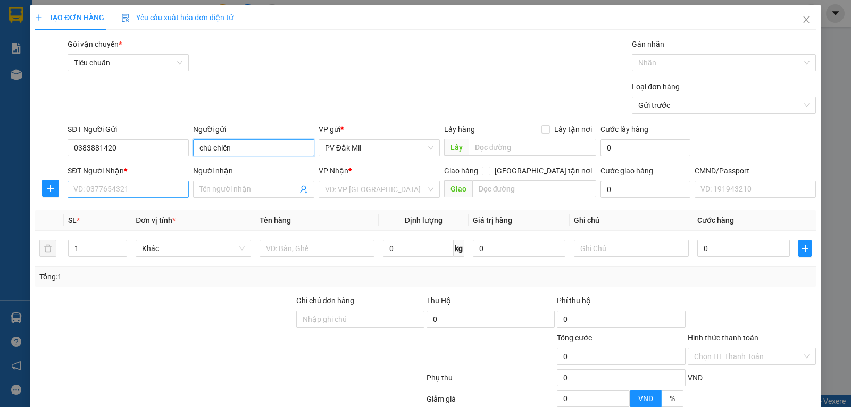
type input "chú chiến"
click at [121, 181] on input "SĐT Người Nhận *" at bounding box center [128, 189] width 121 height 17
click at [360, 188] on input "search" at bounding box center [375, 189] width 101 height 16
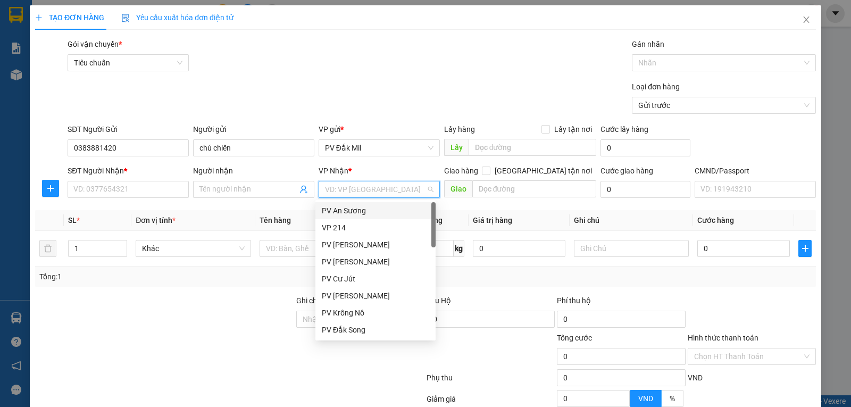
type input "2"
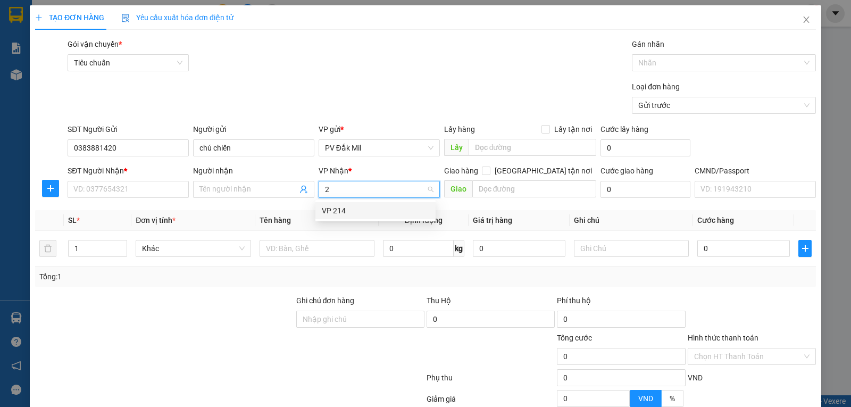
click at [347, 206] on div "VP 214" at bounding box center [375, 211] width 107 height 12
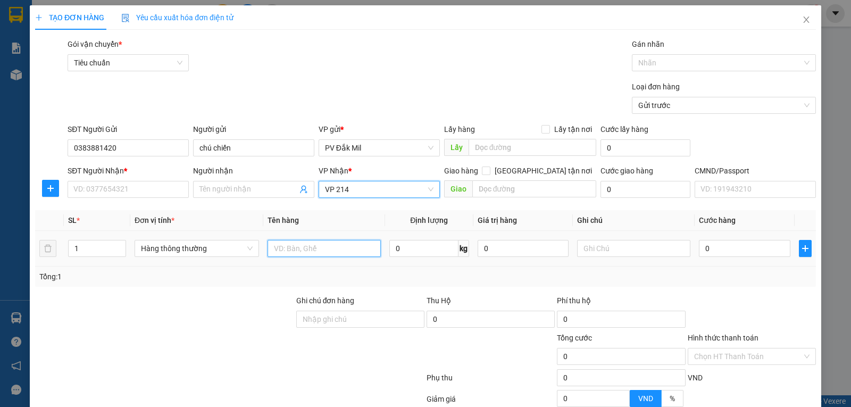
drag, startPoint x: 295, startPoint y: 245, endPoint x: 292, endPoint y: 240, distance: 6.2
click at [294, 243] on input "text" at bounding box center [324, 248] width 113 height 17
type input "tc-thùng"
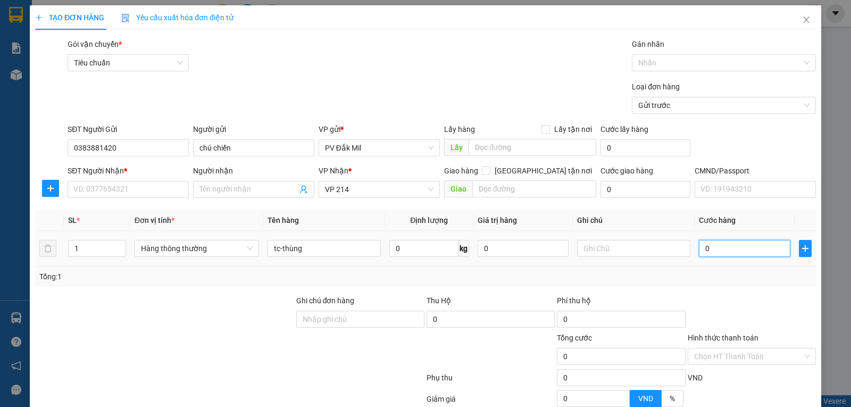
click at [750, 248] on input "0" at bounding box center [744, 248] width 91 height 17
type input "8"
type input "80"
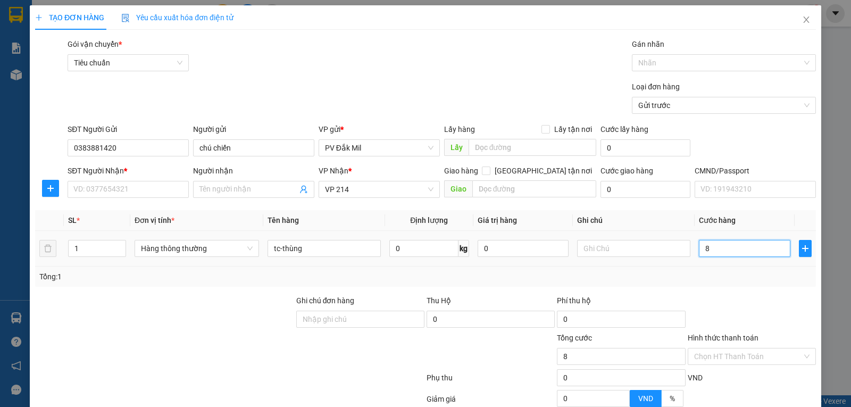
type input "80"
type input "800"
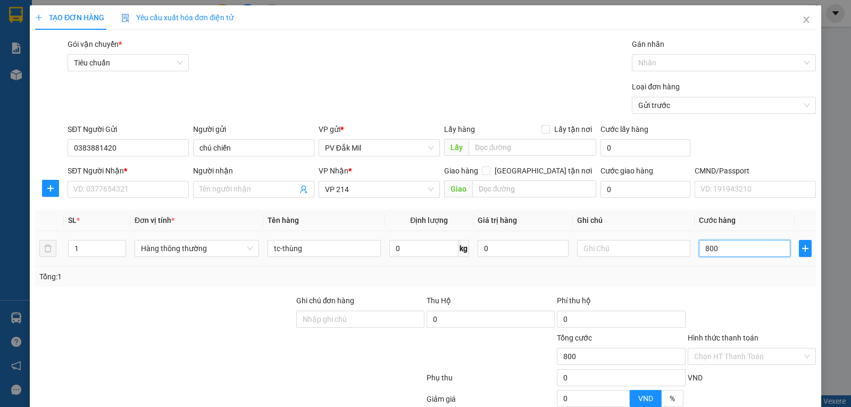
type input "8.000"
type input "80.000"
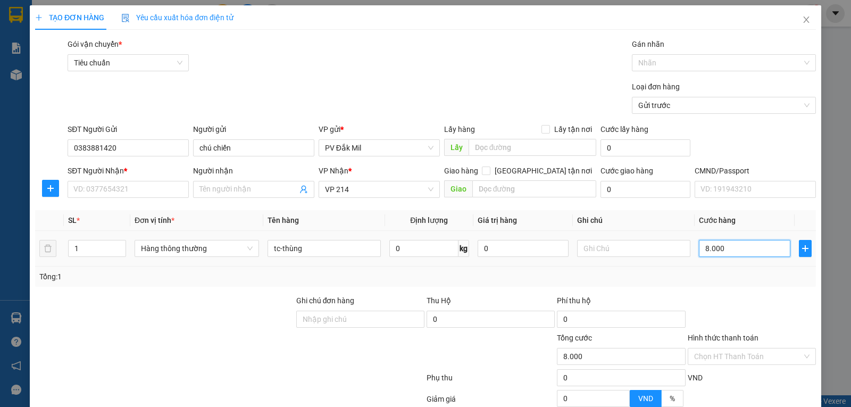
type input "80.000"
click at [92, 193] on input "SĐT Người Nhận *" at bounding box center [128, 189] width 121 height 17
type input "0374877033"
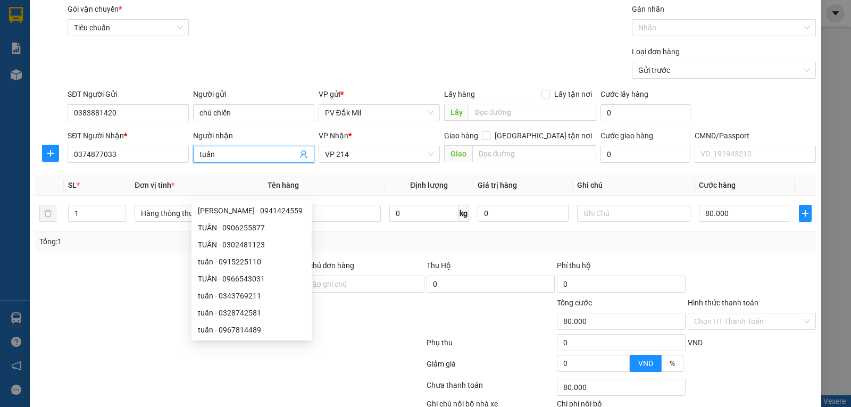
scroll to position [53, 0]
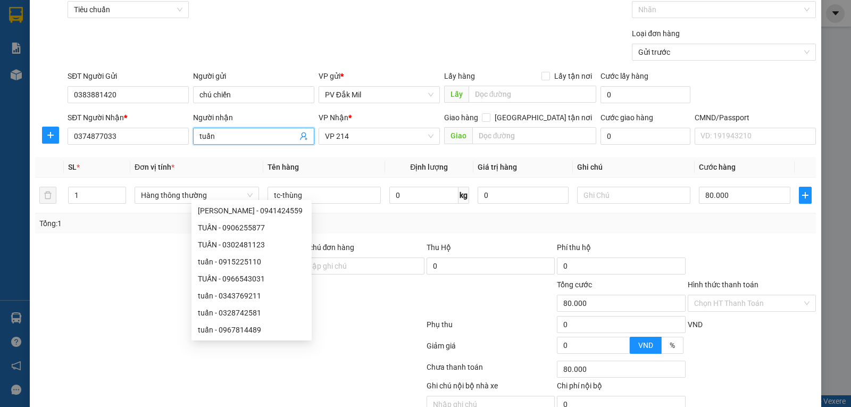
type input "tuấn"
click at [398, 230] on div "Tổng: 1" at bounding box center [425, 223] width 781 height 20
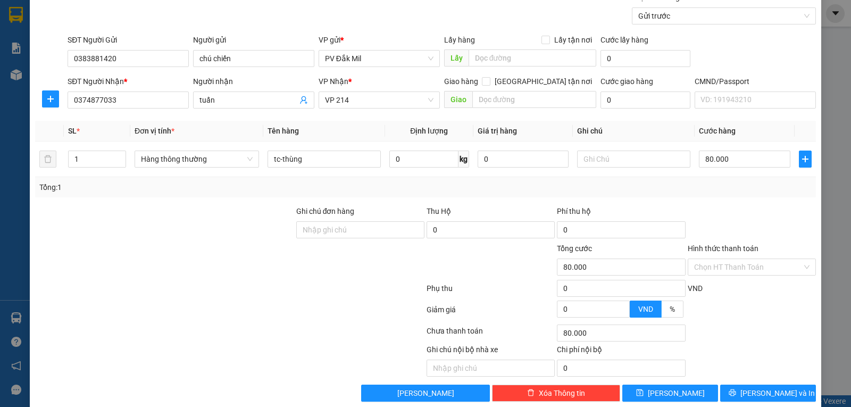
scroll to position [105, 0]
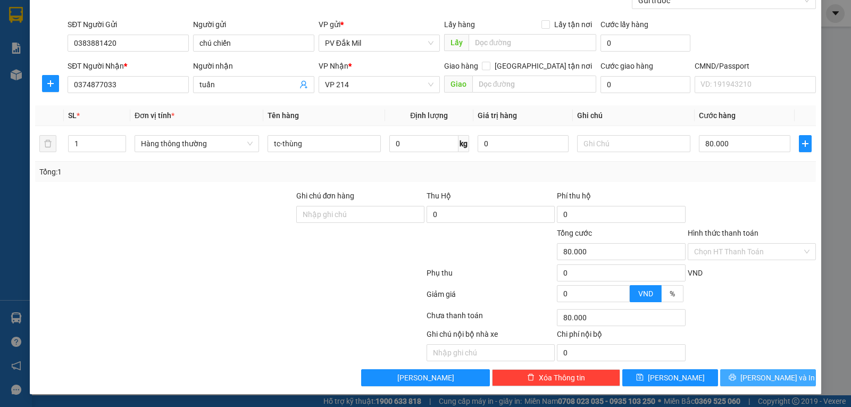
click at [748, 378] on button "[PERSON_NAME] và In" at bounding box center [768, 377] width 96 height 17
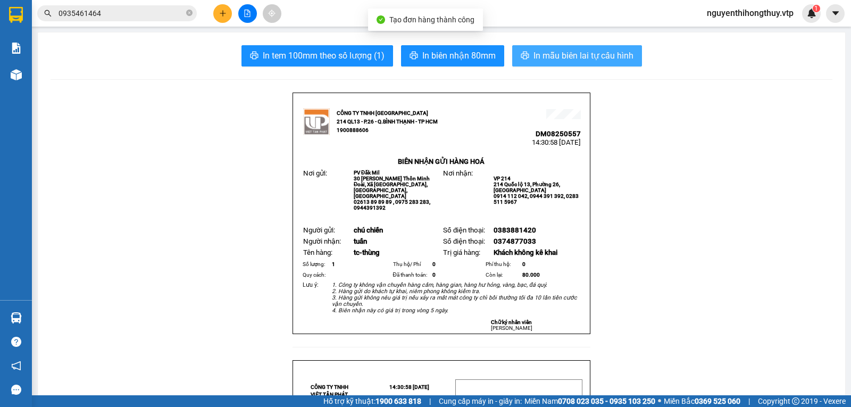
click at [544, 54] on span "In mẫu biên lai tự cấu hình" at bounding box center [584, 55] width 100 height 13
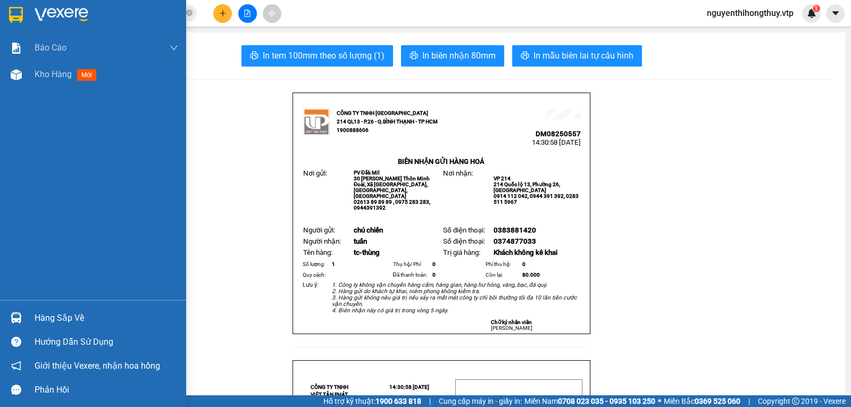
click at [15, 15] on img at bounding box center [16, 15] width 14 height 16
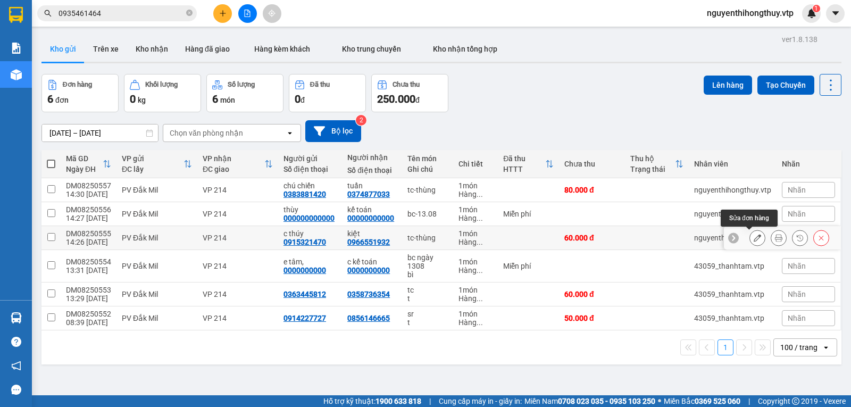
click at [754, 238] on icon at bounding box center [757, 237] width 7 height 7
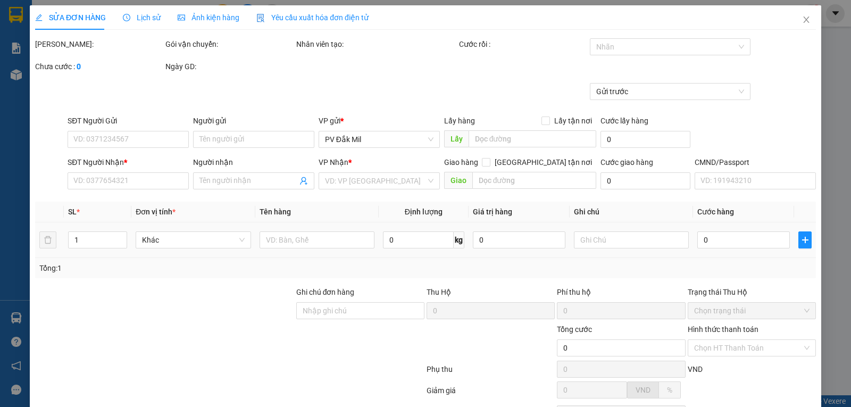
type input "0915321470"
type input "c thúy"
type input "0966551932"
type input "kiệt"
type input "60.000"
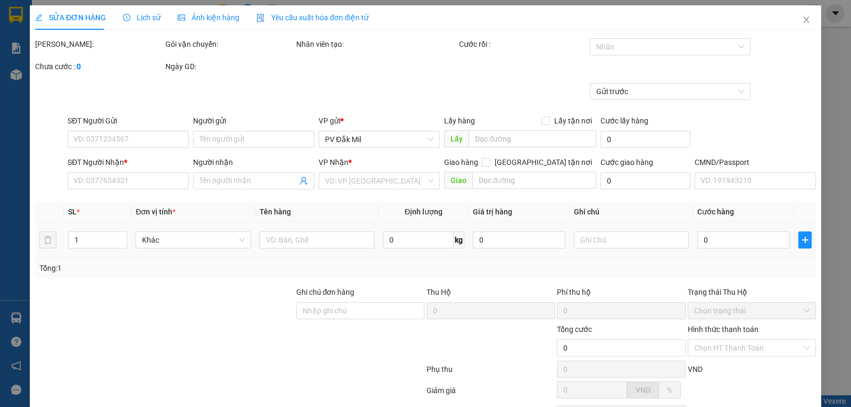
type input "60.000"
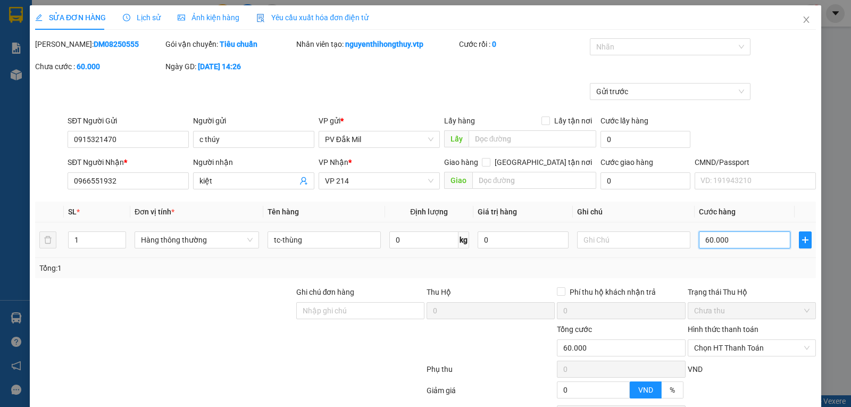
click at [704, 240] on input "60.000" at bounding box center [744, 239] width 91 height 17
type input "5"
type input "50"
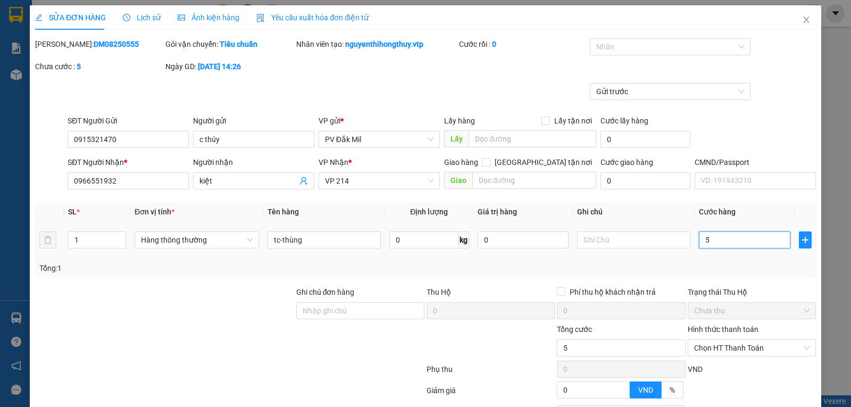
type input "50"
type input "500"
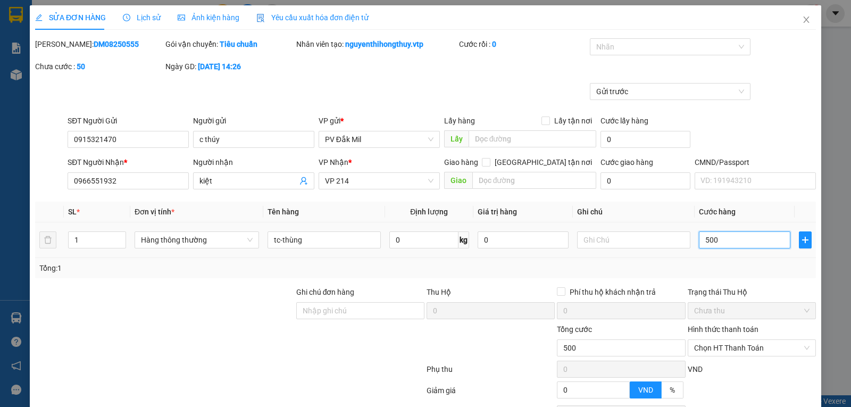
type input "5.000"
type input "50.000"
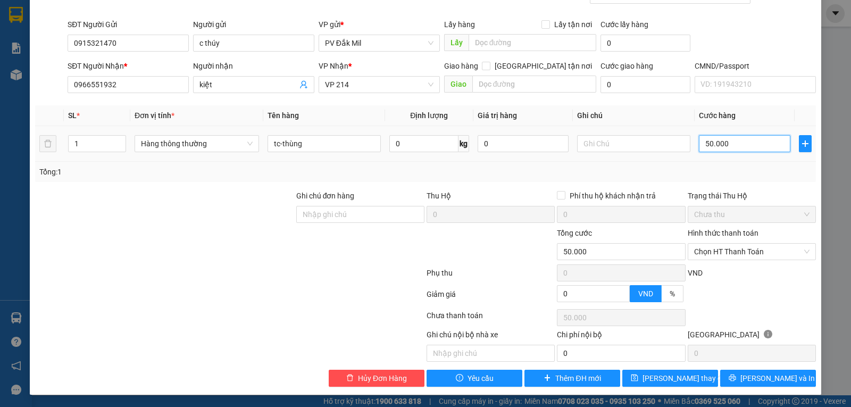
scroll to position [97, 0]
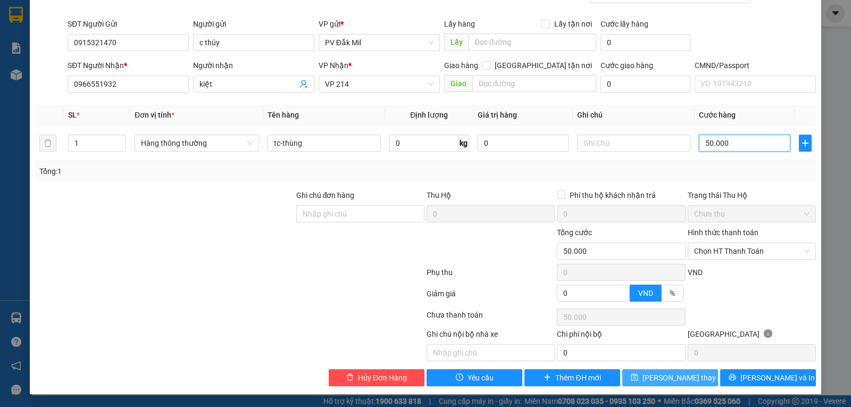
type input "50.000"
click at [659, 373] on span "[PERSON_NAME] thay đổi" at bounding box center [685, 378] width 85 height 12
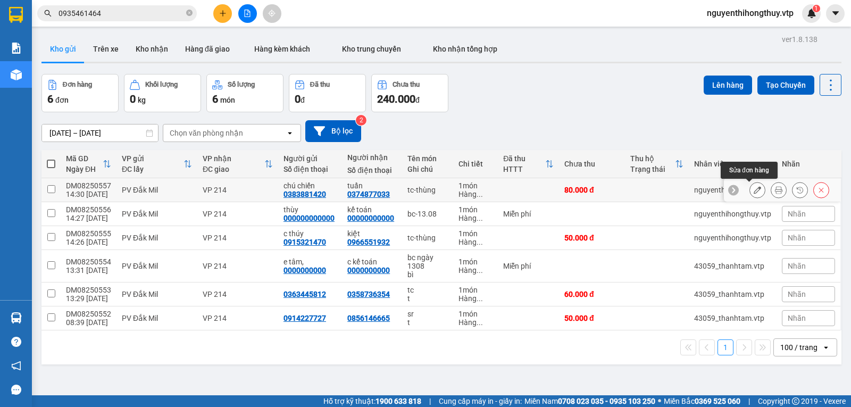
click at [754, 193] on icon at bounding box center [757, 189] width 7 height 7
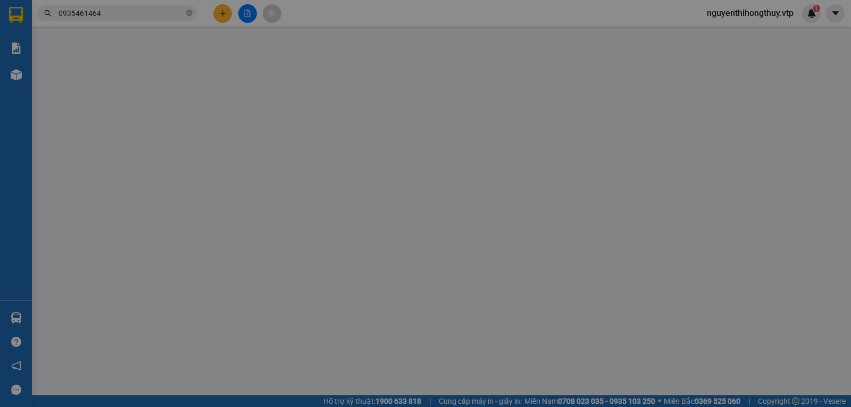
type input "0383881420"
type input "chú chiến"
type input "0374877033"
type input "tuấn"
type input "80.000"
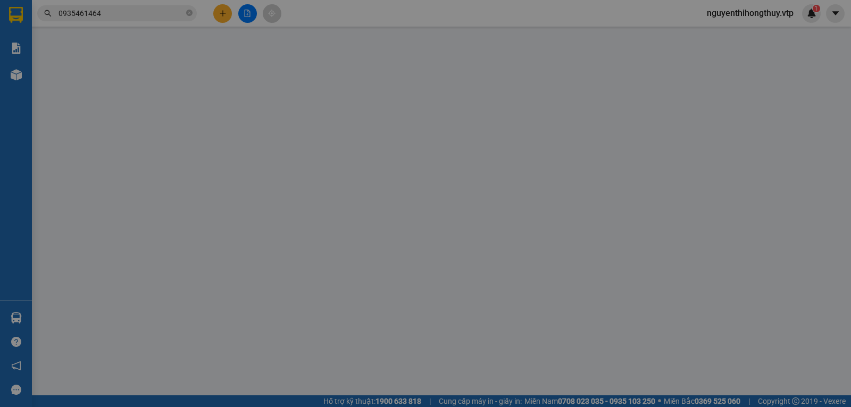
type input "80.000"
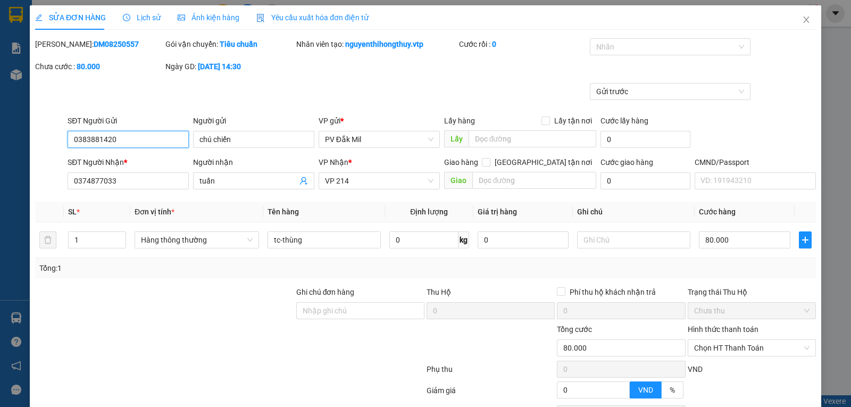
click at [87, 139] on input "0383881420" at bounding box center [128, 139] width 121 height 17
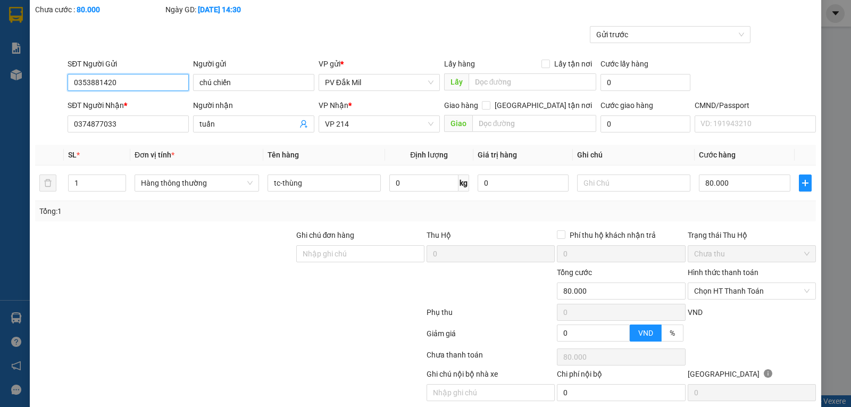
scroll to position [97, 0]
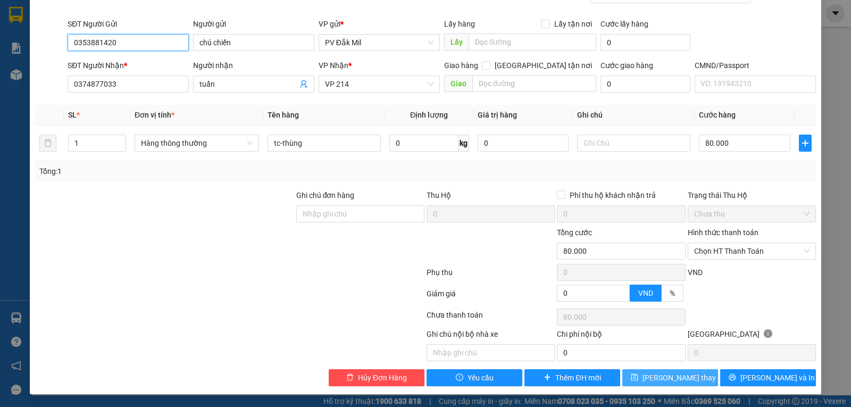
type input "0353881420"
click at [671, 375] on span "[PERSON_NAME] thay đổi" at bounding box center [685, 378] width 85 height 12
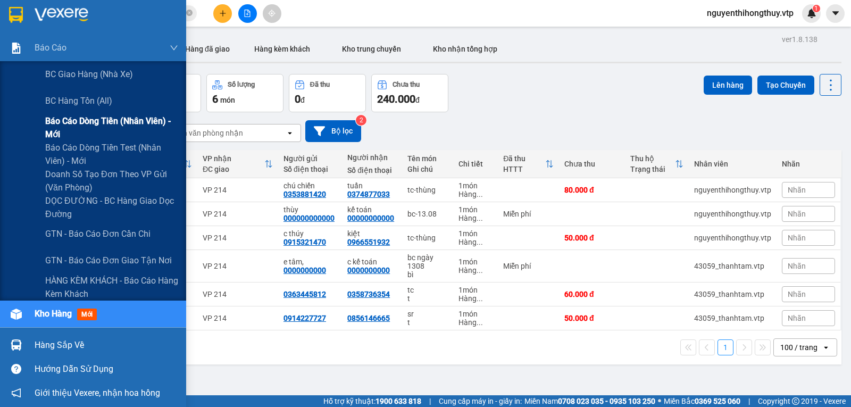
click at [83, 120] on span "Báo cáo dòng tiền (nhân viên) - mới" at bounding box center [111, 127] width 133 height 27
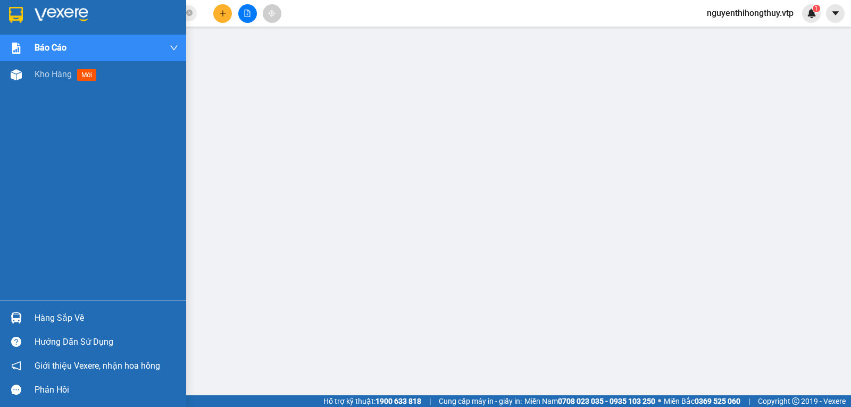
drag, startPoint x: 18, startPoint y: 10, endPoint x: 191, endPoint y: 29, distance: 175.0
click at [18, 10] on img at bounding box center [16, 15] width 14 height 16
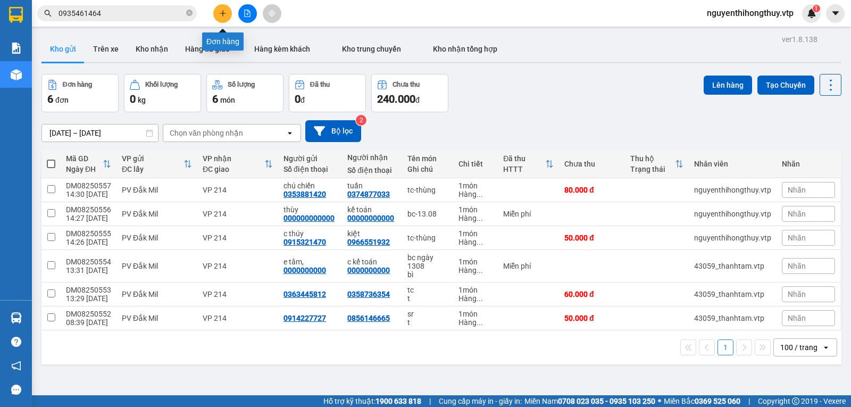
click at [217, 10] on button at bounding box center [222, 13] width 19 height 19
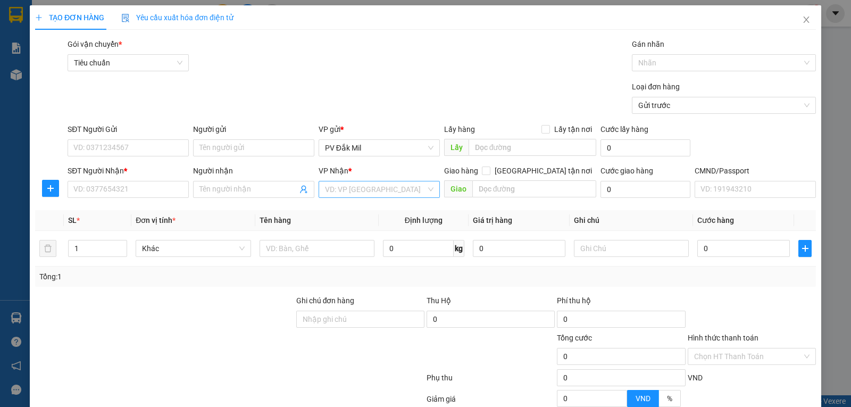
click at [361, 189] on input "search" at bounding box center [375, 189] width 101 height 16
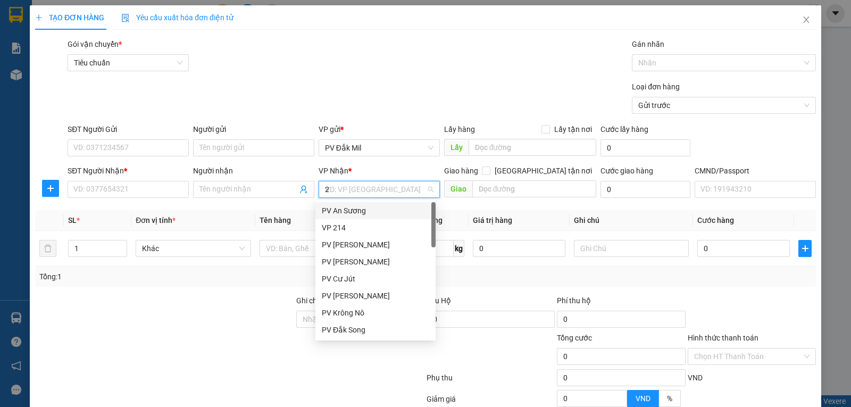
type input "21"
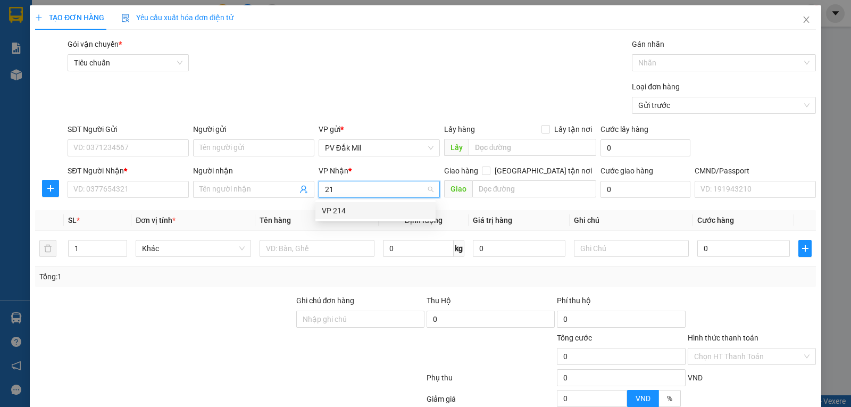
click at [353, 207] on div "VP 214" at bounding box center [375, 211] width 107 height 12
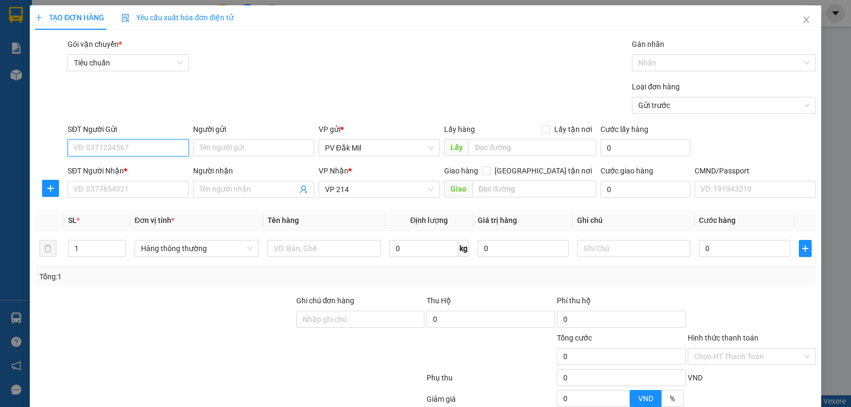
click at [151, 144] on input "SĐT Người Gửi" at bounding box center [128, 147] width 121 height 17
type input "0848109099"
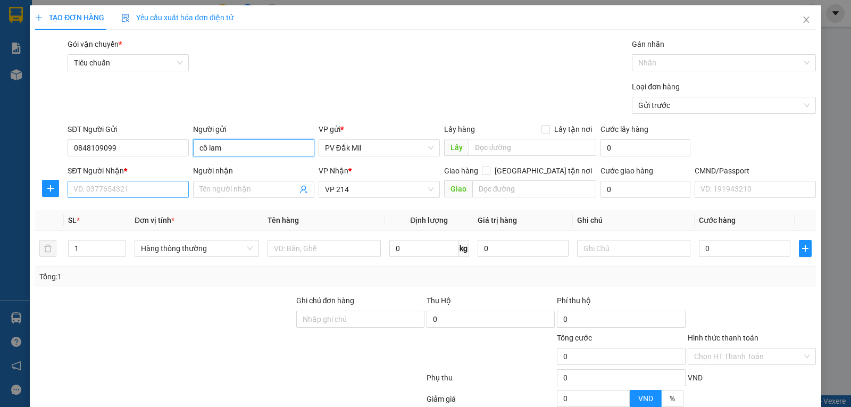
type input "cô lam"
click at [123, 192] on input "SĐT Người Nhận *" at bounding box center [128, 189] width 121 height 17
type input "0846410992"
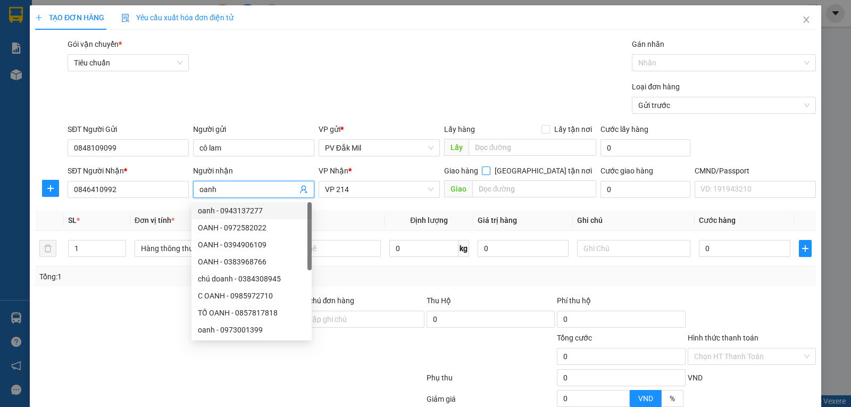
type input "oanh"
click at [489, 166] on input "[GEOGRAPHIC_DATA] tận nơi" at bounding box center [485, 169] width 7 height 7
checkbox input "true"
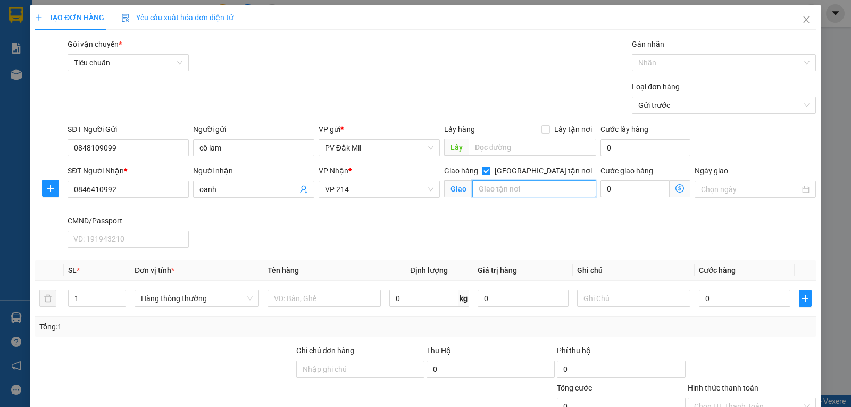
click at [519, 186] on input "text" at bounding box center [534, 188] width 124 height 17
type input "78 đường số 6 bình trưng đông thủ [GEOGRAPHIC_DATA]"
click at [802, 23] on icon "close" at bounding box center [806, 19] width 9 height 9
